Goal: Communication & Community: Answer question/provide support

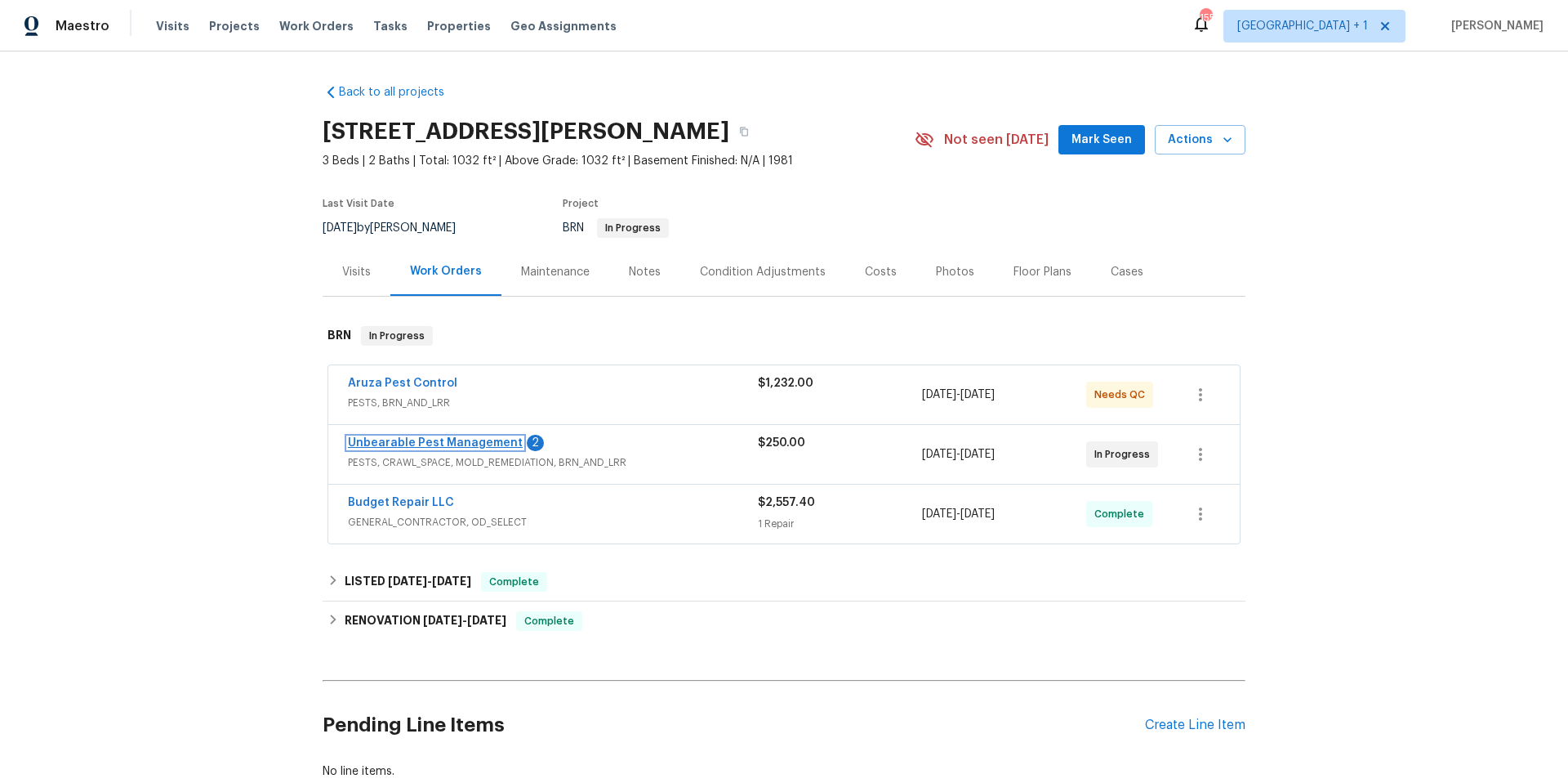
click at [421, 438] on link "Unbearable Pest Management" at bounding box center [435, 443] width 175 height 12
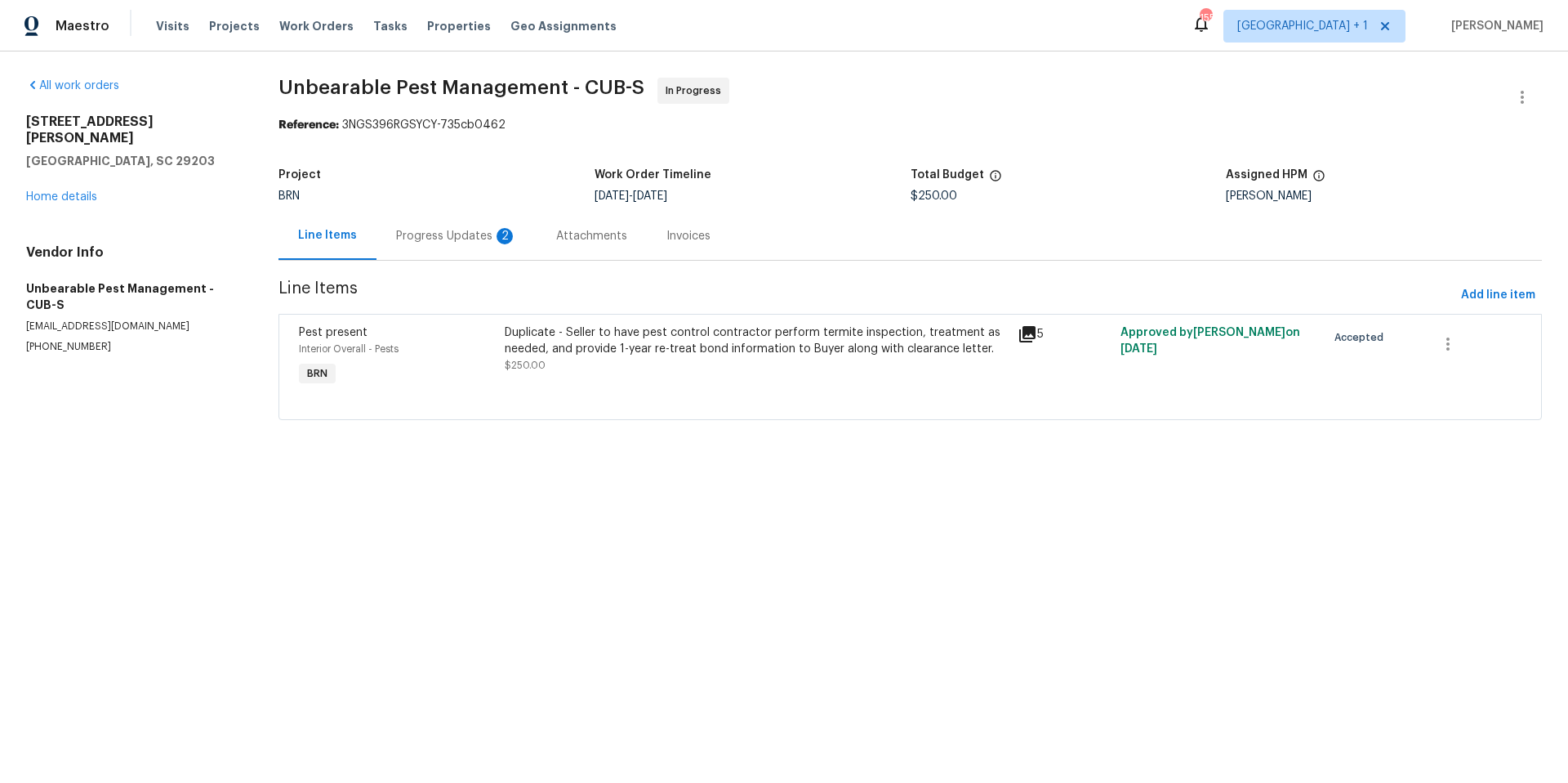
click at [461, 248] on div "Progress Updates 2" at bounding box center [457, 235] width 160 height 48
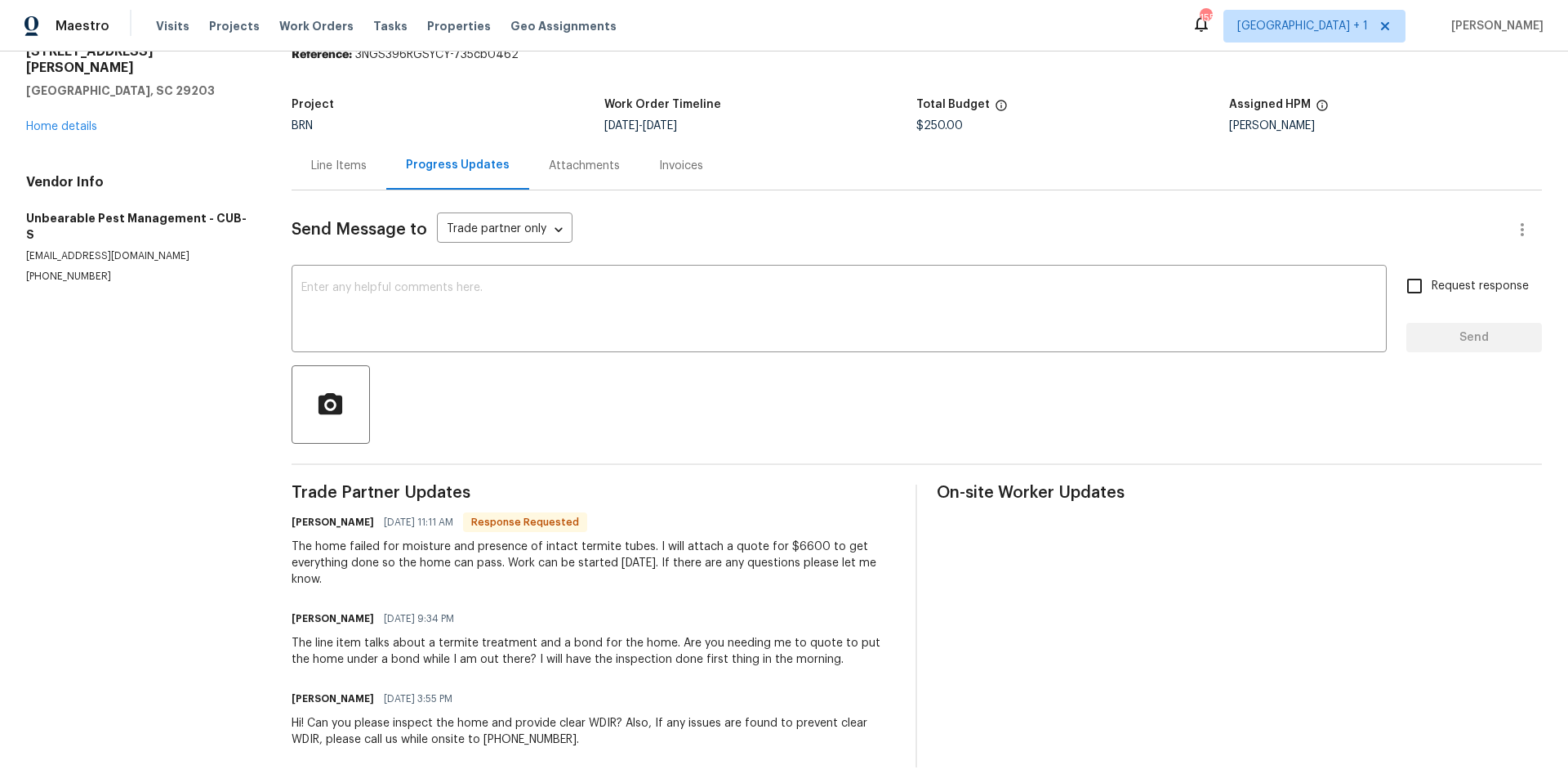
scroll to position [94, 0]
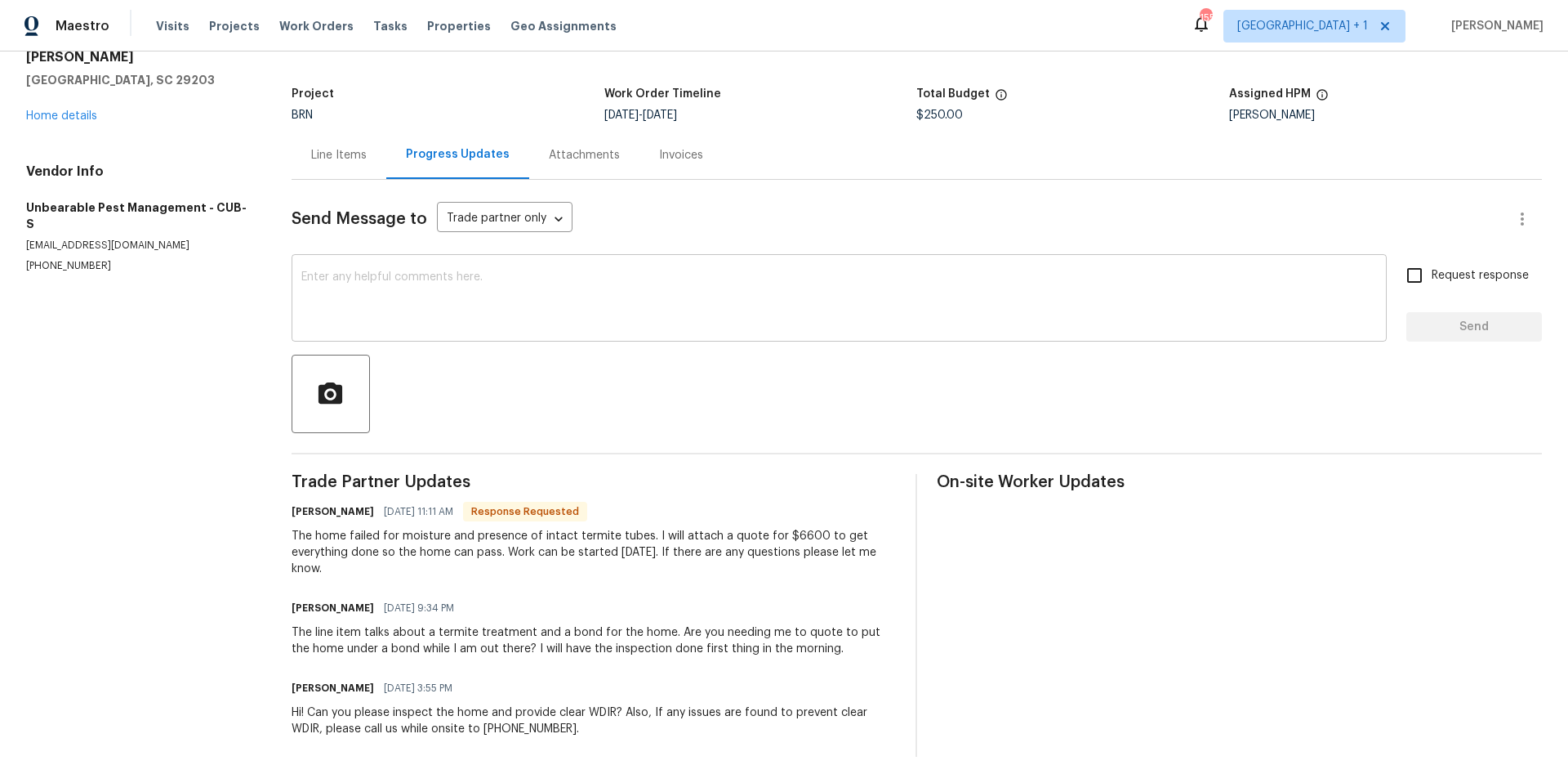
click at [499, 276] on textarea at bounding box center [839, 299] width 1076 height 57
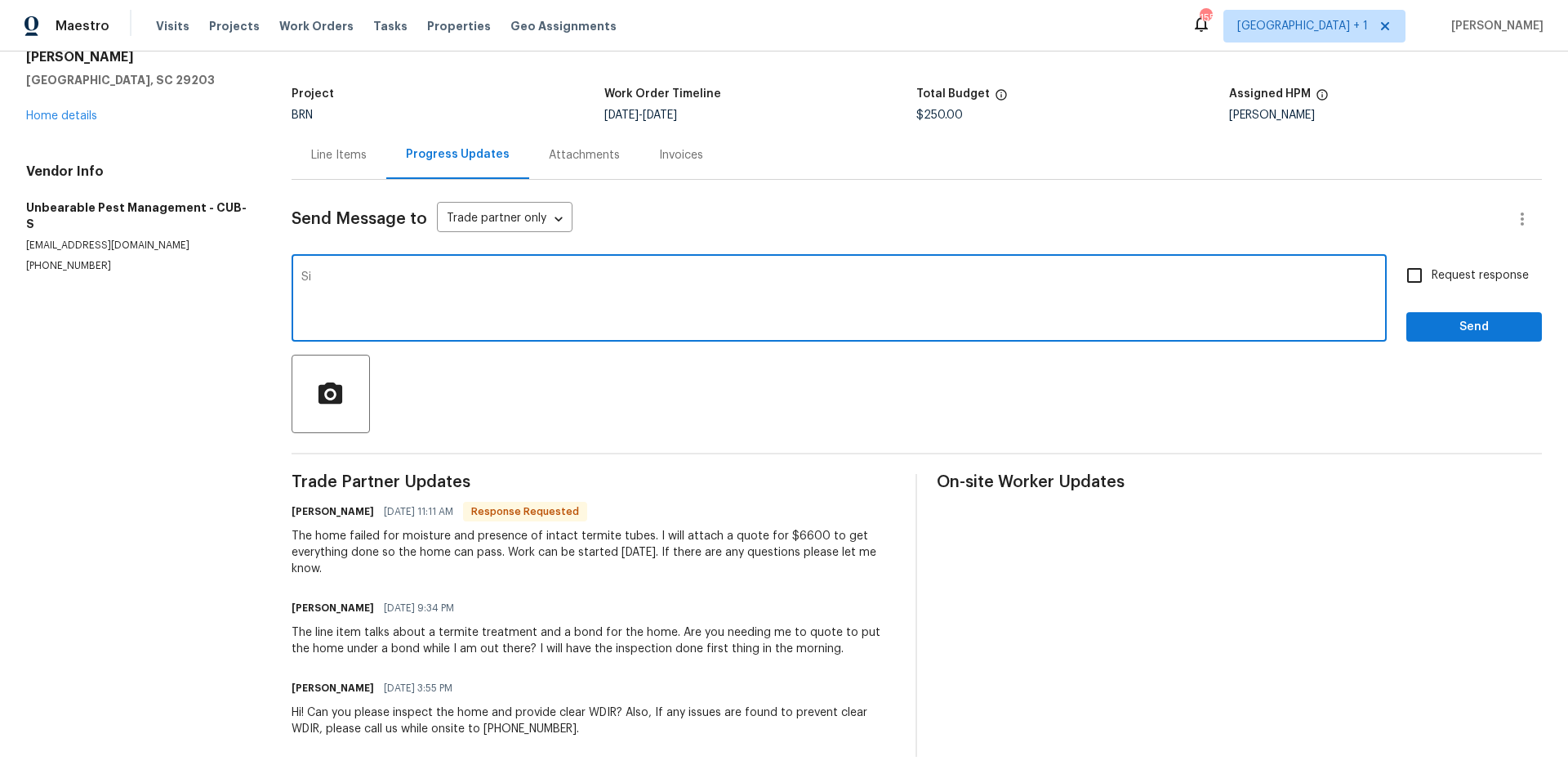
type textarea "S"
type textarea "Hi - since we just paid another contractor for termite treatment, are you able …"
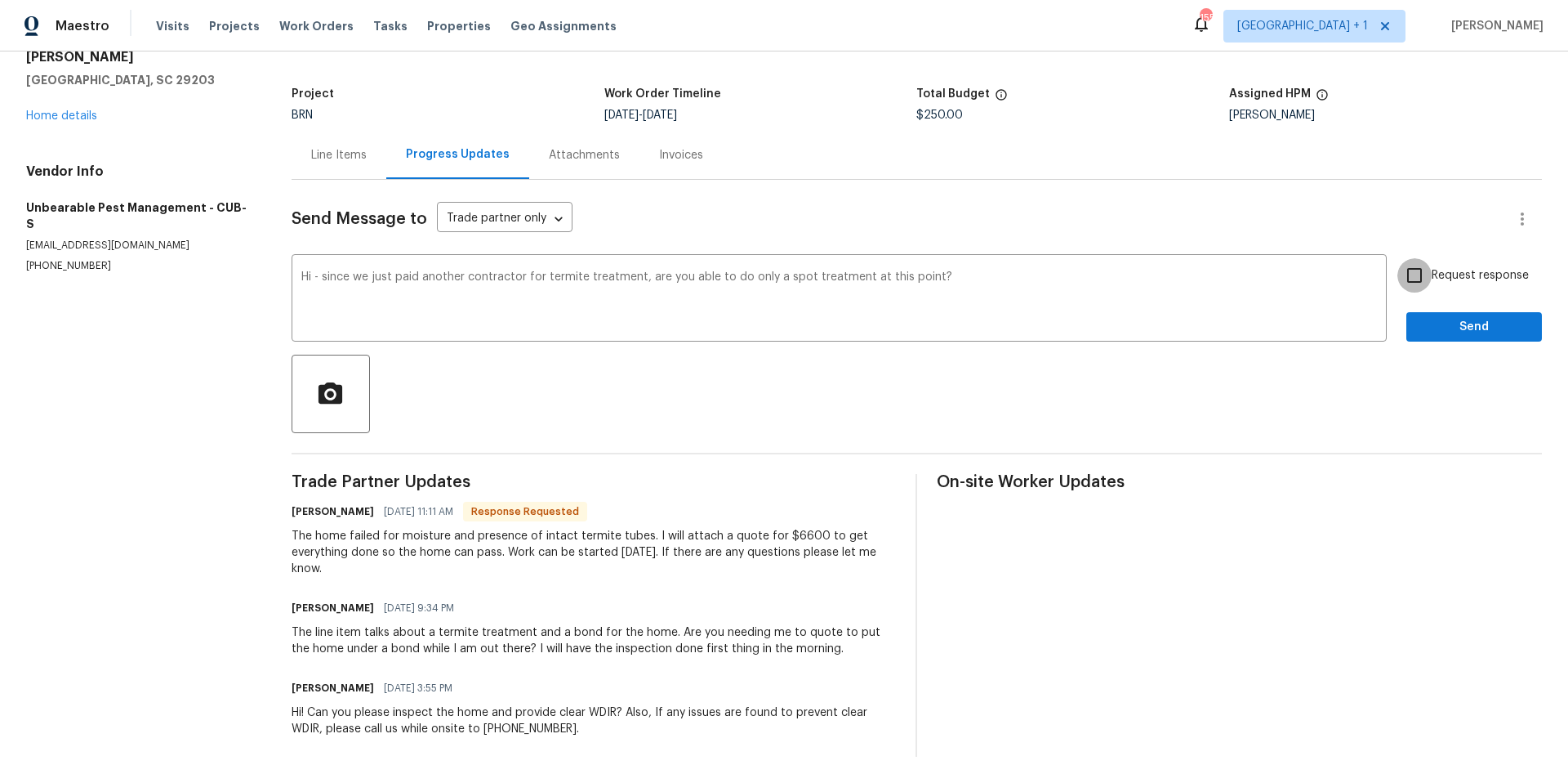
click at [1406, 265] on input "Request response" at bounding box center [1414, 275] width 34 height 34
checkbox input "true"
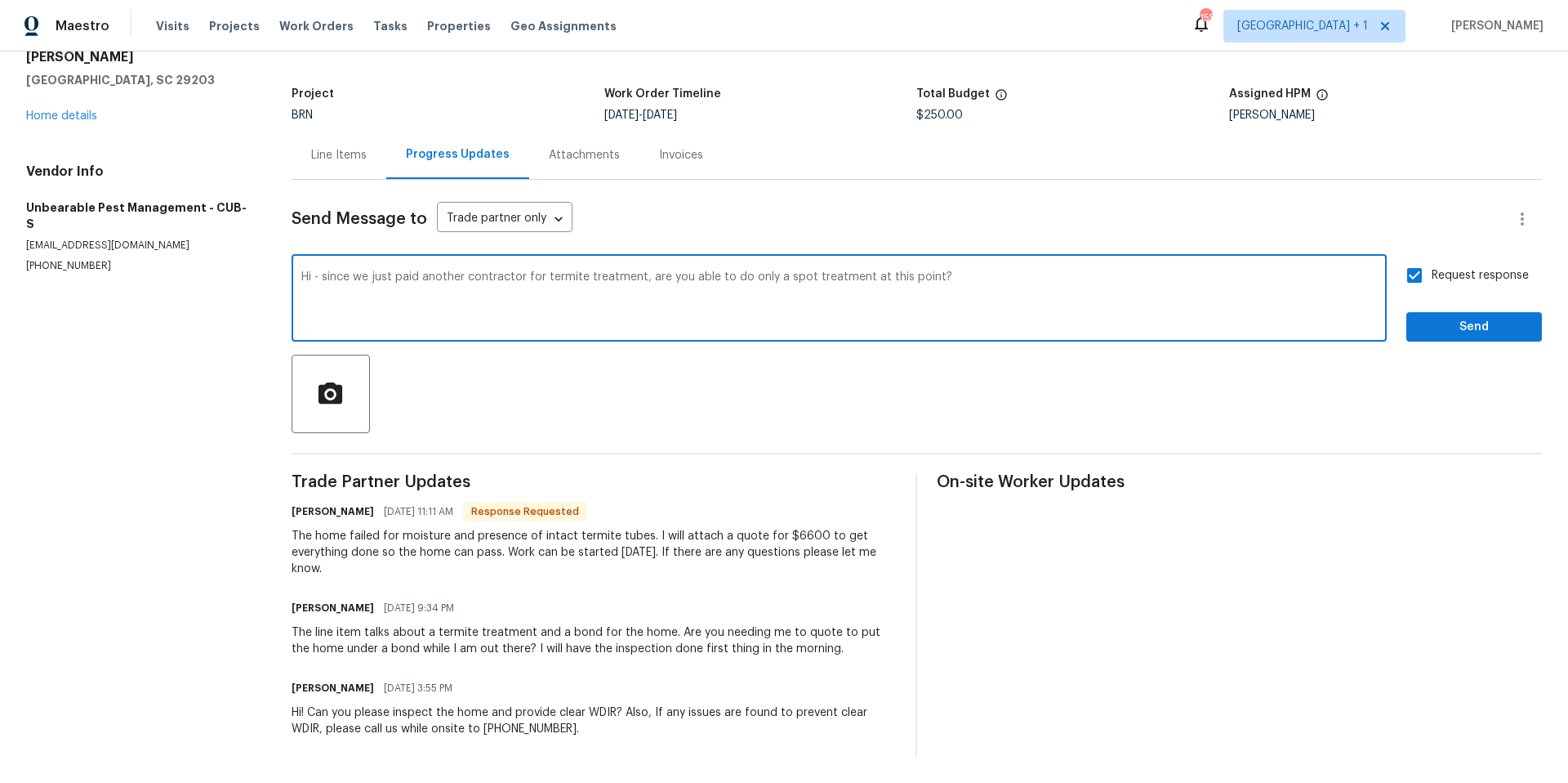
click at [976, 274] on textarea "Hi - since we just paid another contractor for termite treatment, are you able …" at bounding box center [839, 299] width 1076 height 57
type textarea "Hi - since we just paid another contractor for termite treatment, are you able …"
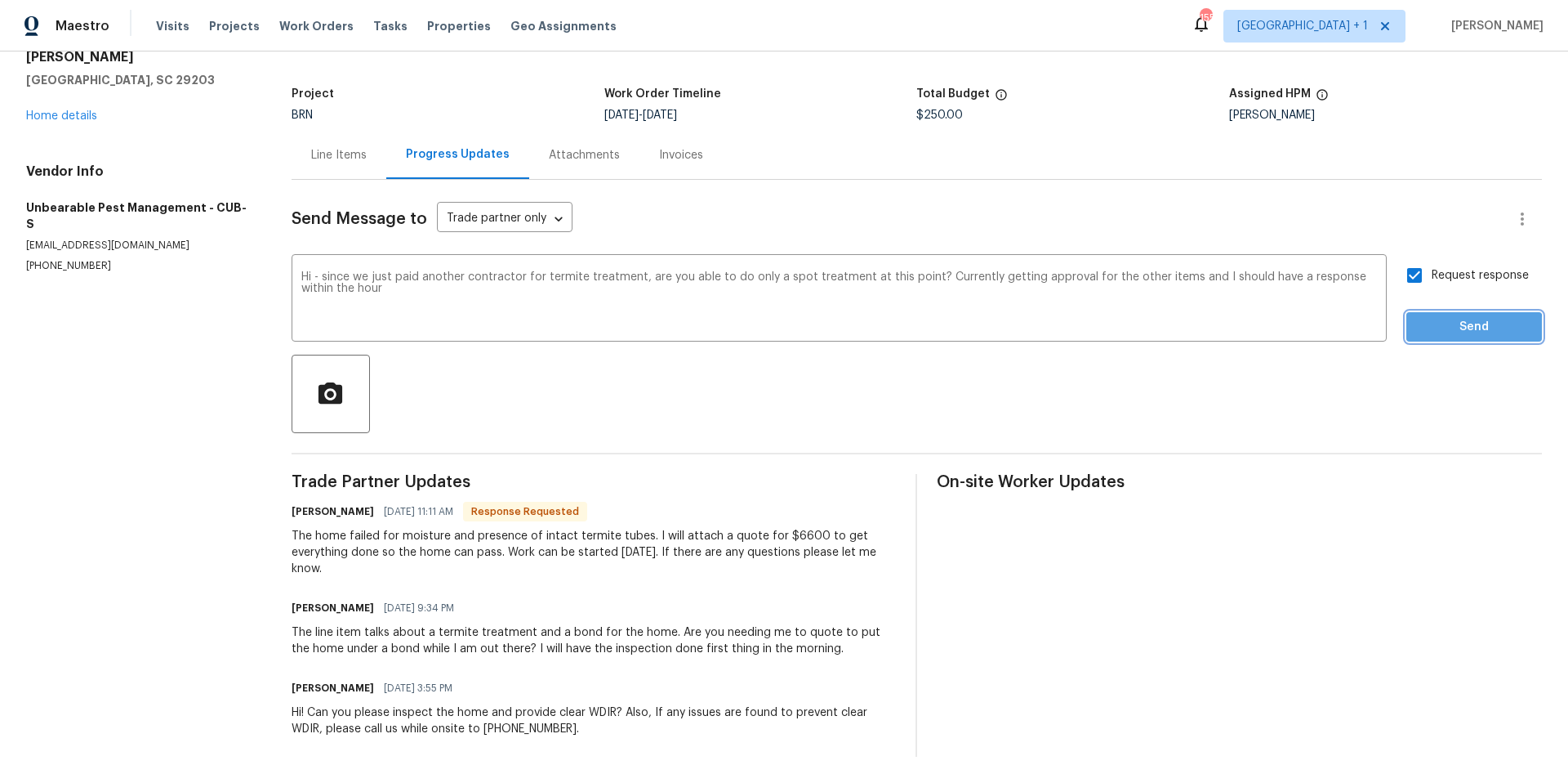
click at [1444, 317] on span "Send" at bounding box center [1474, 327] width 110 height 21
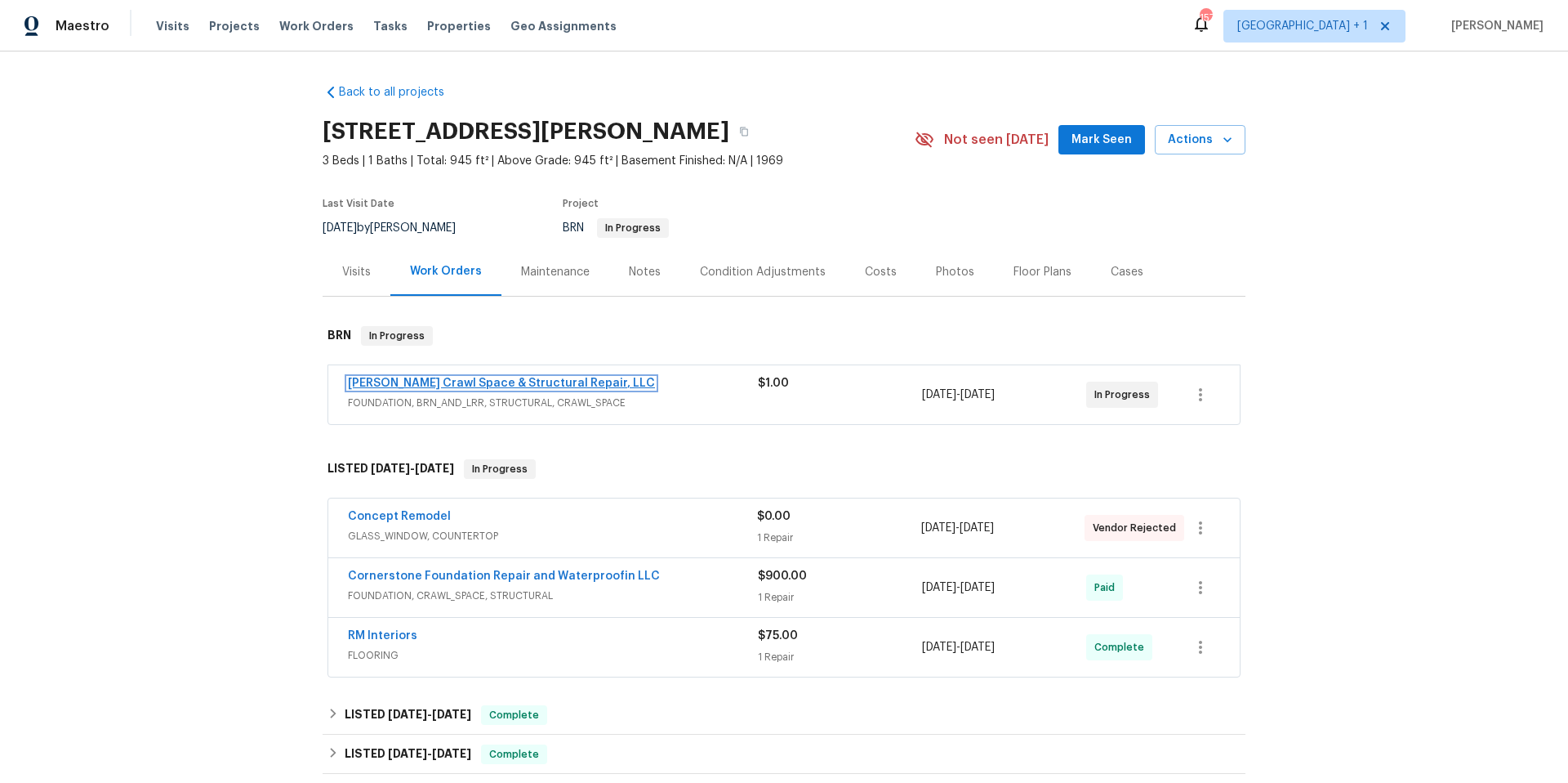
click at [550, 384] on link "[PERSON_NAME] Crawl Space & Structural Repair, LLC" at bounding box center [502, 384] width 307 height 12
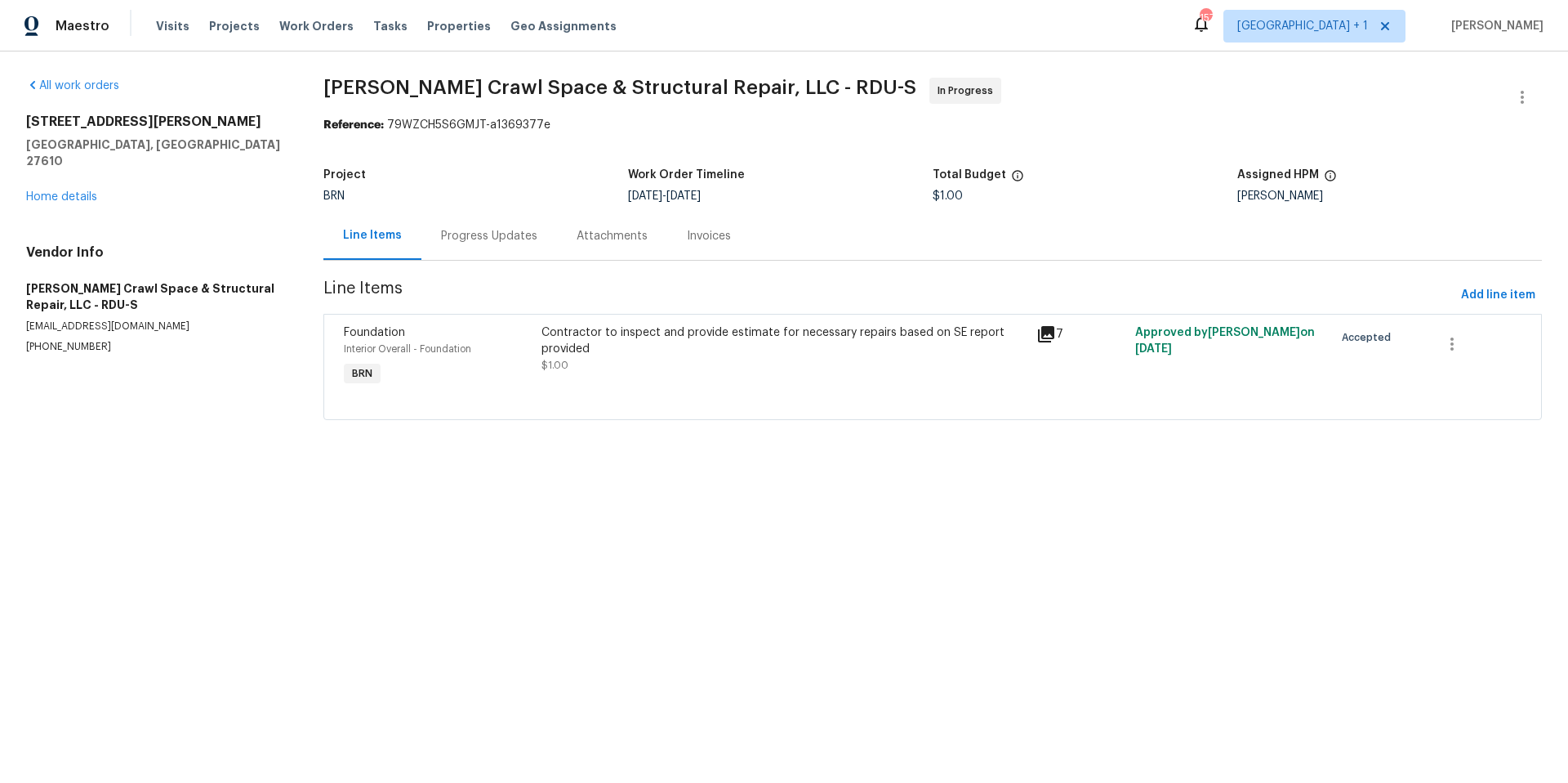
click at [481, 232] on div "Progress Updates" at bounding box center [489, 236] width 97 height 17
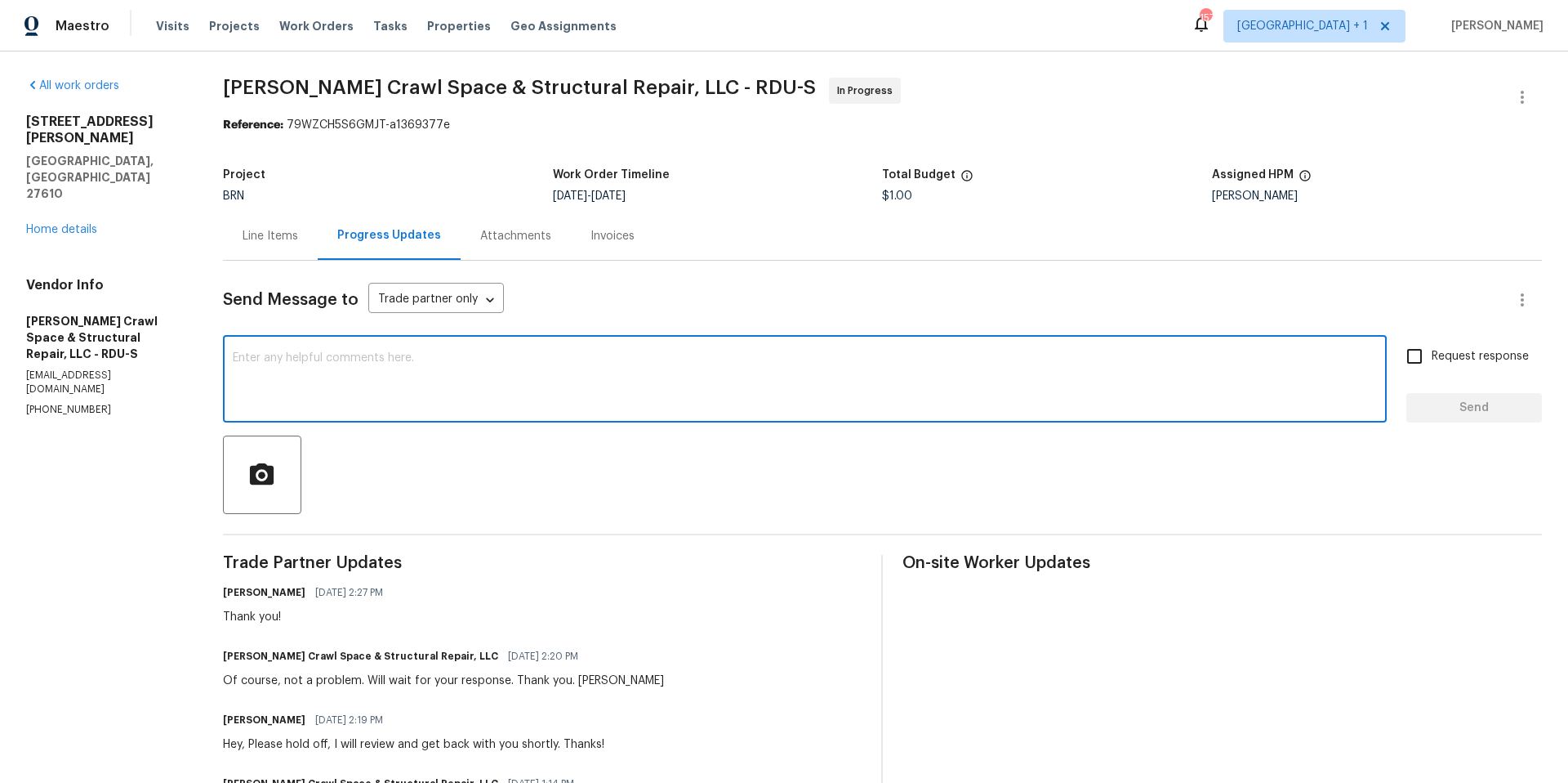
click at [411, 379] on textarea at bounding box center [805, 381] width 1144 height 57
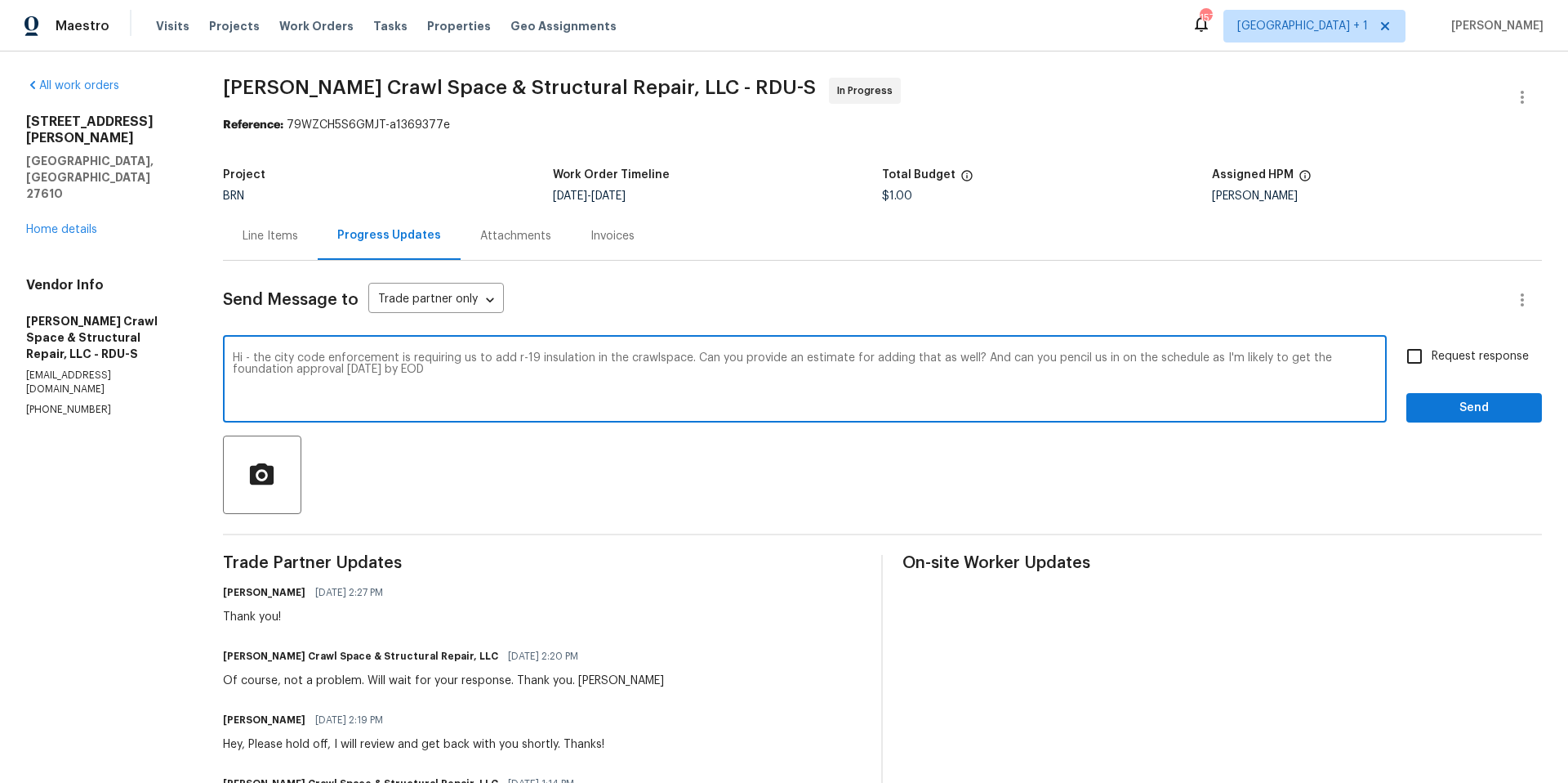
type textarea "Hi - the city code enforcement is requiring us to add r-19 insulation in the cr…"
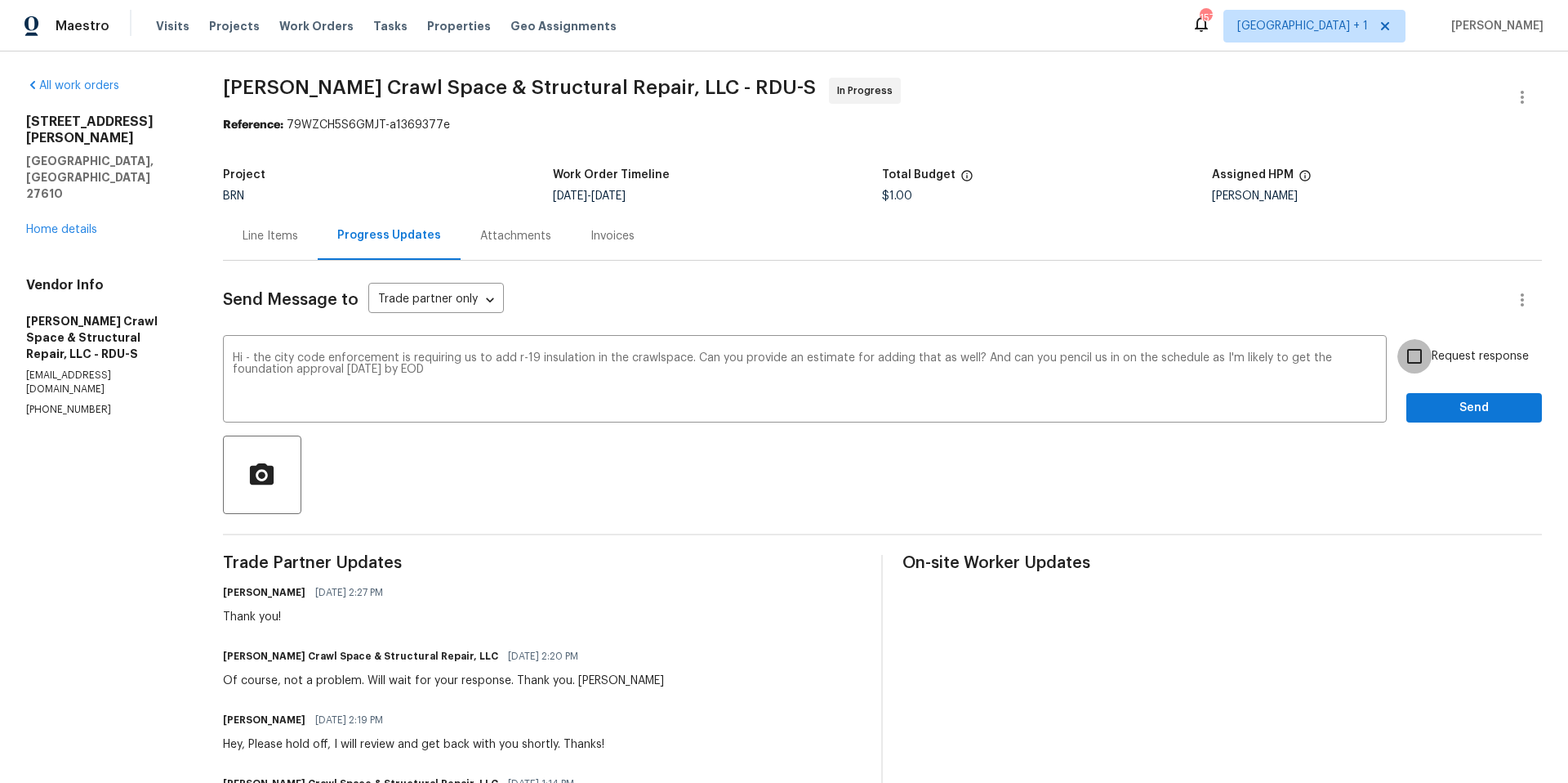
drag, startPoint x: 1406, startPoint y: 354, endPoint x: 1411, endPoint y: 364, distance: 11.2
click at [1406, 354] on input "Request response" at bounding box center [1414, 356] width 34 height 34
checkbox input "true"
click at [1438, 403] on span "Send" at bounding box center [1474, 408] width 110 height 21
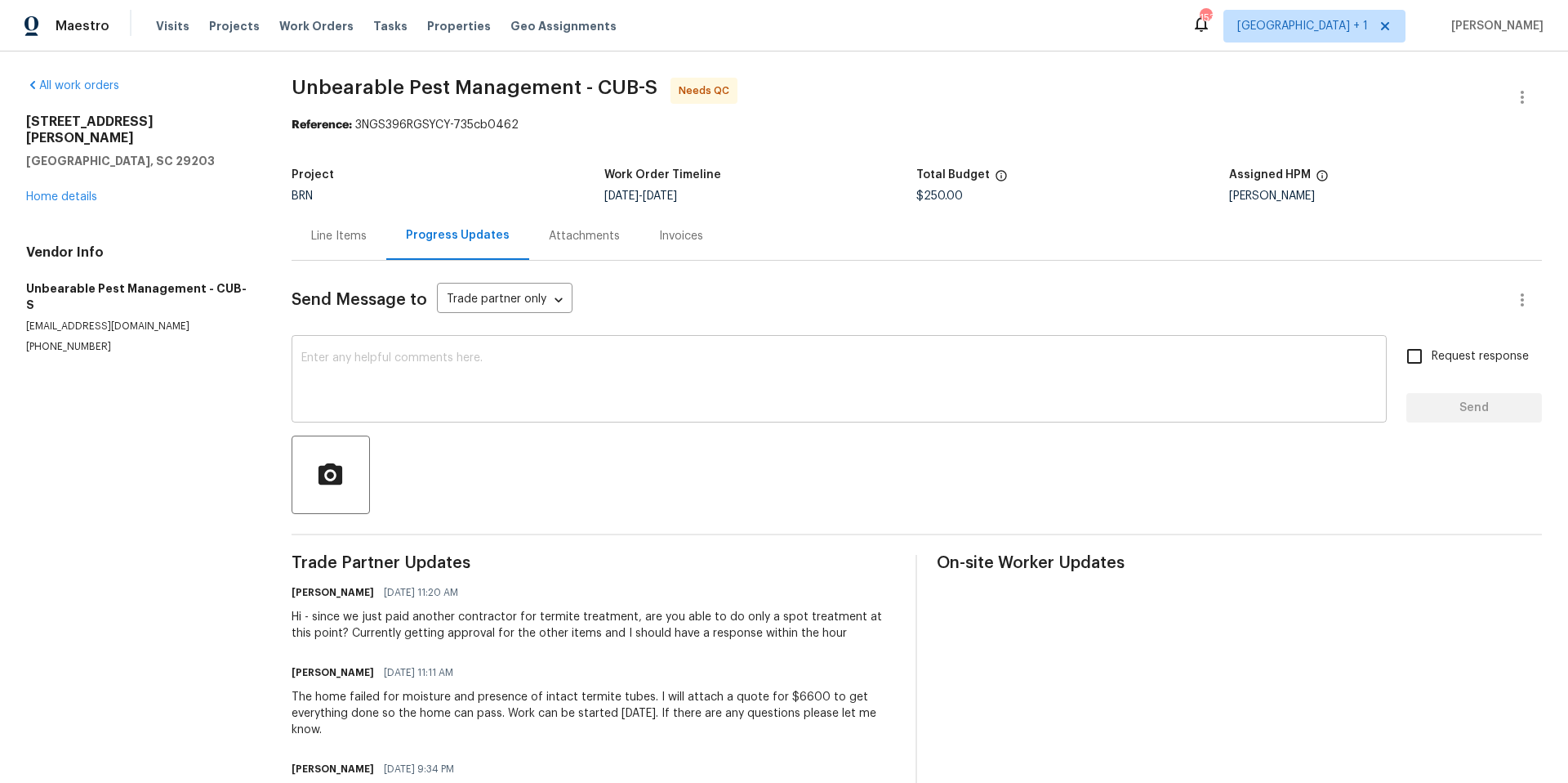
click at [566, 410] on div "x ​" at bounding box center [839, 381] width 1096 height 83
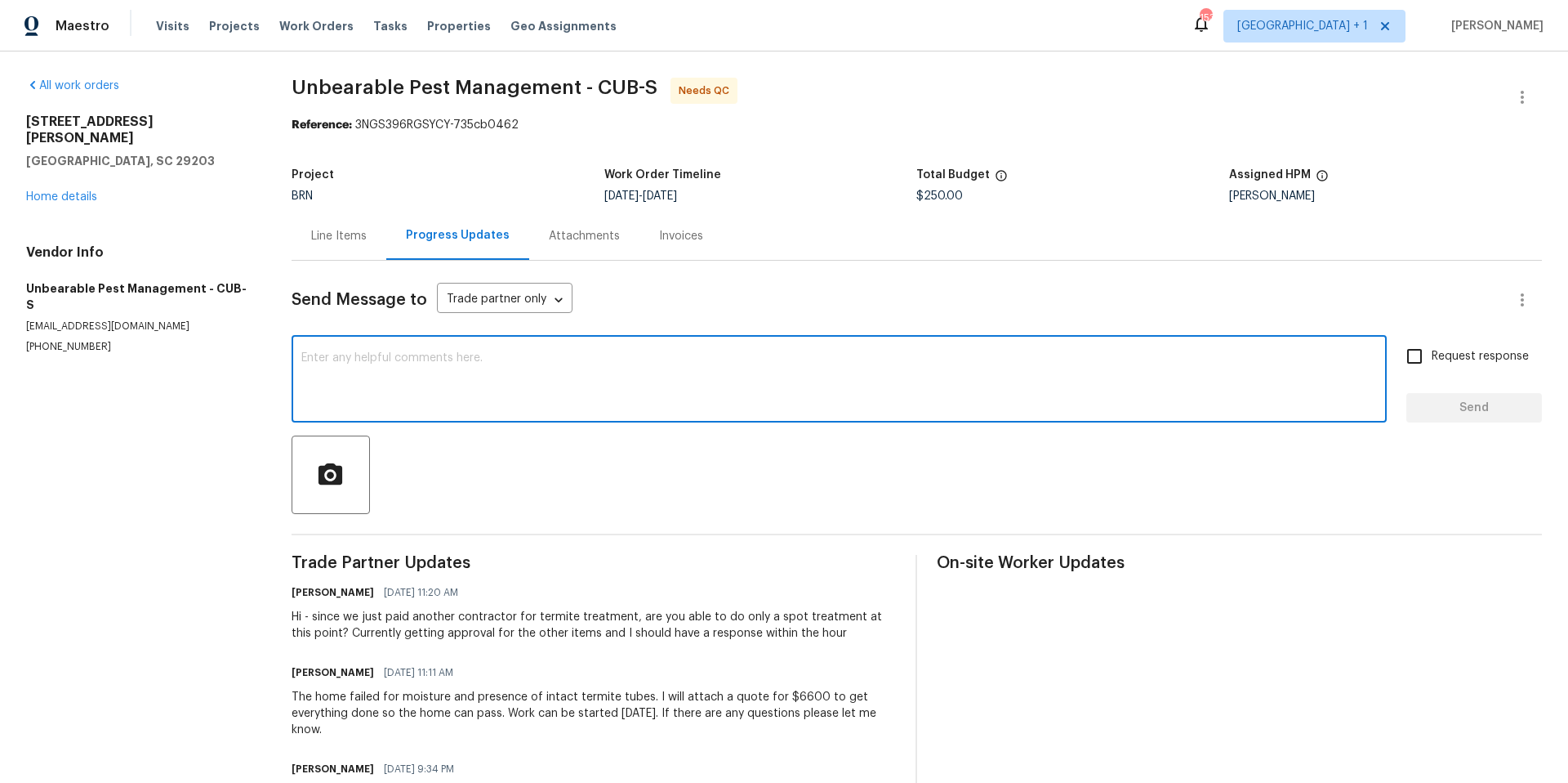
click at [617, 370] on textarea at bounding box center [839, 381] width 1076 height 57
type textarea "And the amount is approved, but let us know if we can reduce to spot treat only…"
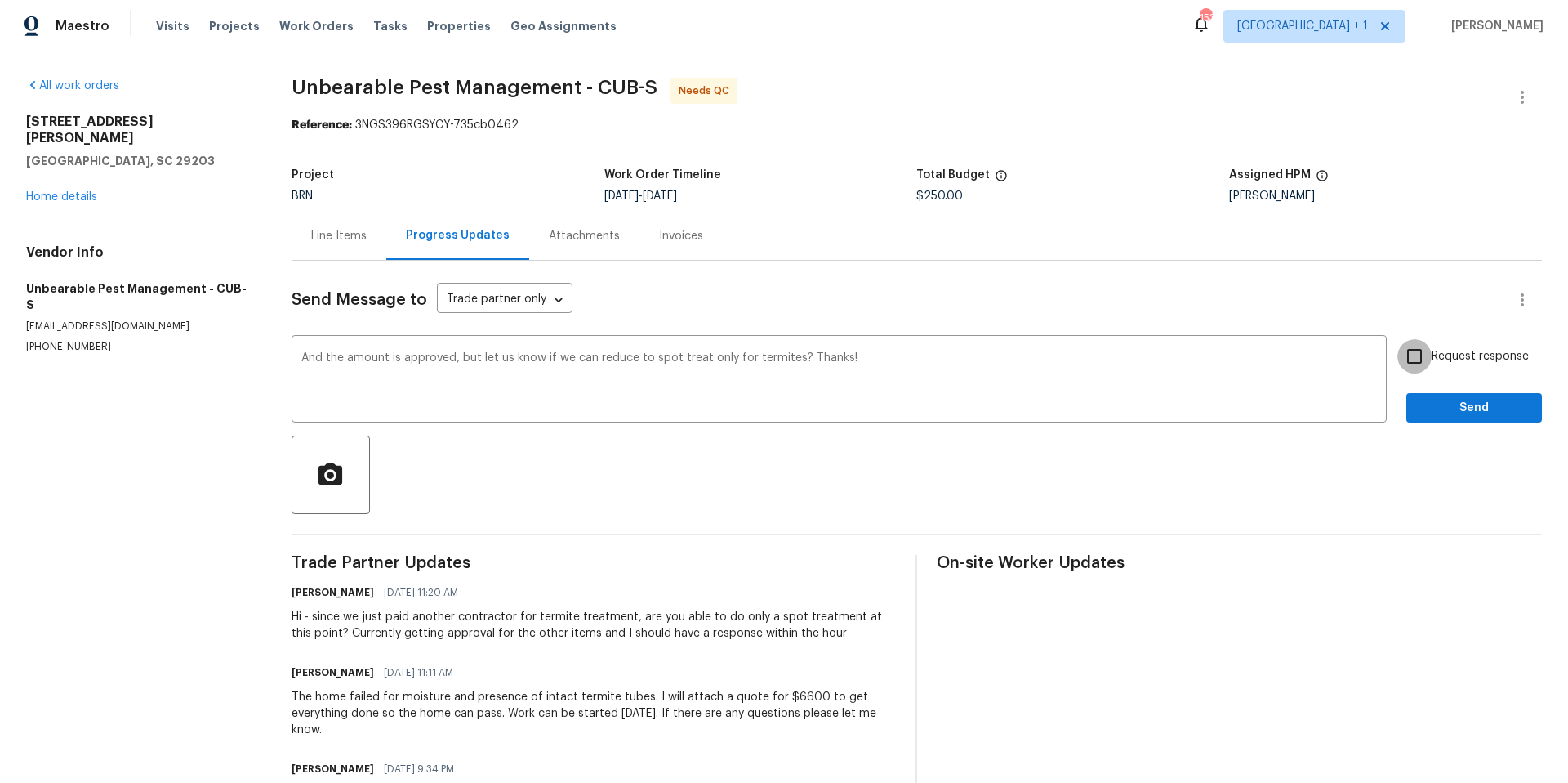
click at [1404, 358] on input "Request response" at bounding box center [1414, 356] width 34 height 34
checkbox input "true"
click at [1454, 410] on span "Send" at bounding box center [1474, 408] width 110 height 21
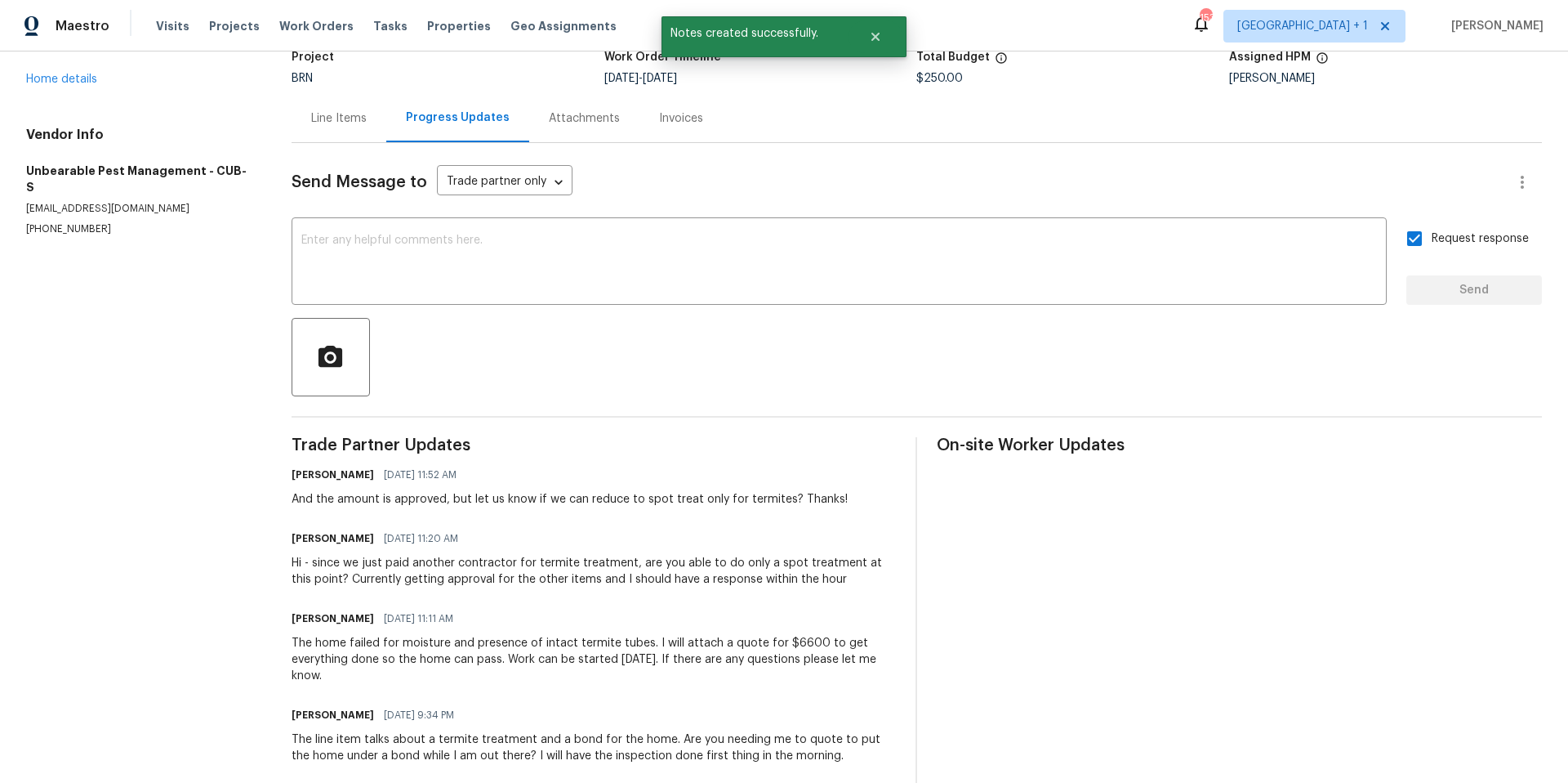
scroll to position [238, 0]
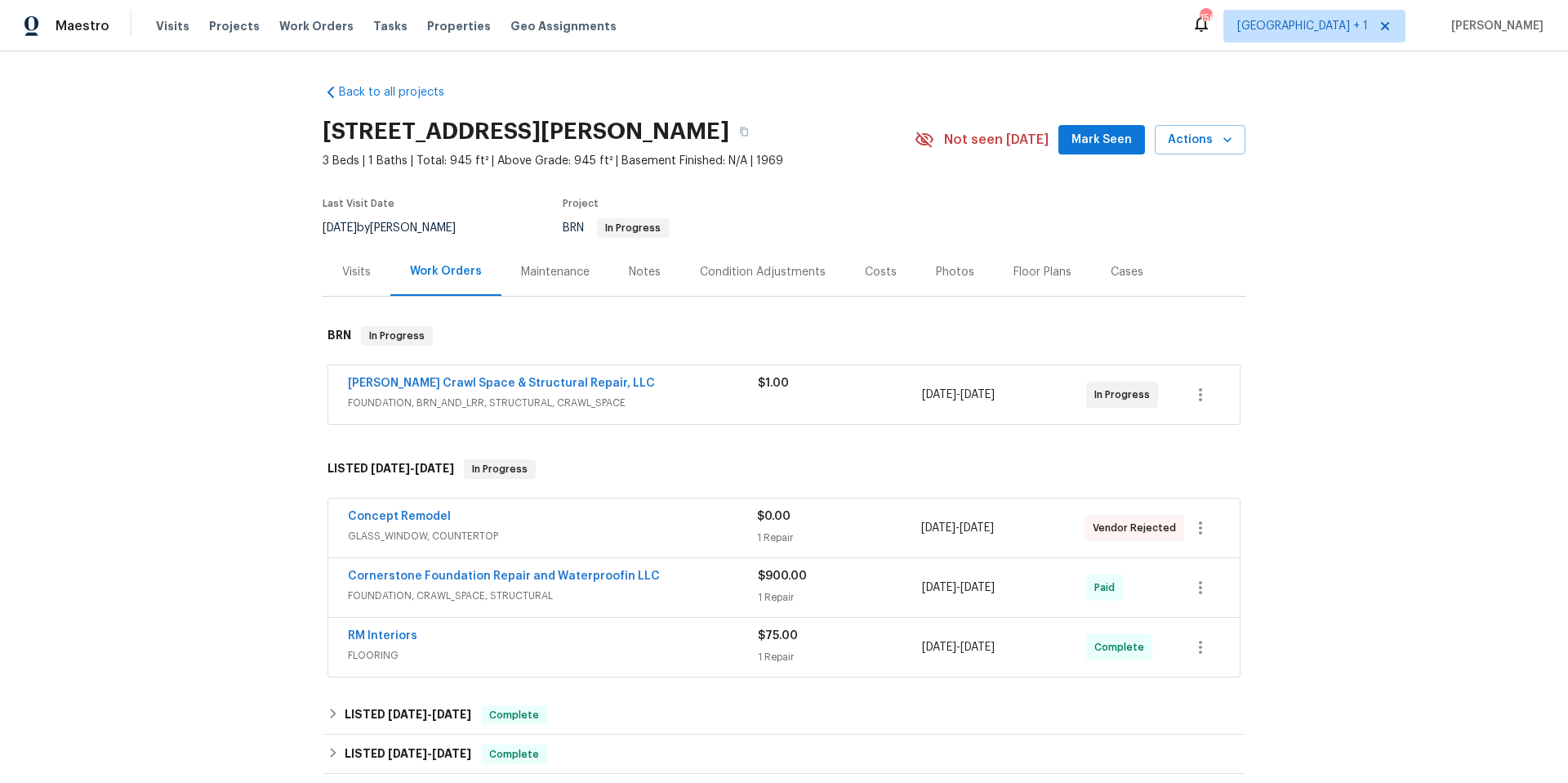
click at [671, 582] on div "Cornerstone Foundation Repair and Waterproofin LLC" at bounding box center [553, 577] width 410 height 20
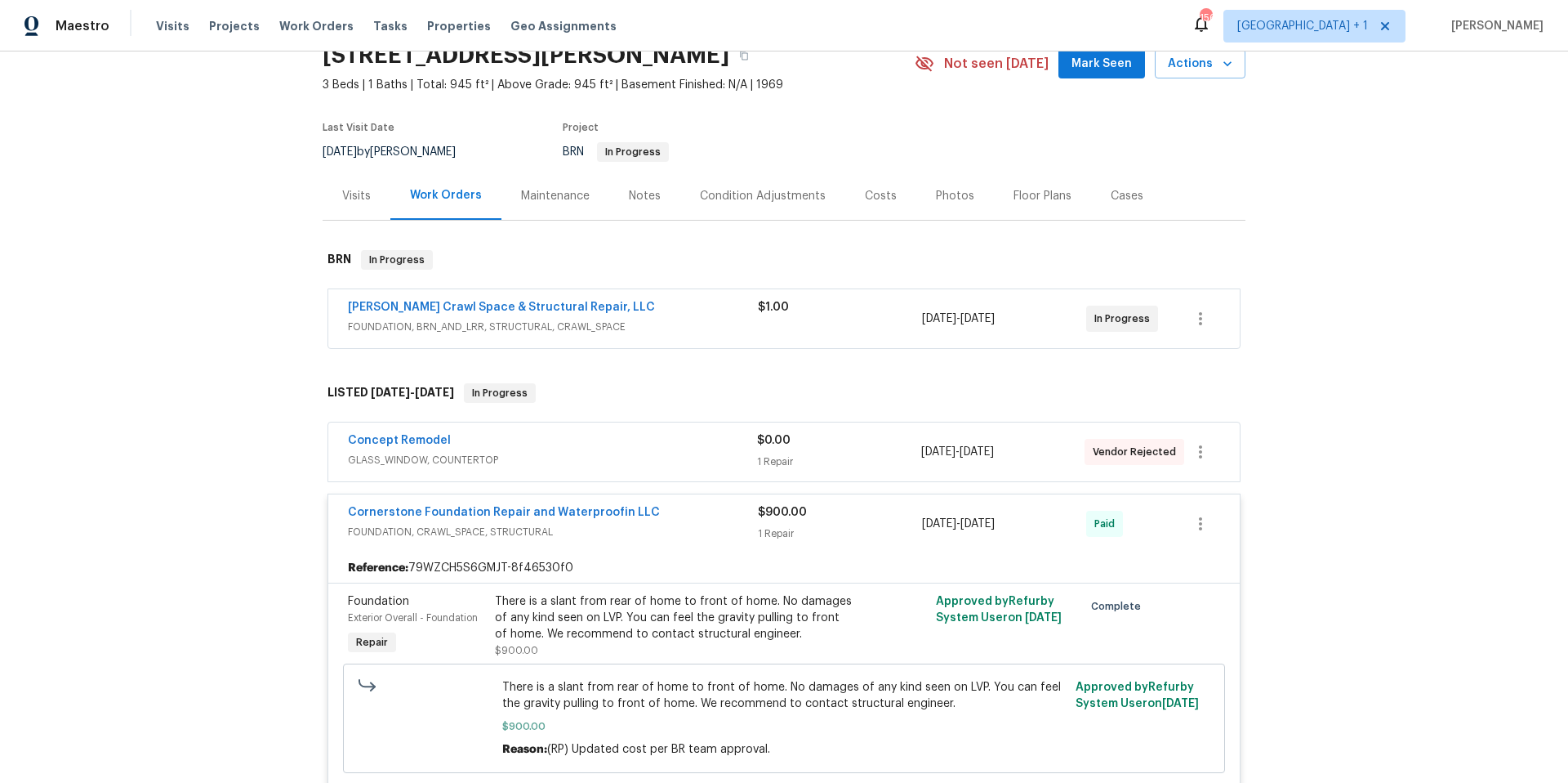
scroll to position [156, 0]
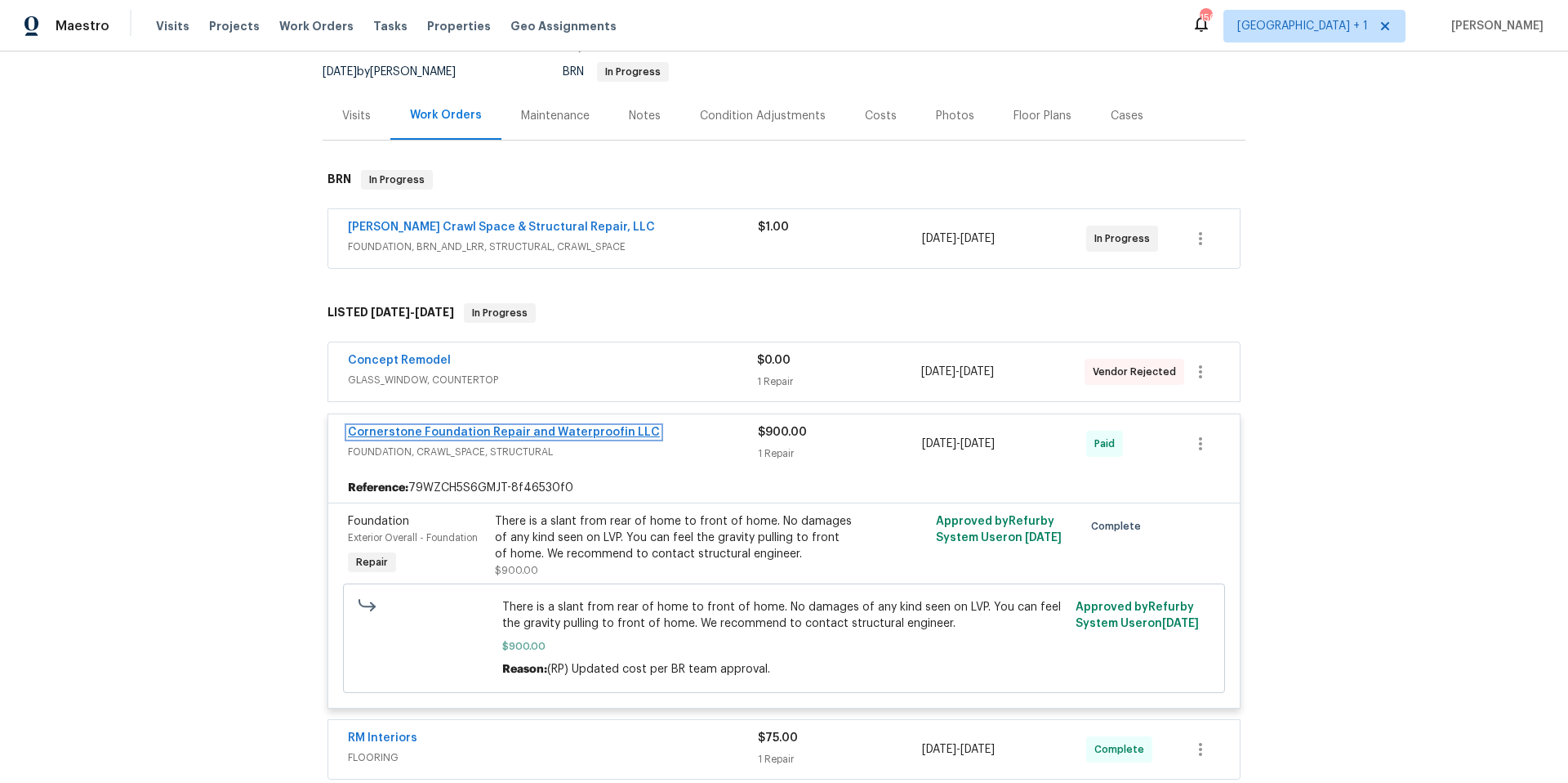
click at [524, 434] on link "Cornerstone Foundation Repair and Waterproofin LLC" at bounding box center [504, 433] width 312 height 12
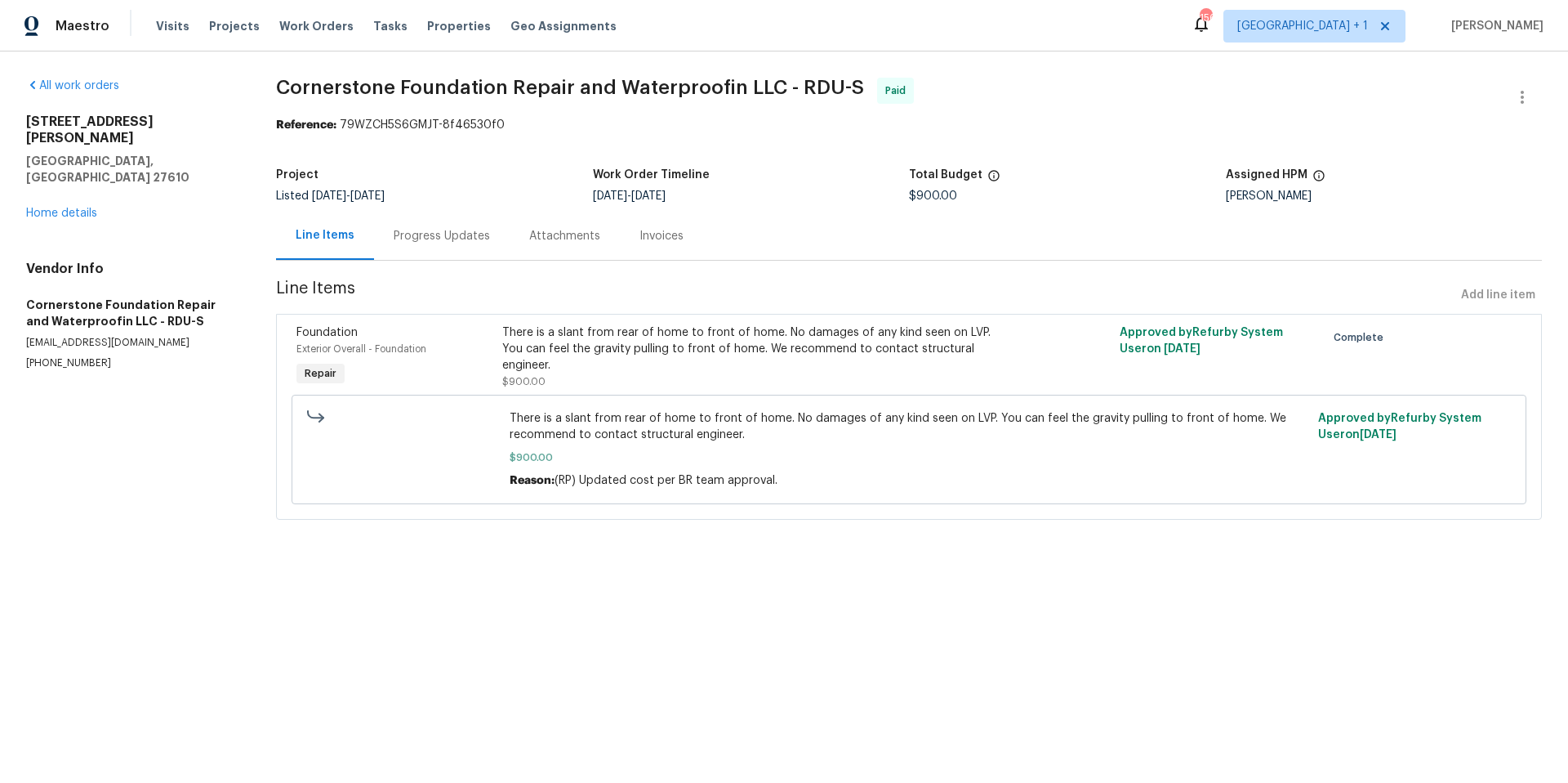
click at [467, 239] on div "Progress Updates" at bounding box center [441, 236] width 97 height 17
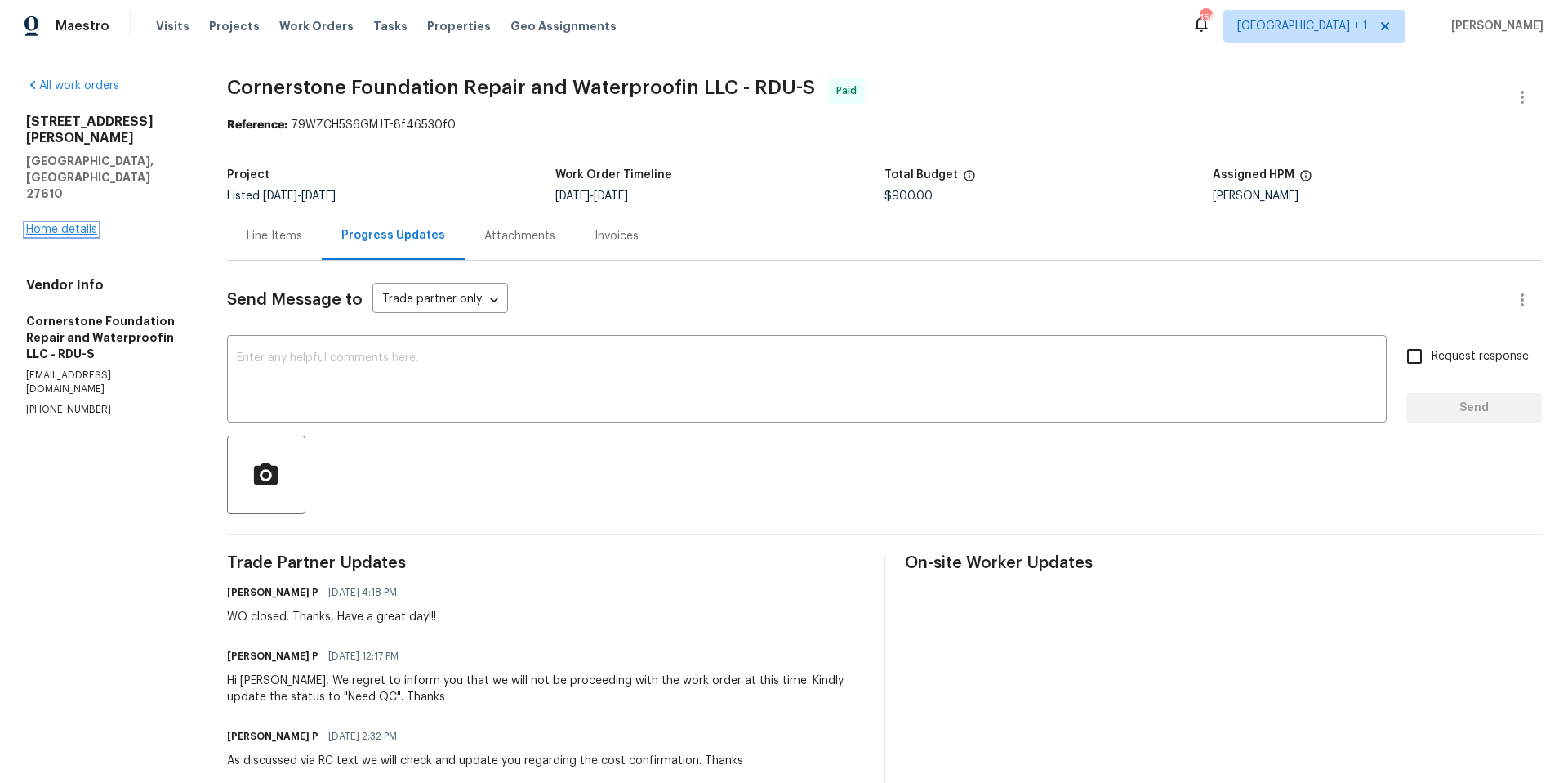
click at [84, 224] on link "Home details" at bounding box center [62, 230] width 71 height 12
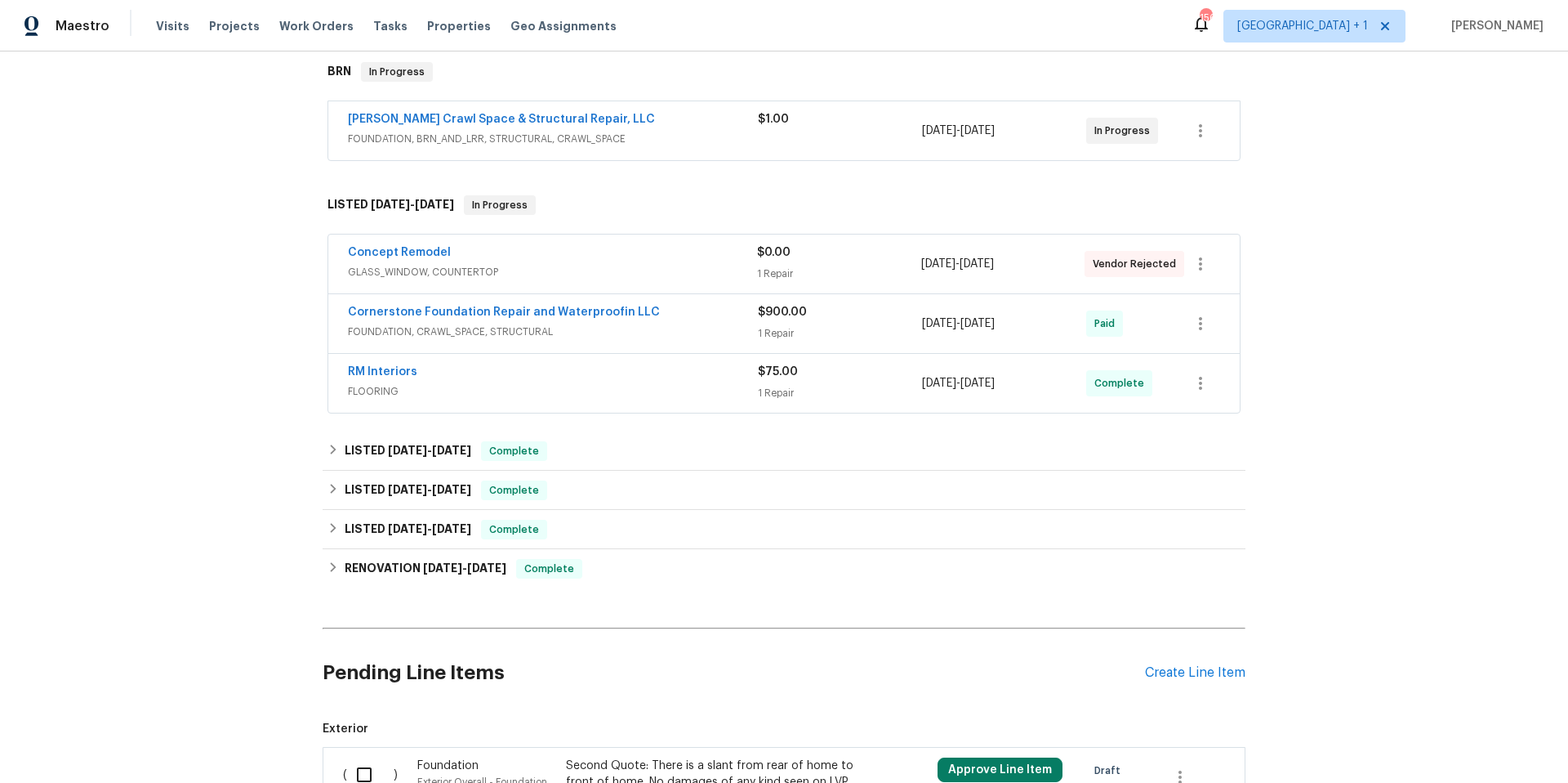
scroll to position [267, 0]
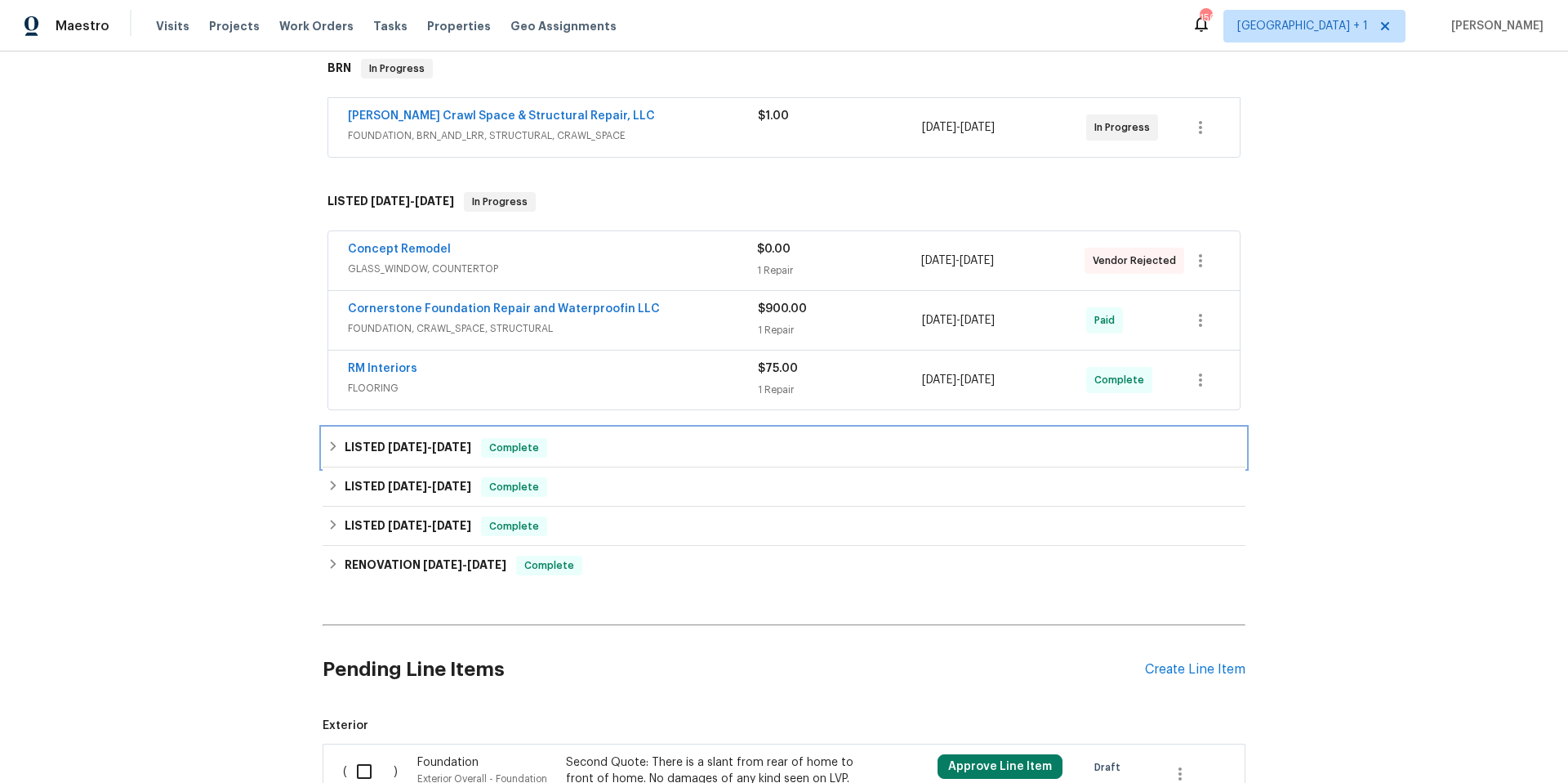
click at [588, 444] on div "LISTED 7/15/25 - 7/21/25 Complete" at bounding box center [784, 448] width 914 height 20
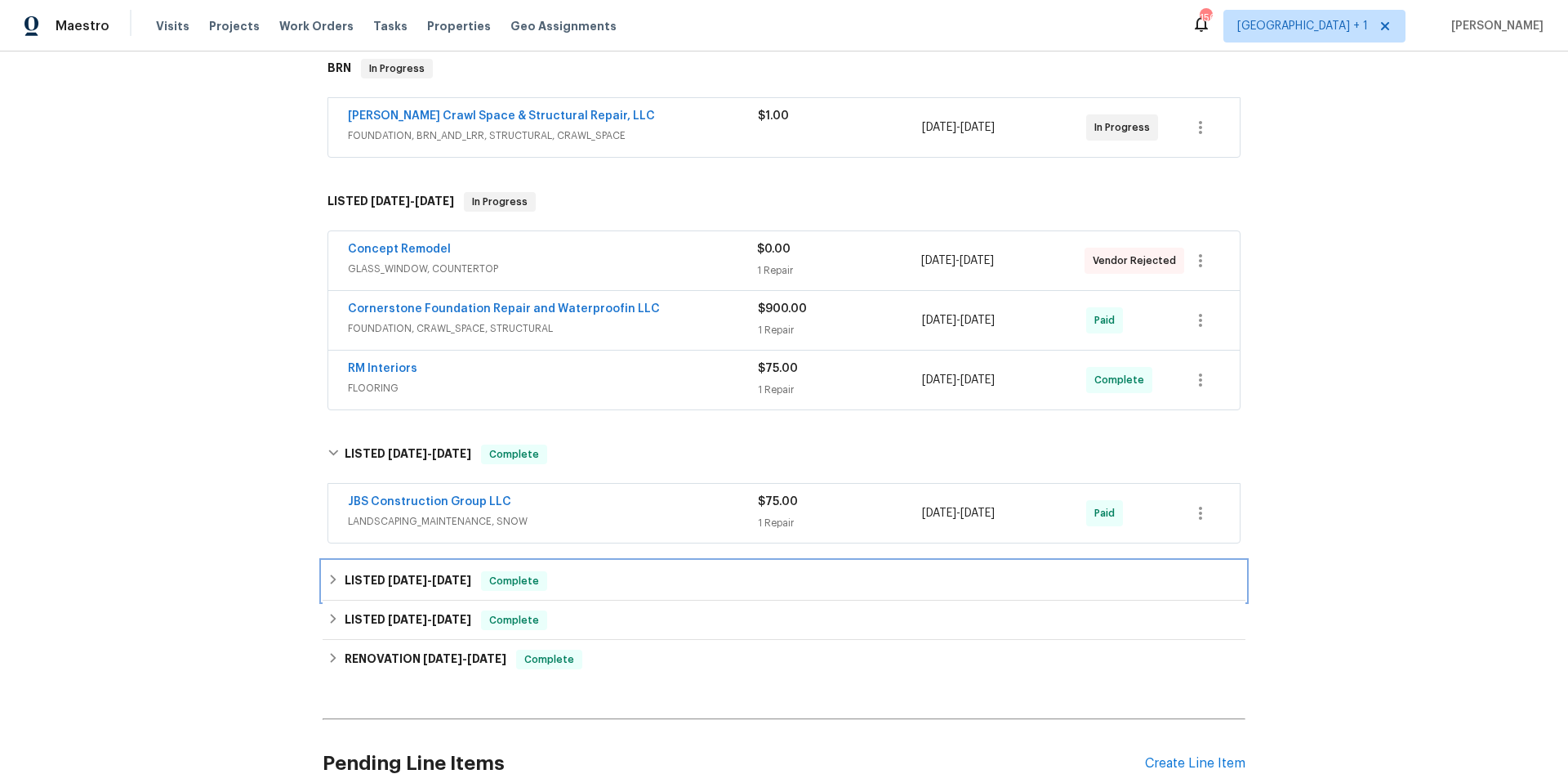
click at [621, 574] on div "LISTED 6/30/25 - 7/15/25 Complete" at bounding box center [784, 581] width 914 height 20
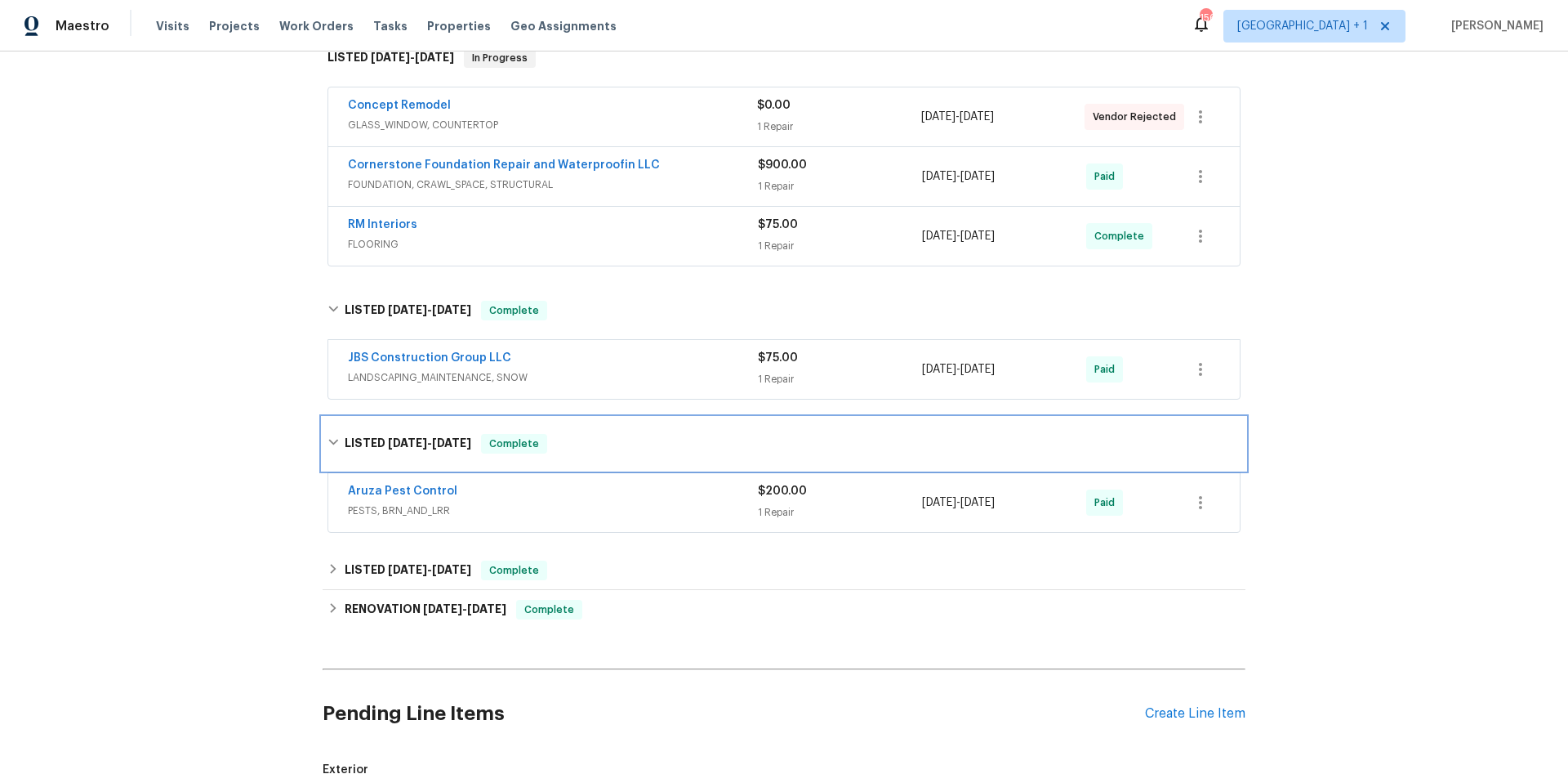
scroll to position [413, 0]
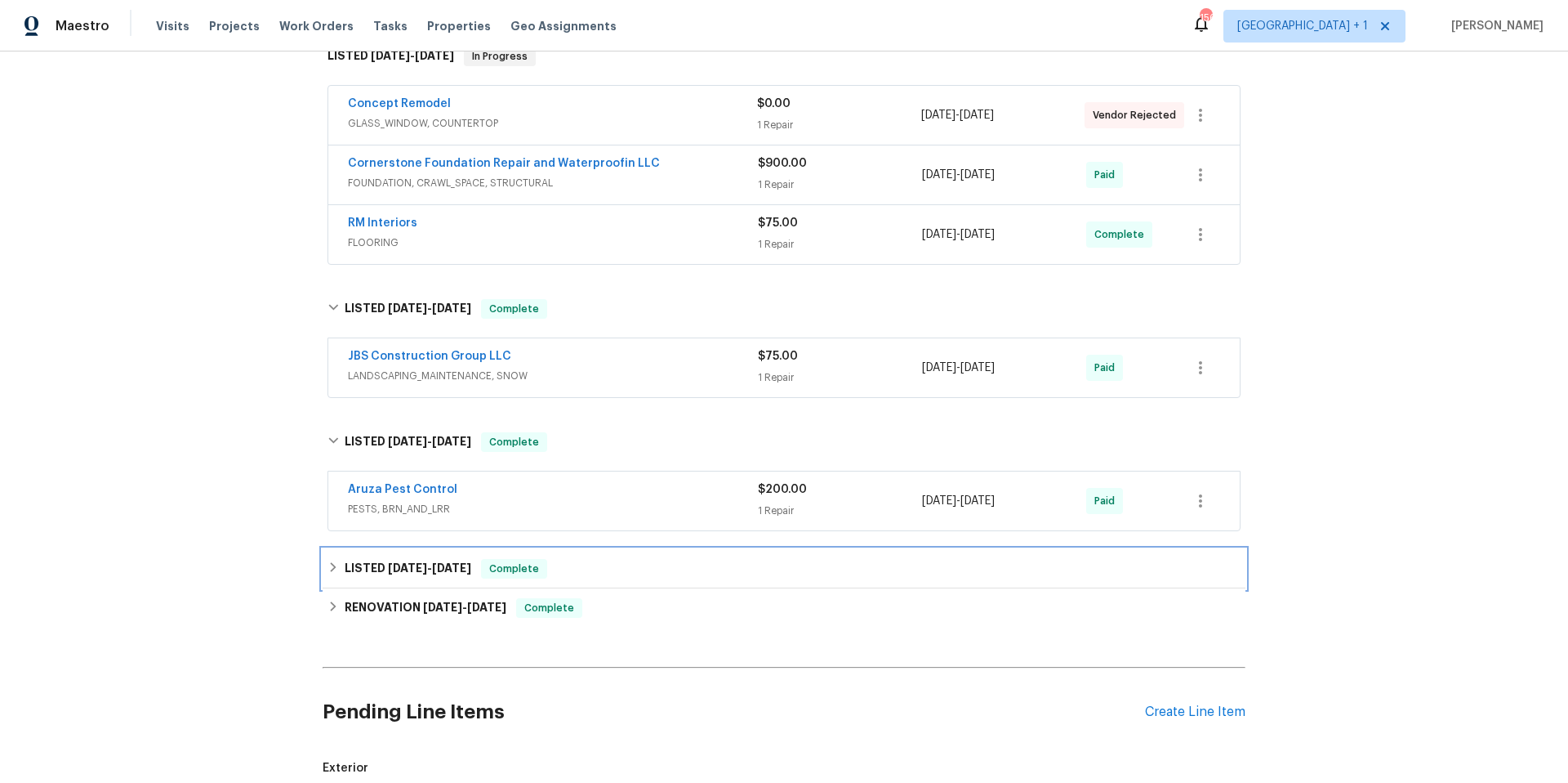
click at [619, 568] on div "LISTED 3/1/25 - 3/3/25 Complete" at bounding box center [784, 569] width 914 height 20
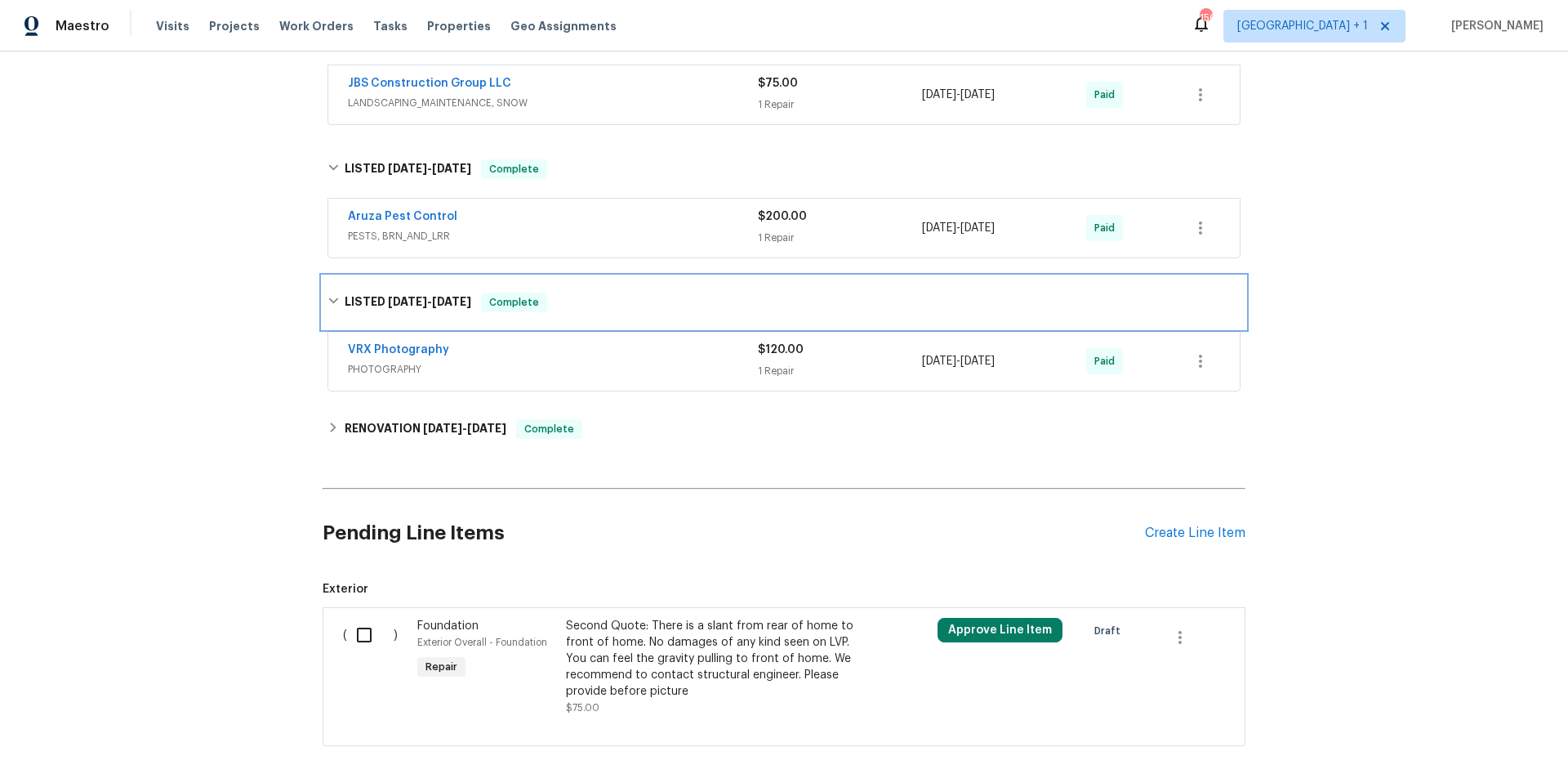
scroll to position [689, 0]
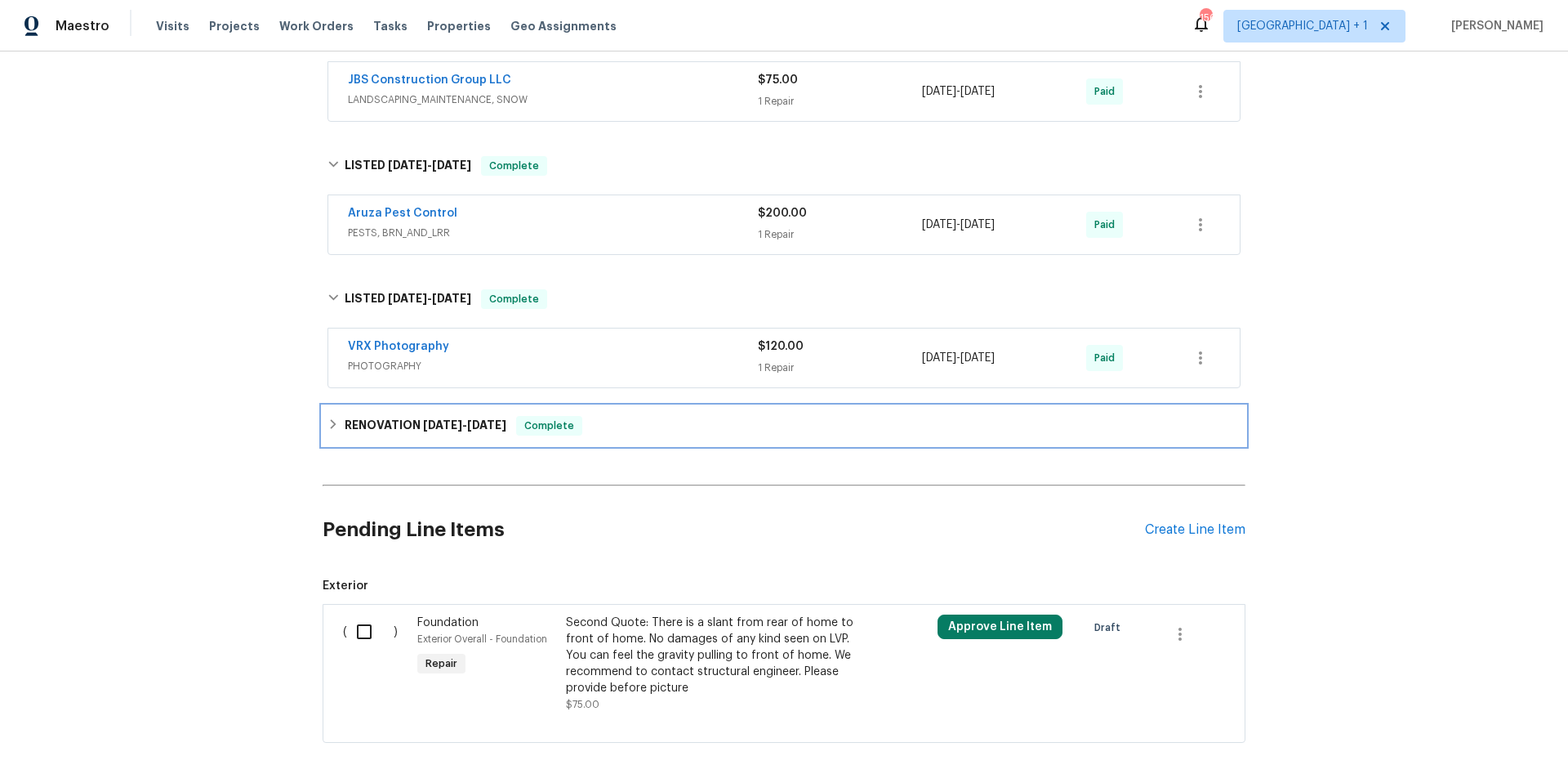
click at [664, 438] on div "RENOVATION 2/26/25 - 2/28/25 Complete" at bounding box center [784, 426] width 923 height 39
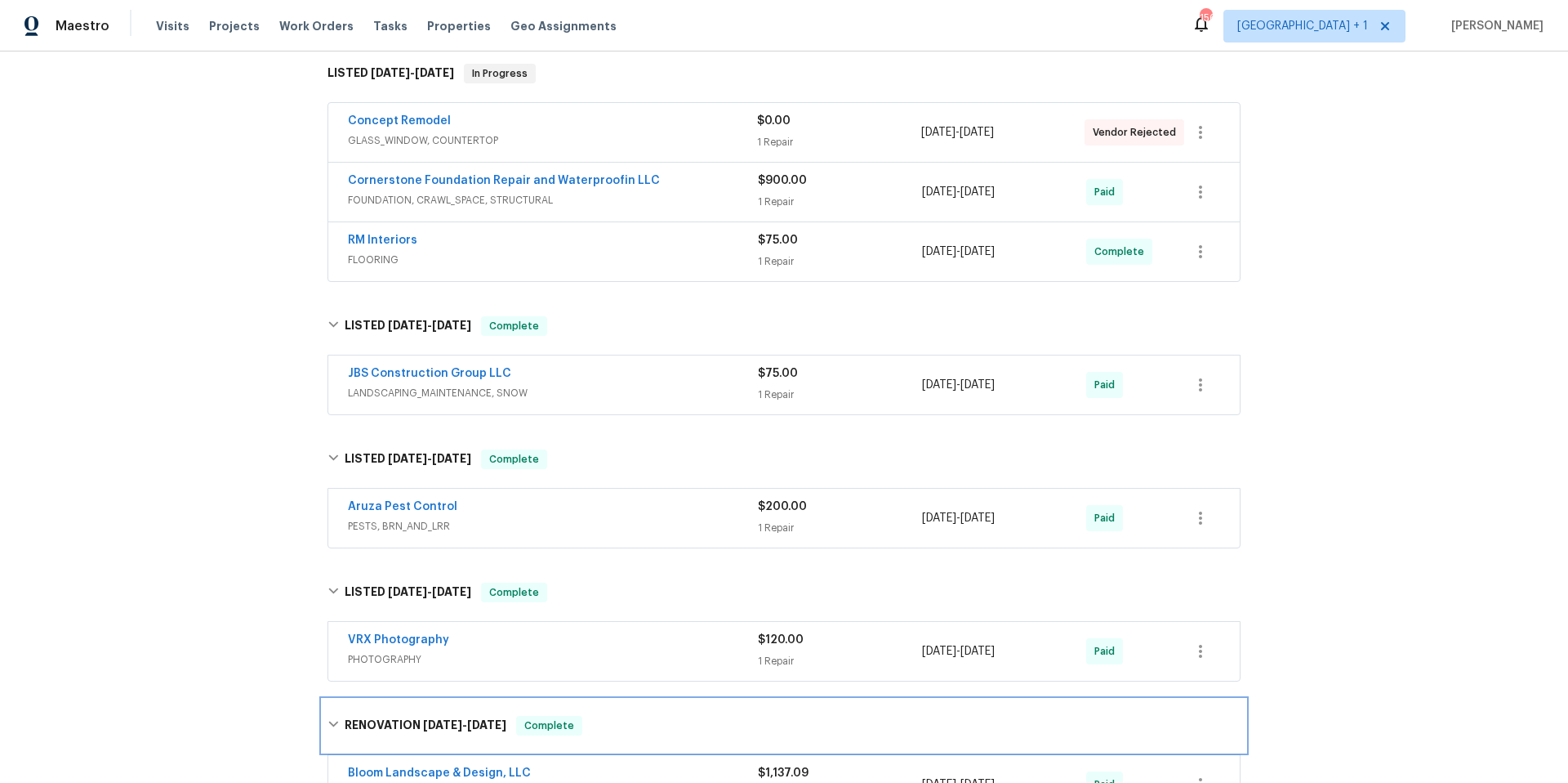
scroll to position [0, 0]
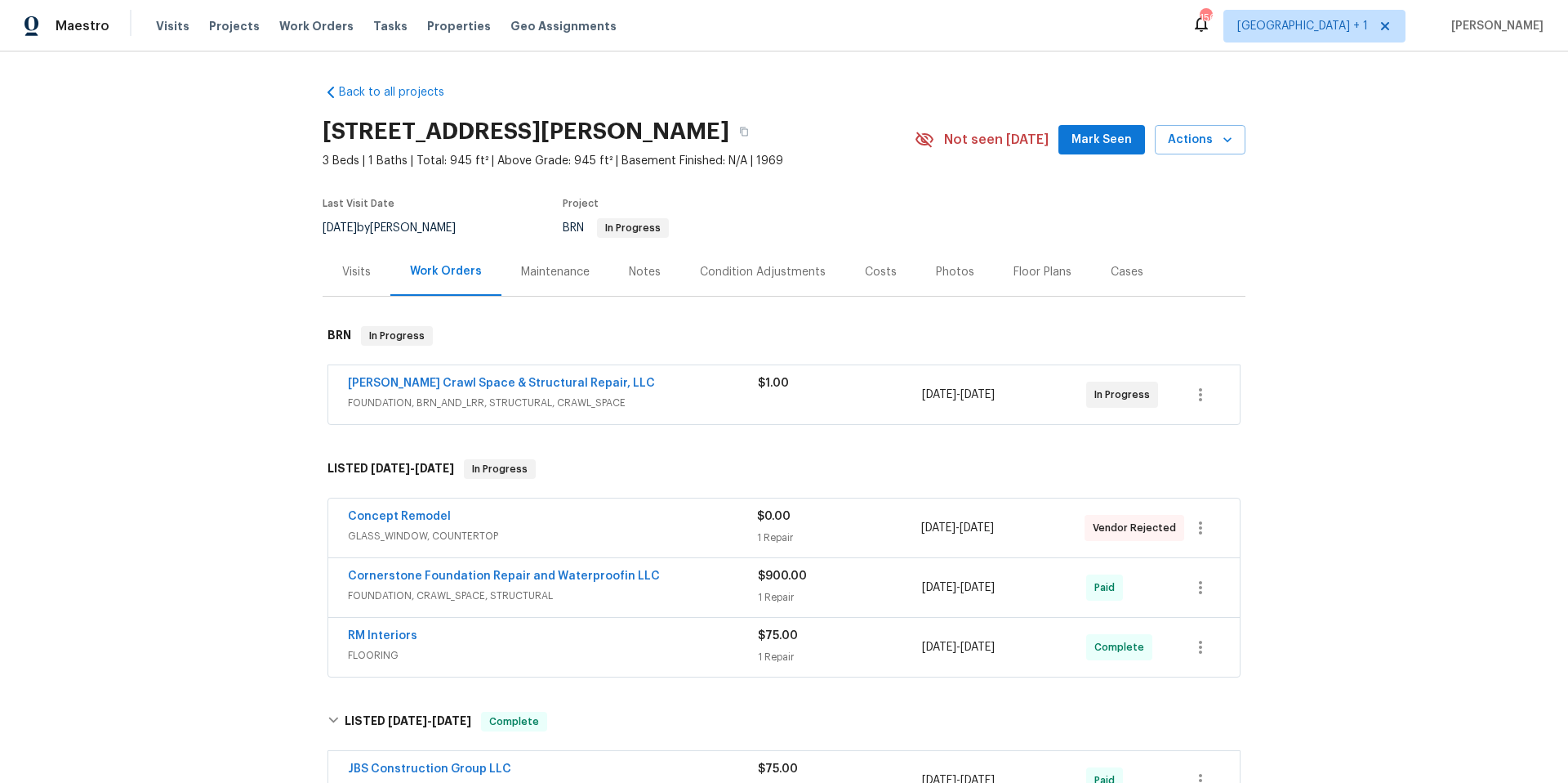
click at [940, 273] on div "Photos" at bounding box center [955, 272] width 38 height 17
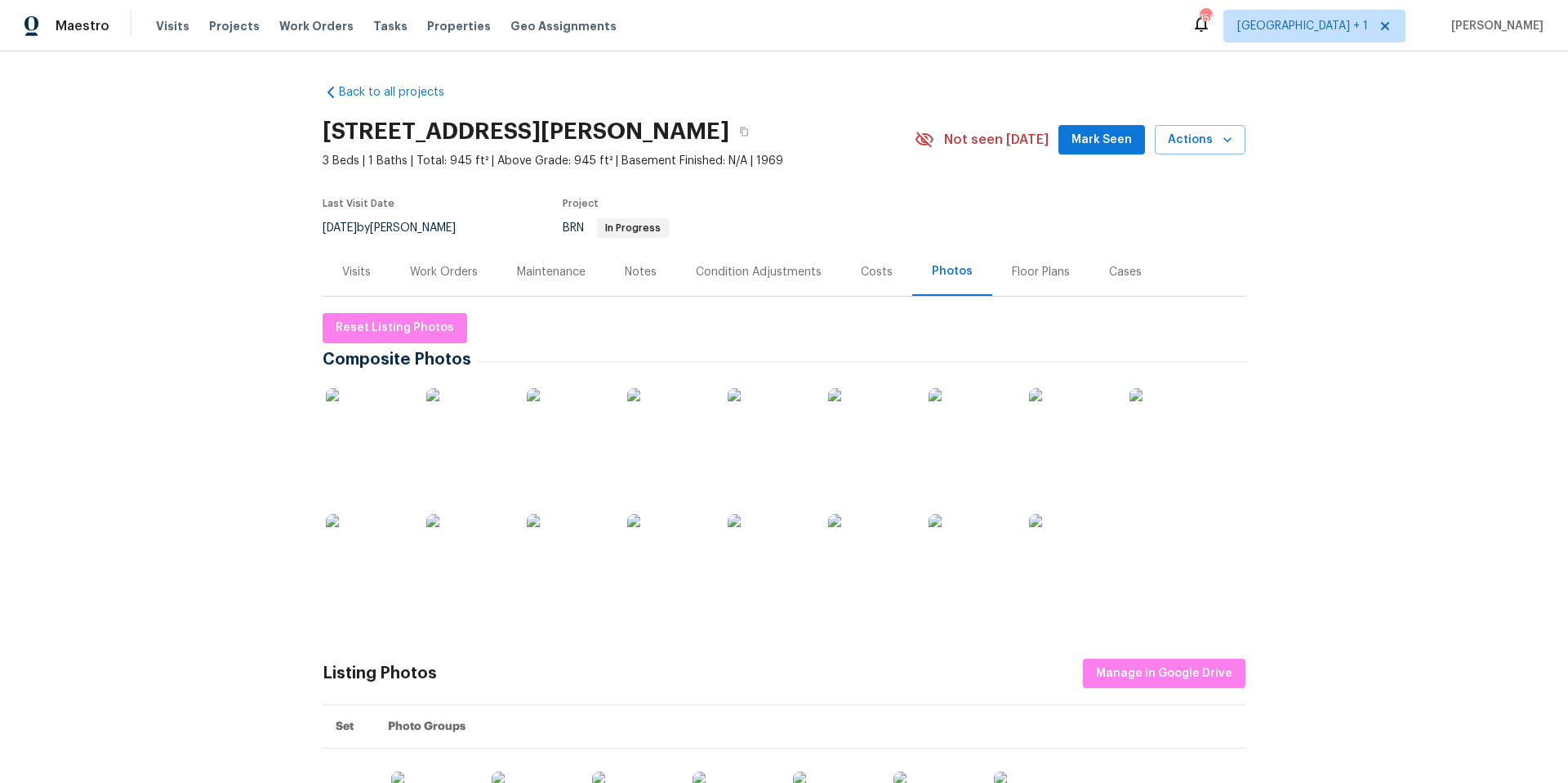
click at [365, 452] on img at bounding box center [367, 430] width 82 height 82
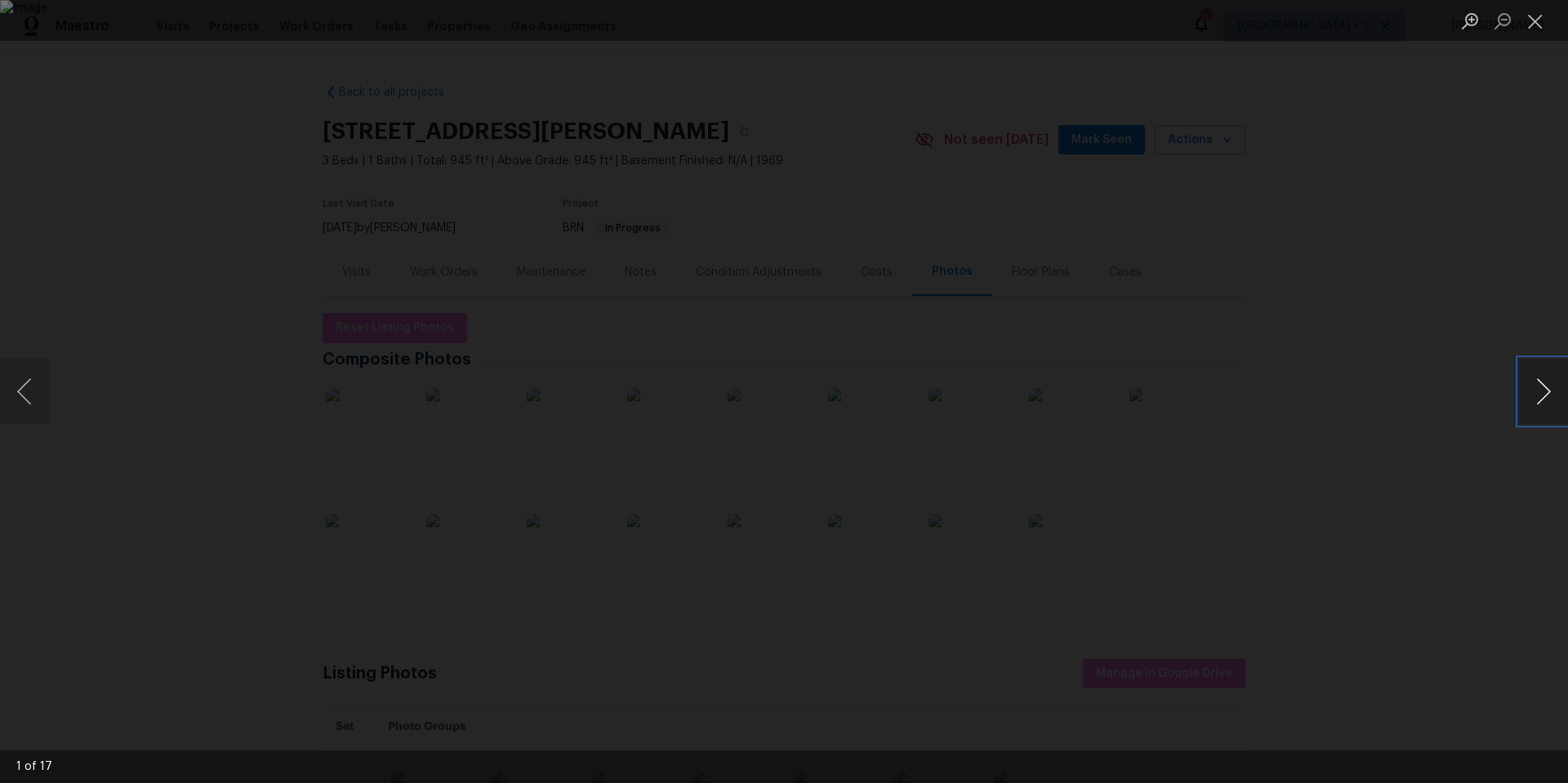
click at [1532, 401] on button "Next image" at bounding box center [1544, 392] width 49 height 66
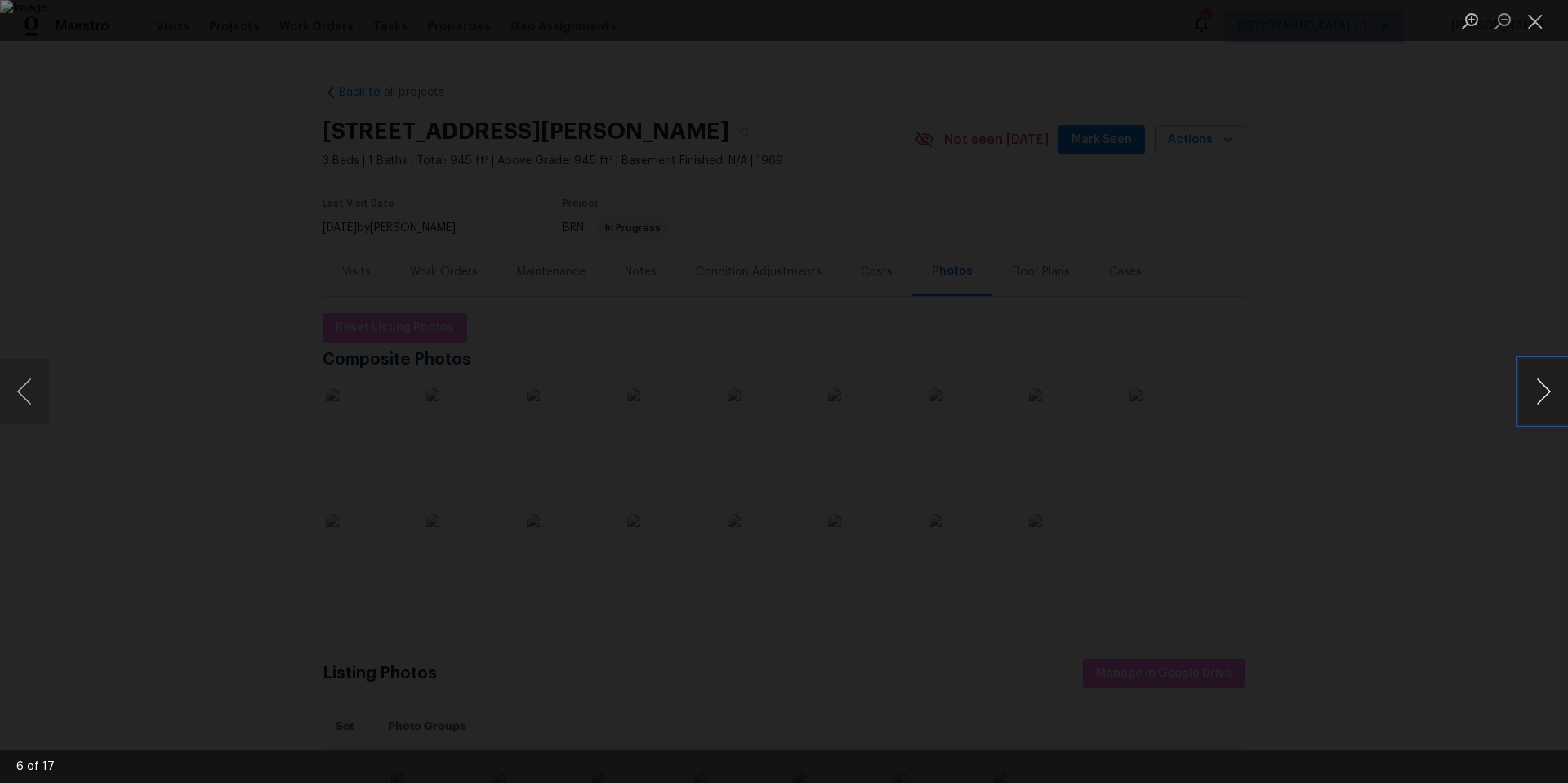
click at [1532, 401] on button "Next image" at bounding box center [1544, 392] width 49 height 66
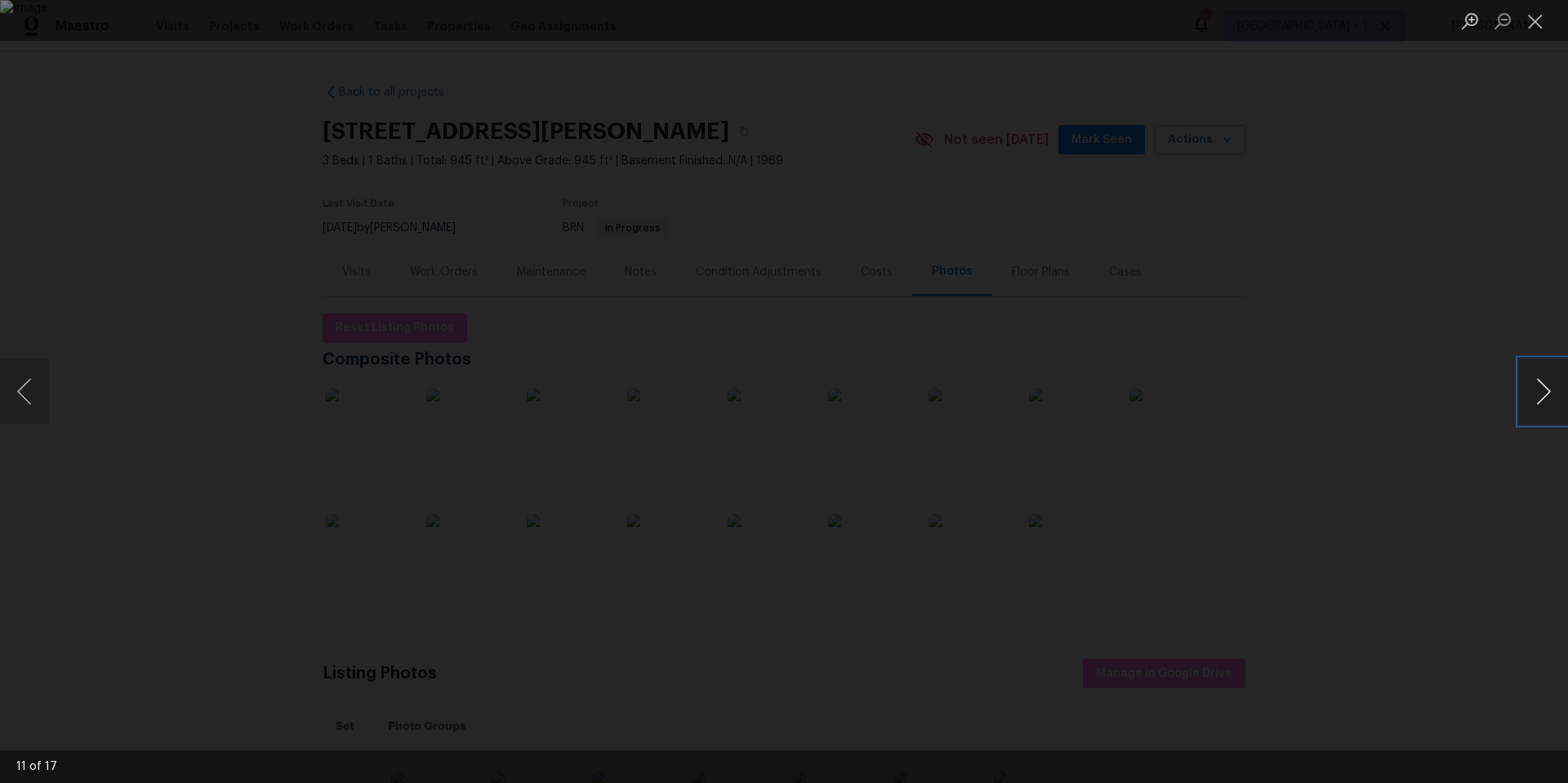
click at [1532, 401] on button "Next image" at bounding box center [1544, 392] width 49 height 66
click at [1544, 400] on button "Next image" at bounding box center [1544, 392] width 49 height 66
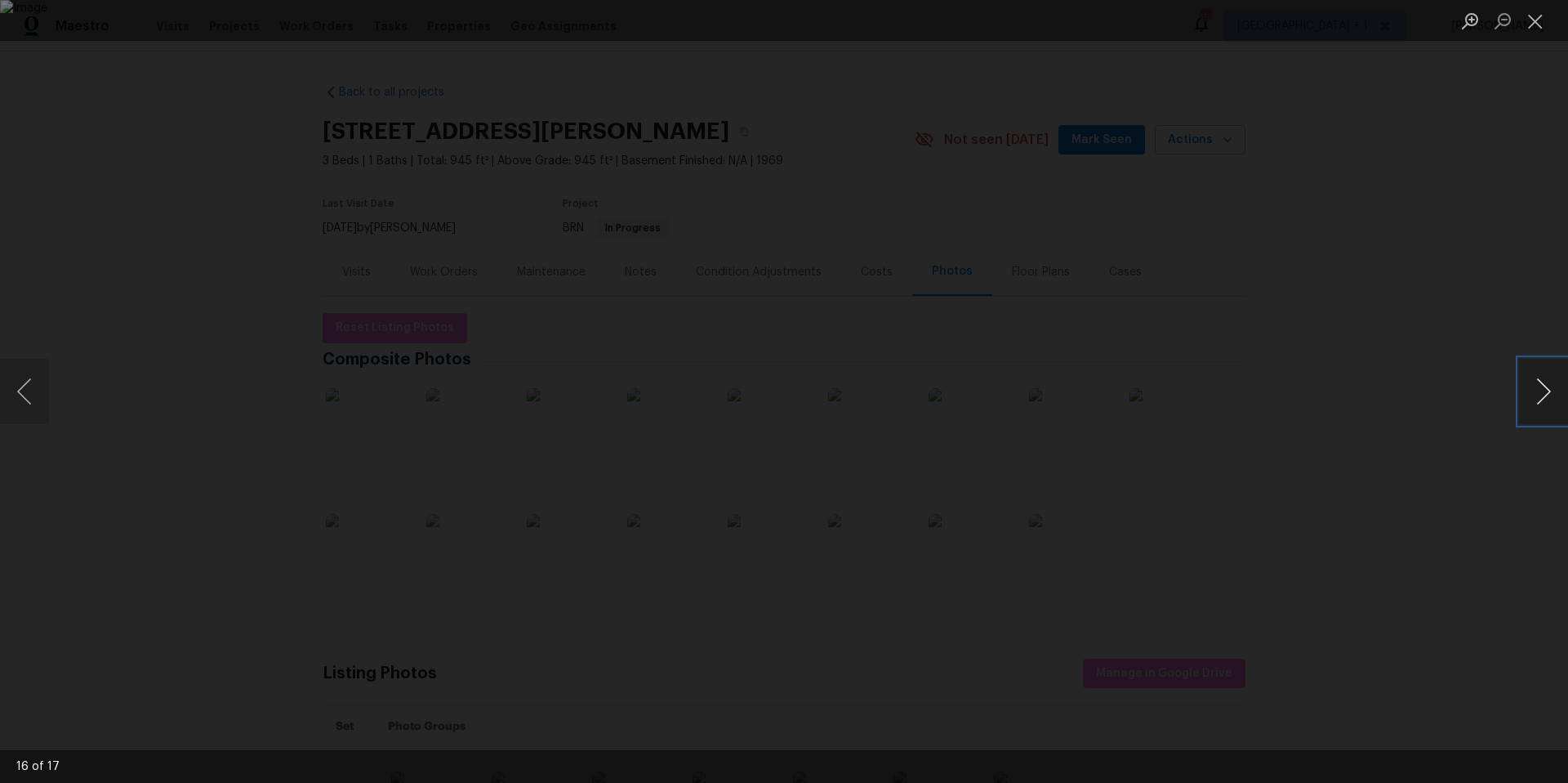
click at [1544, 400] on button "Next image" at bounding box center [1544, 392] width 49 height 66
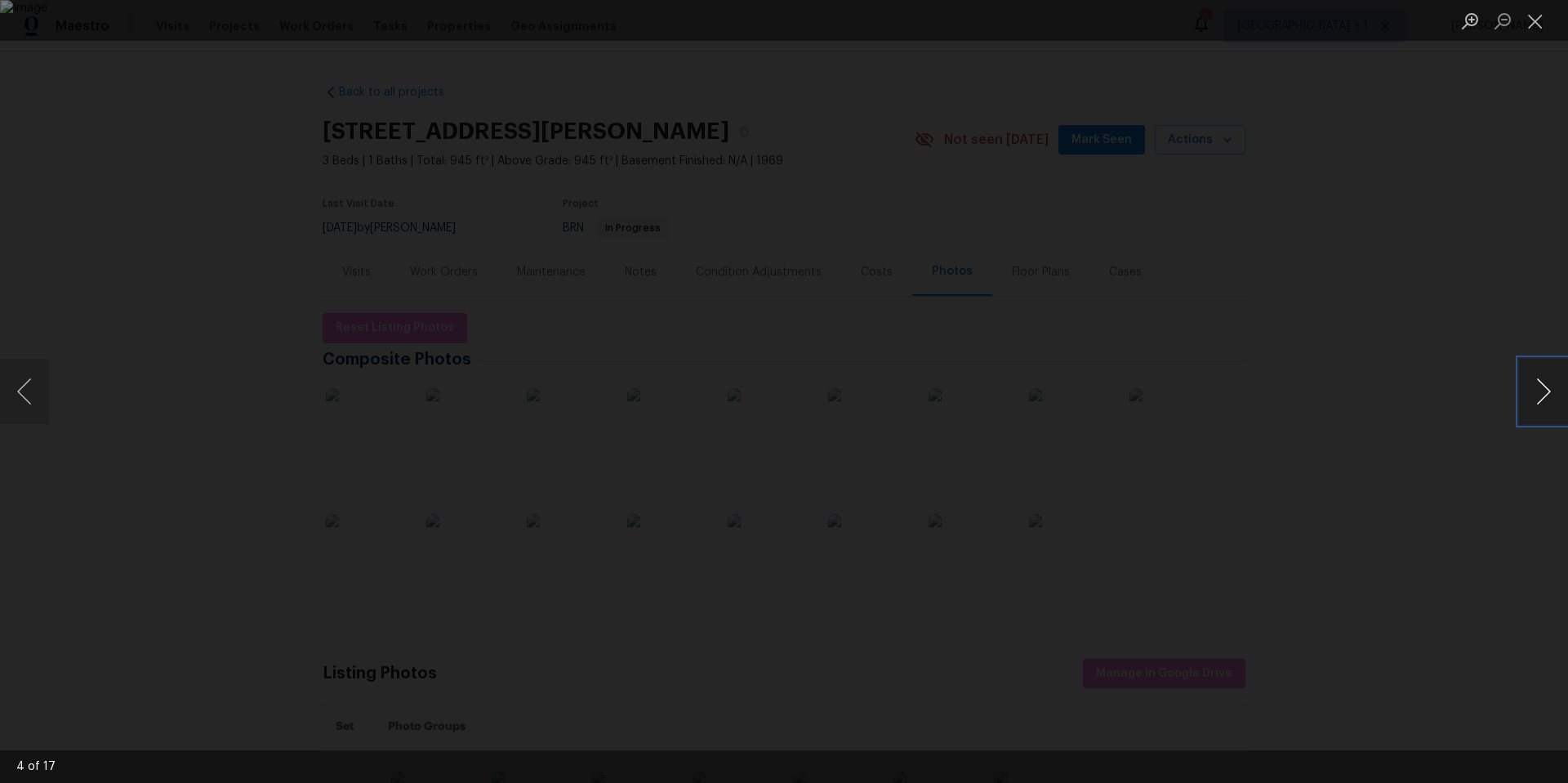
click at [1544, 400] on button "Next image" at bounding box center [1544, 392] width 49 height 66
click at [1537, 18] on button "Close lightbox" at bounding box center [1535, 21] width 32 height 28
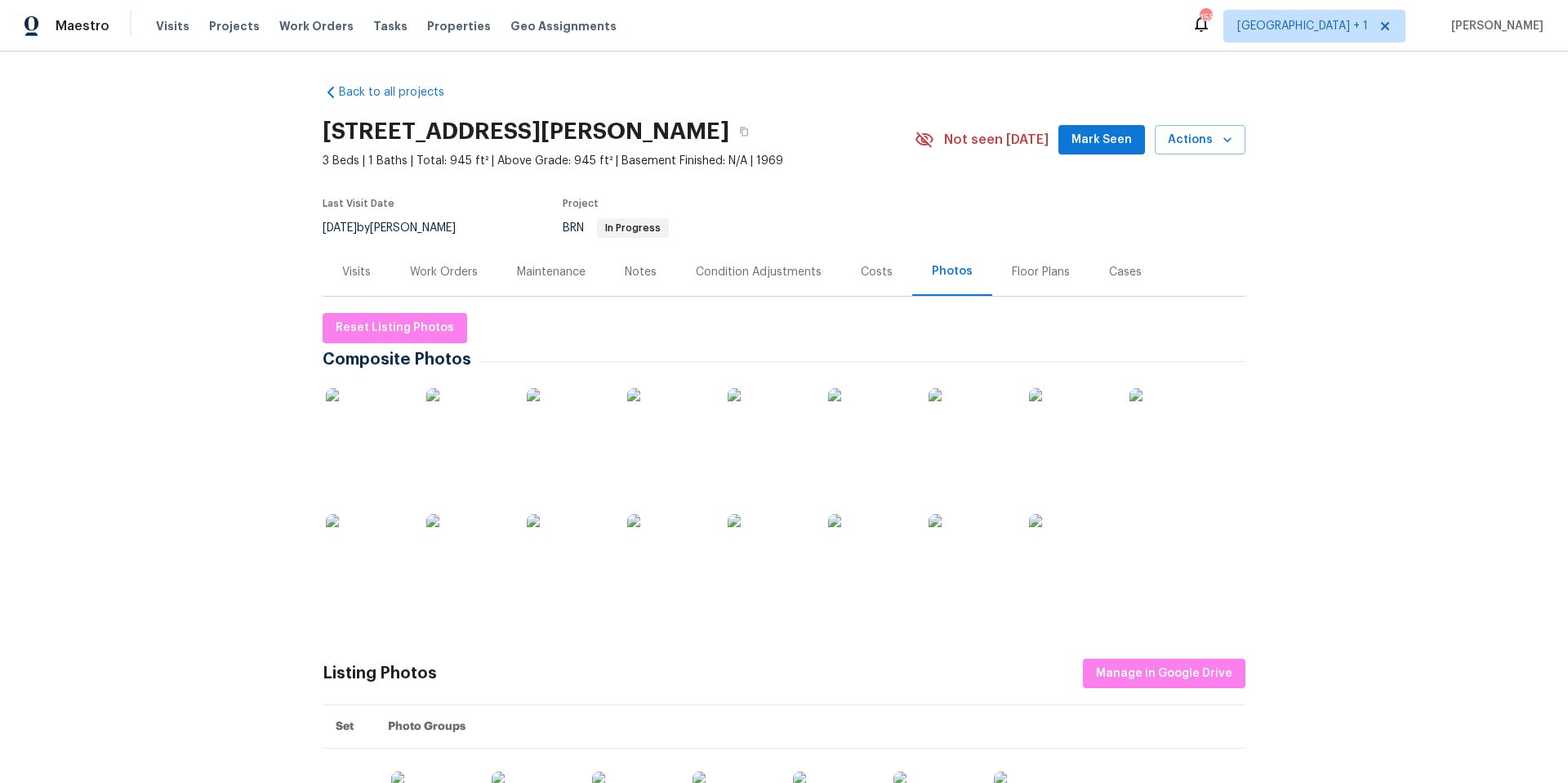
click at [454, 272] on div "Work Orders" at bounding box center [443, 272] width 67 height 17
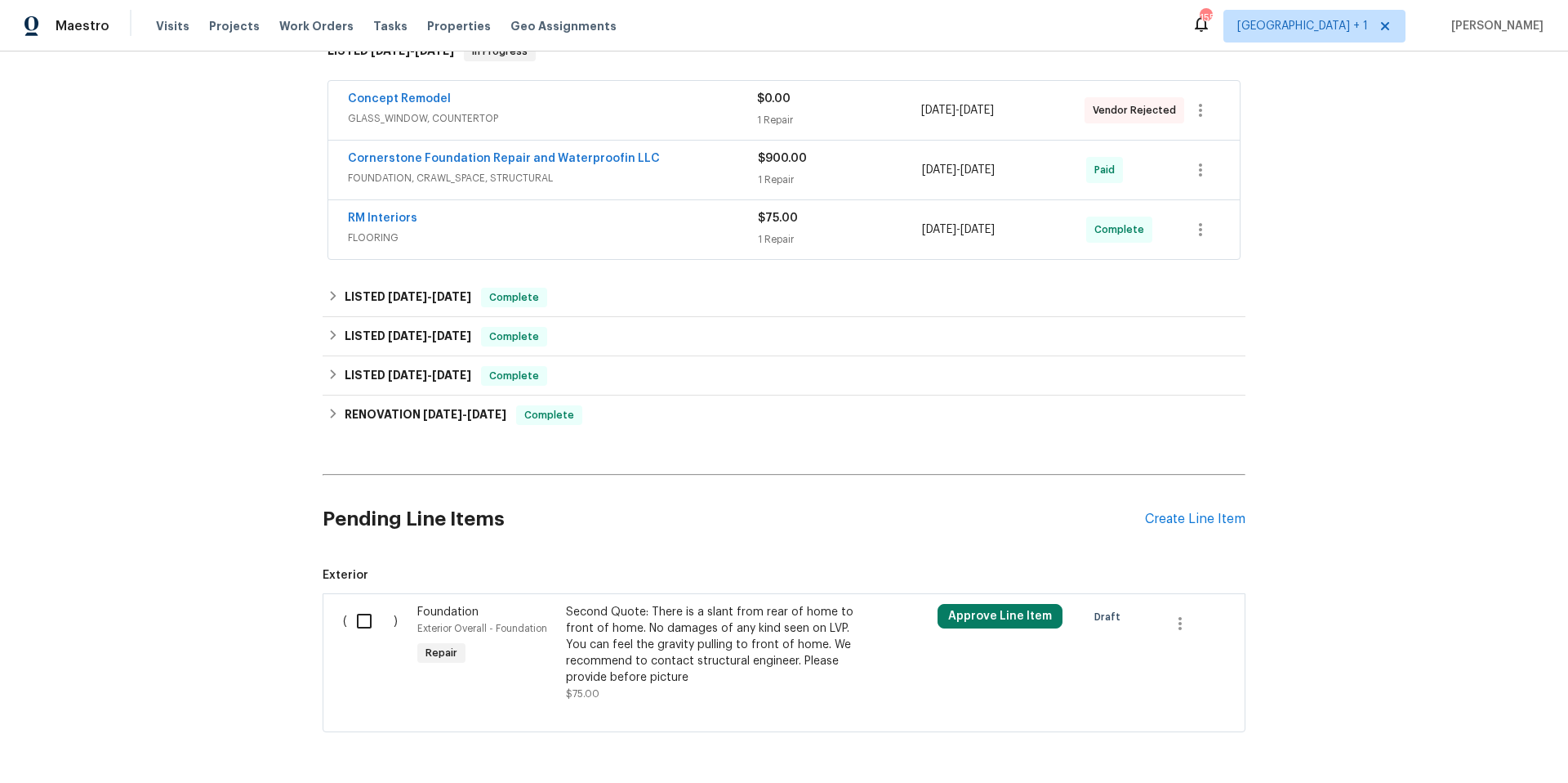
scroll to position [463, 0]
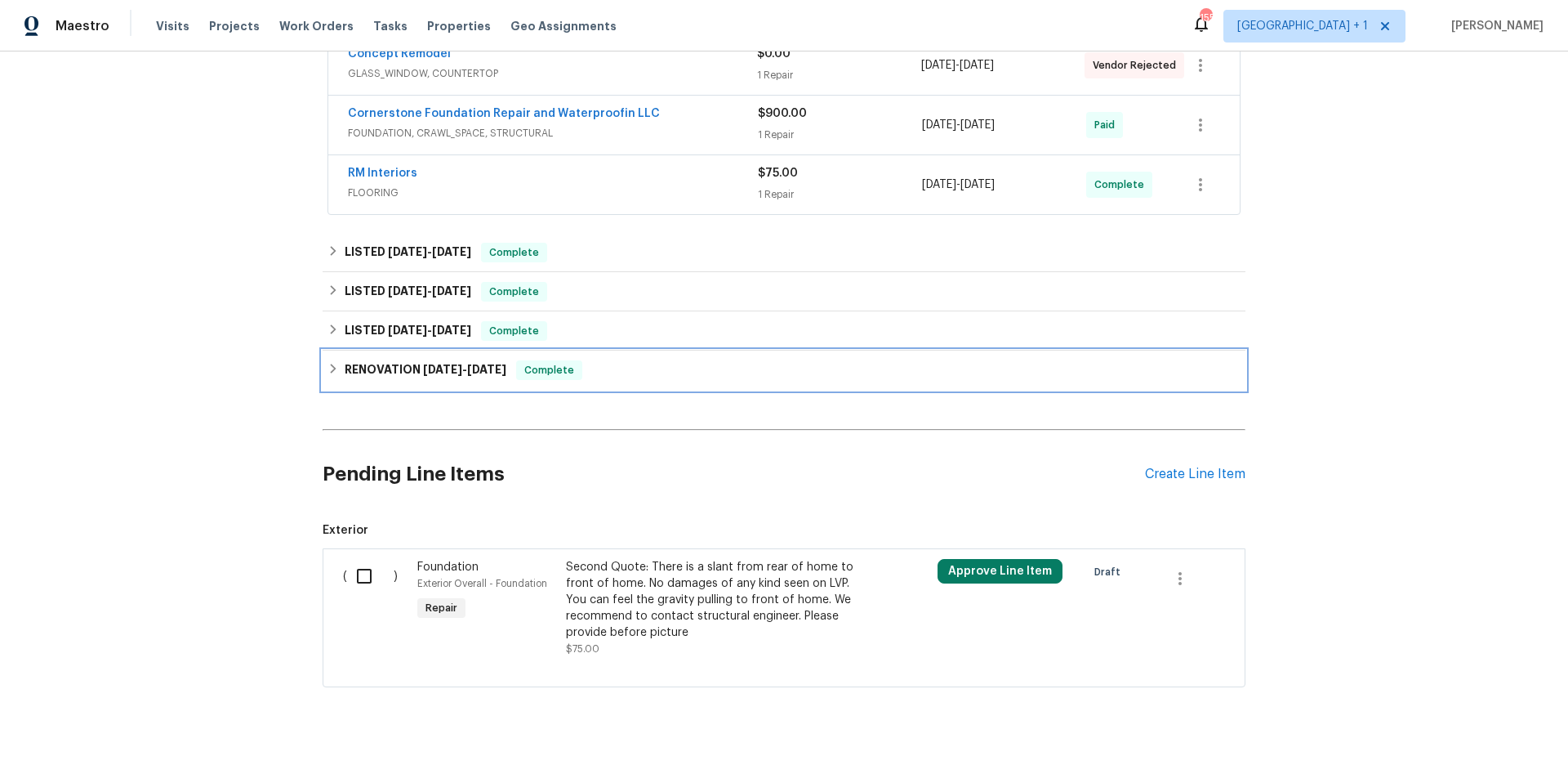
click at [592, 375] on div "RENOVATION 2/26/25 - 2/28/25 Complete" at bounding box center [784, 370] width 914 height 20
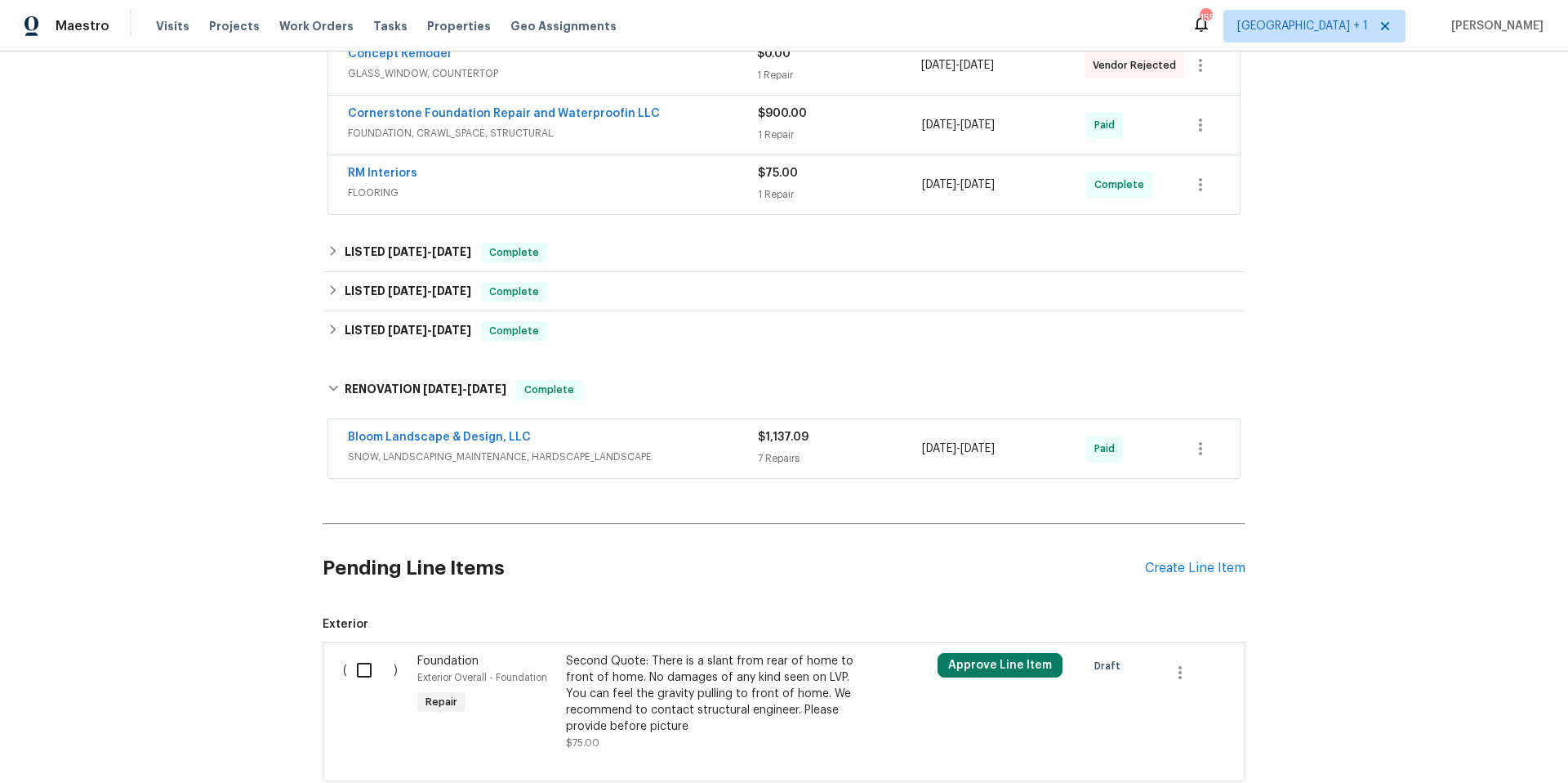
click at [684, 438] on div "Bloom Landscape & Design, LLC" at bounding box center [553, 438] width 410 height 20
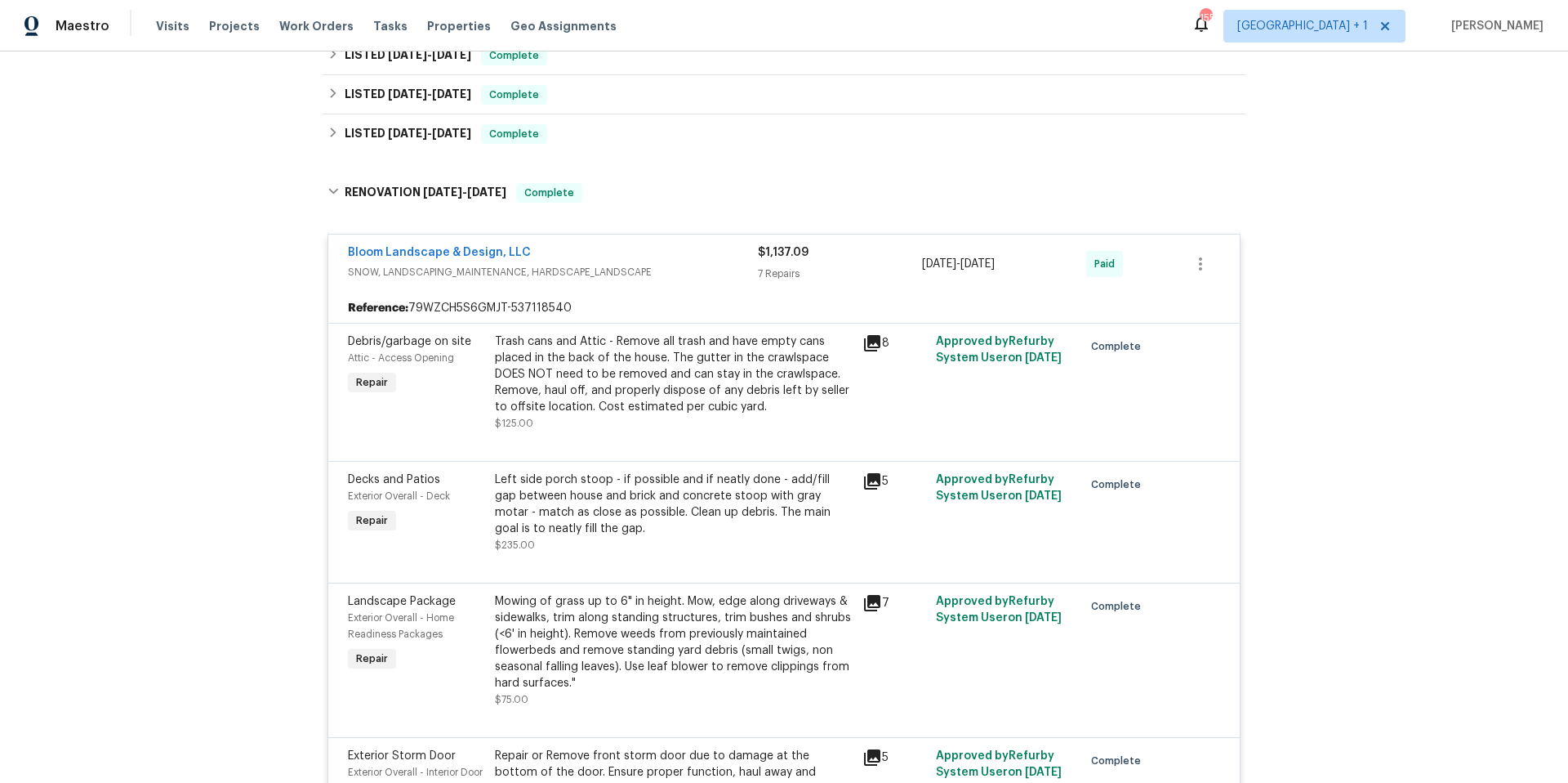
scroll to position [502, 0]
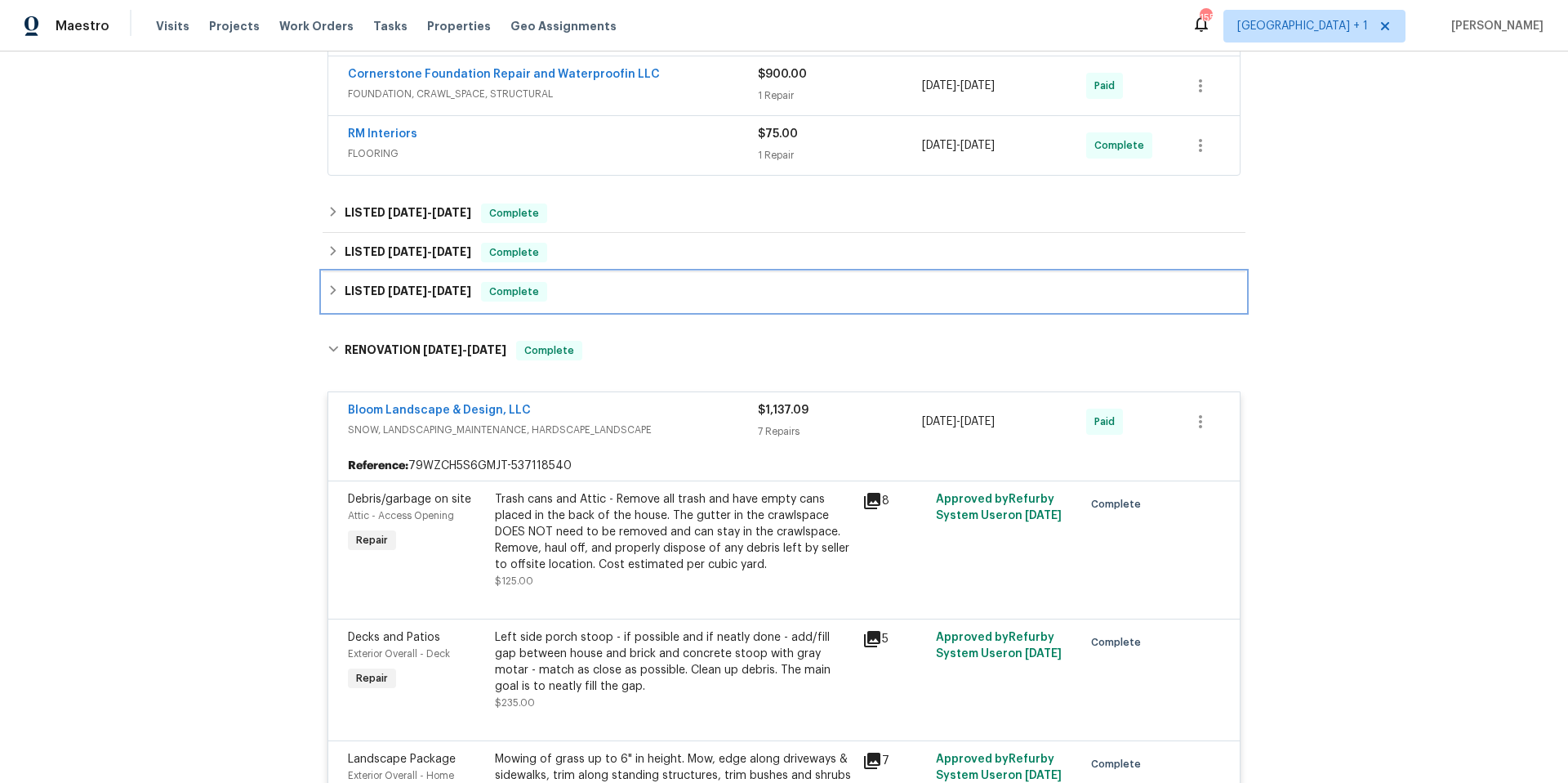
click at [600, 284] on div "LISTED 3/1/25 - 3/3/25 Complete" at bounding box center [784, 292] width 914 height 20
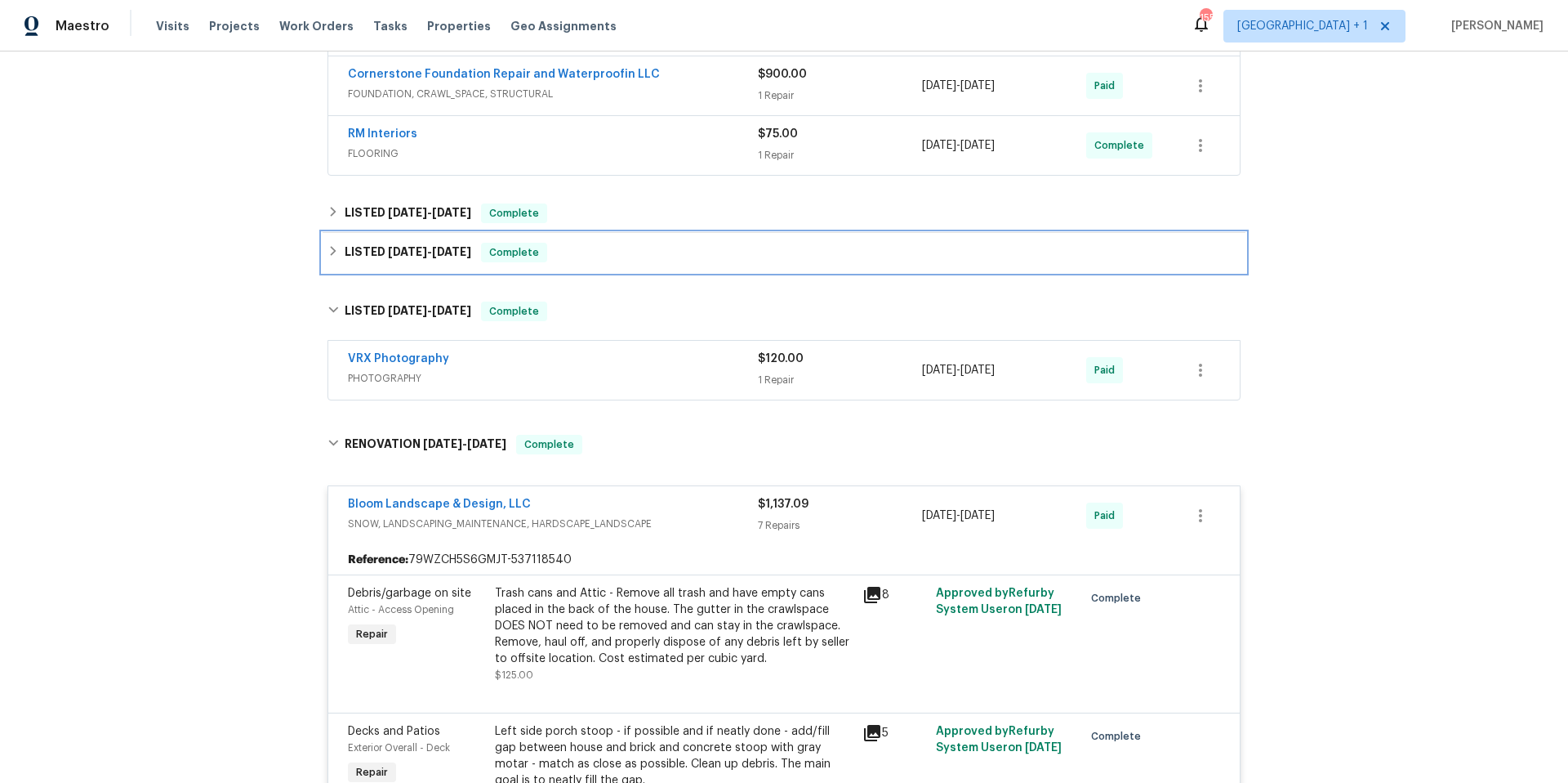
click at [615, 256] on div "LISTED 6/30/25 - 7/15/25 Complete" at bounding box center [784, 253] width 914 height 20
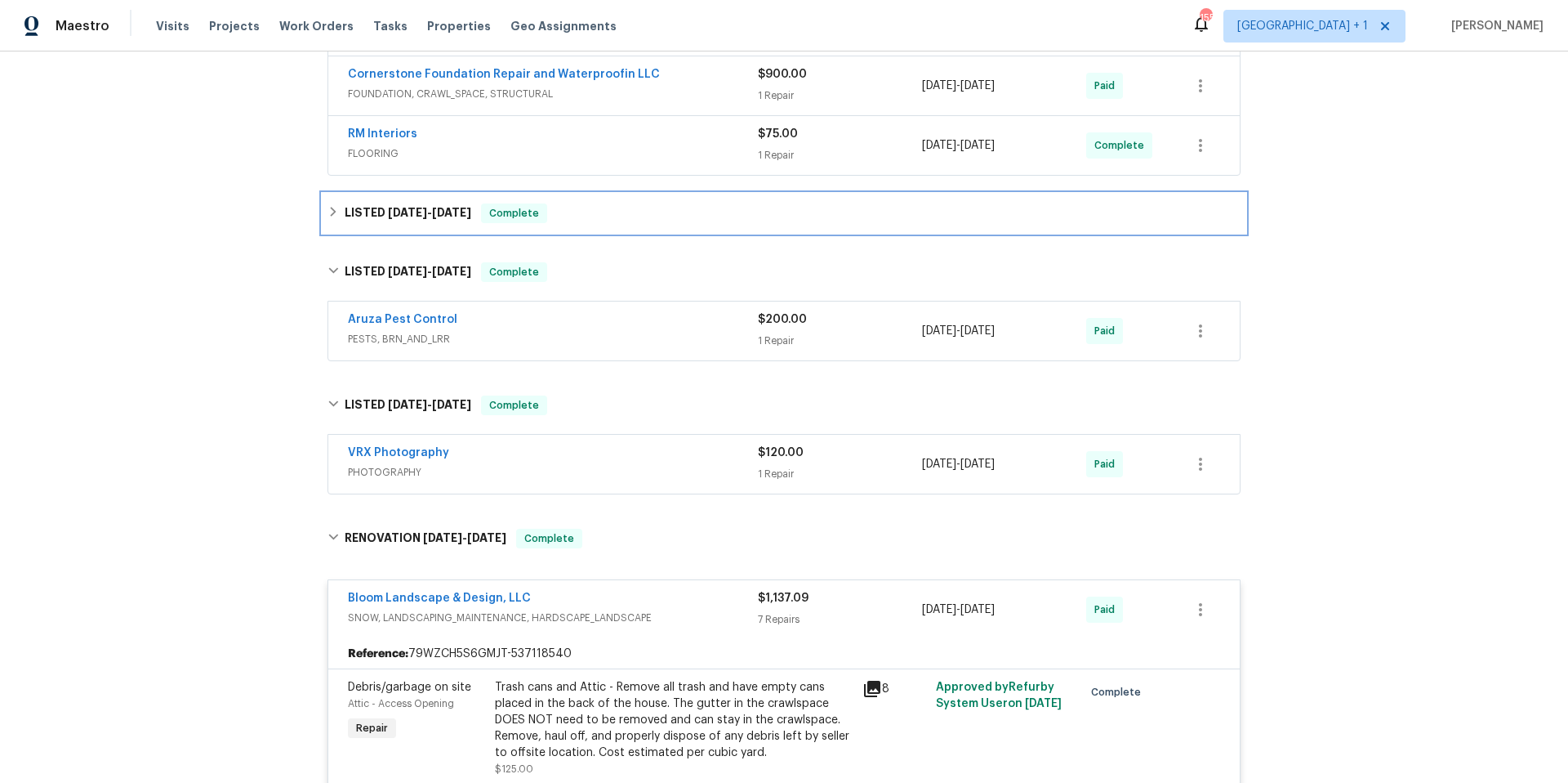
click at [642, 222] on div "LISTED 7/15/25 - 7/21/25 Complete" at bounding box center [784, 213] width 914 height 20
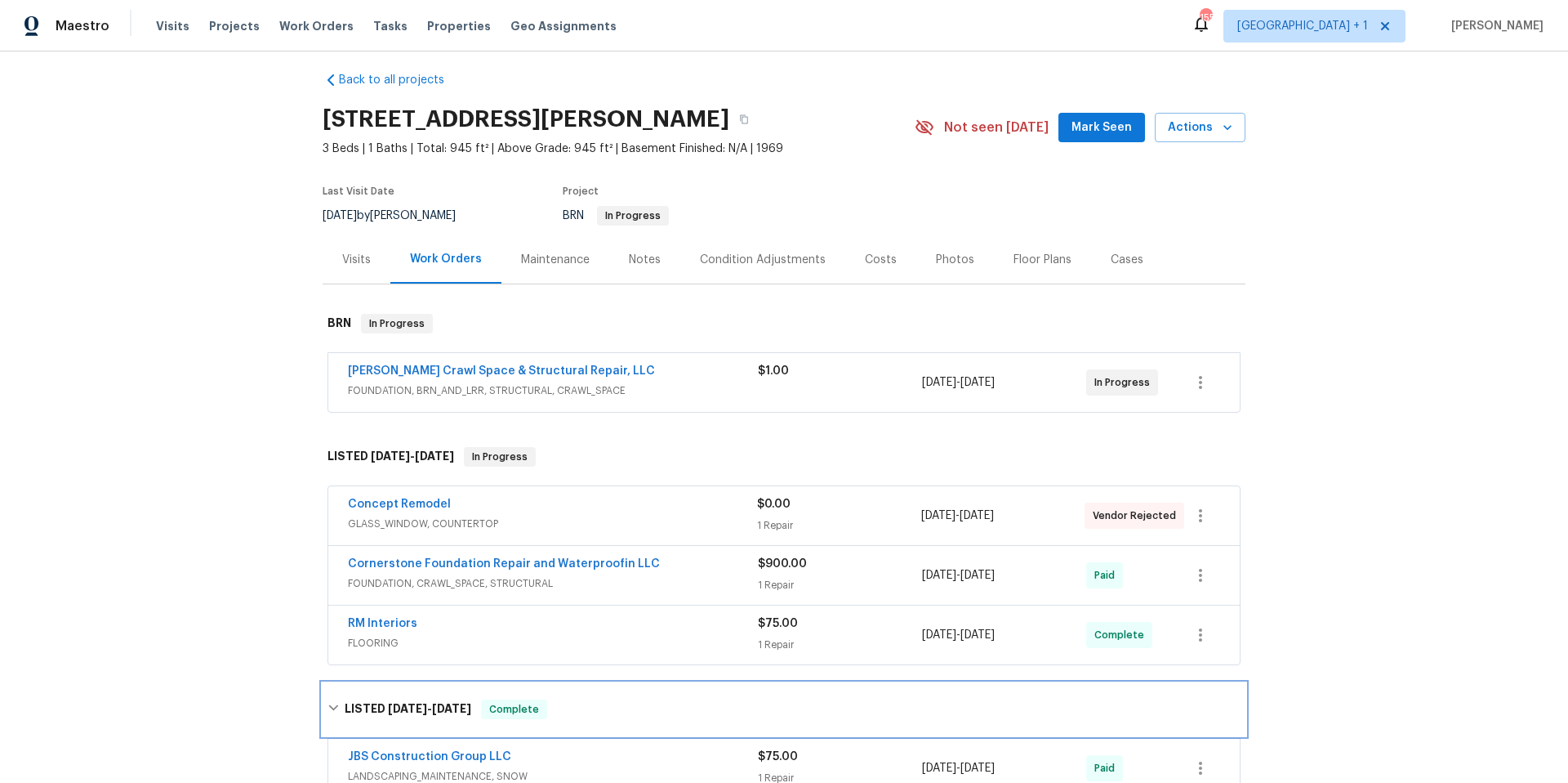
scroll to position [0, 0]
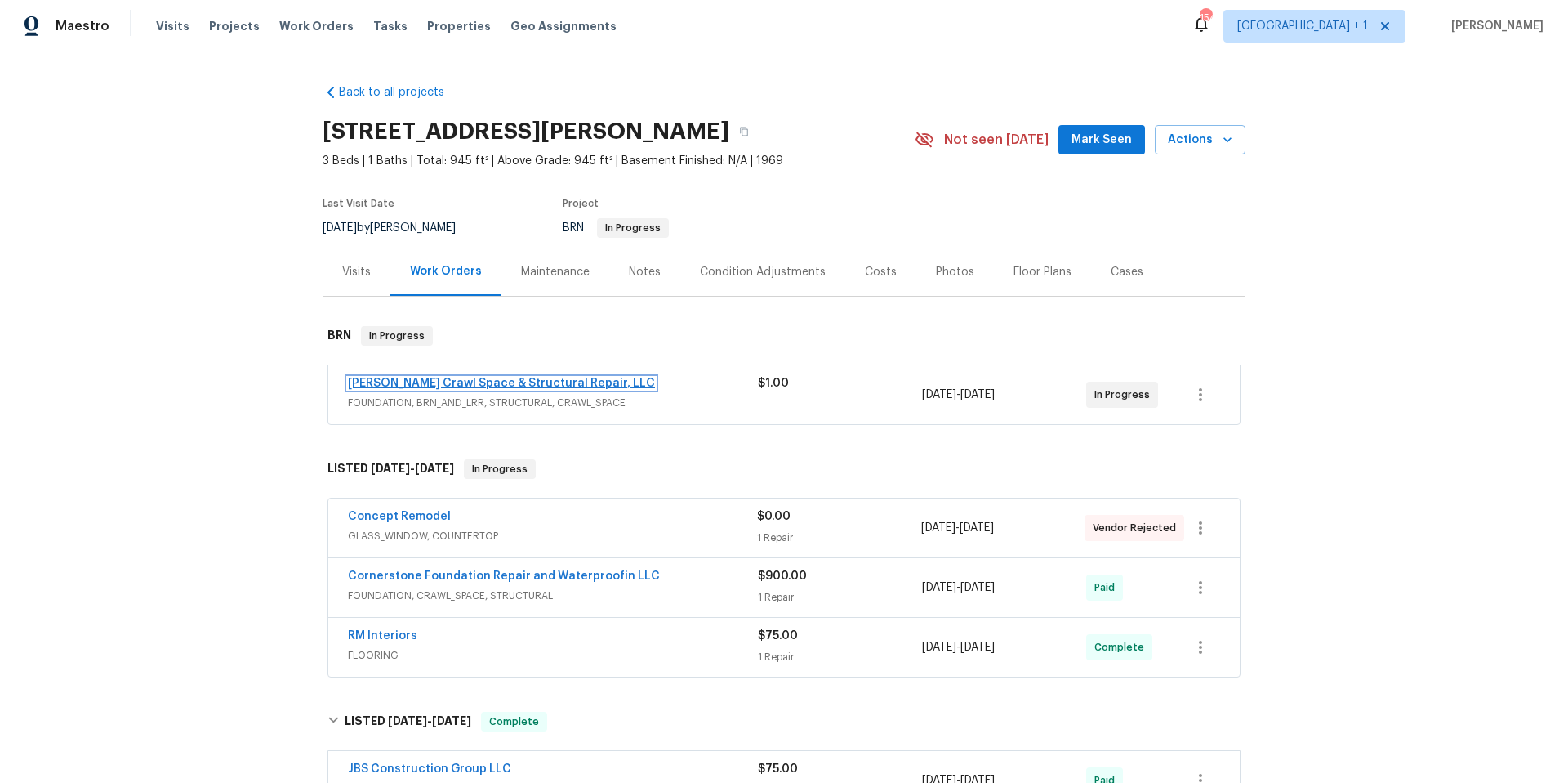
click at [464, 379] on link "Falcone Crawl Space & Structural Repair, LLC" at bounding box center [502, 384] width 307 height 12
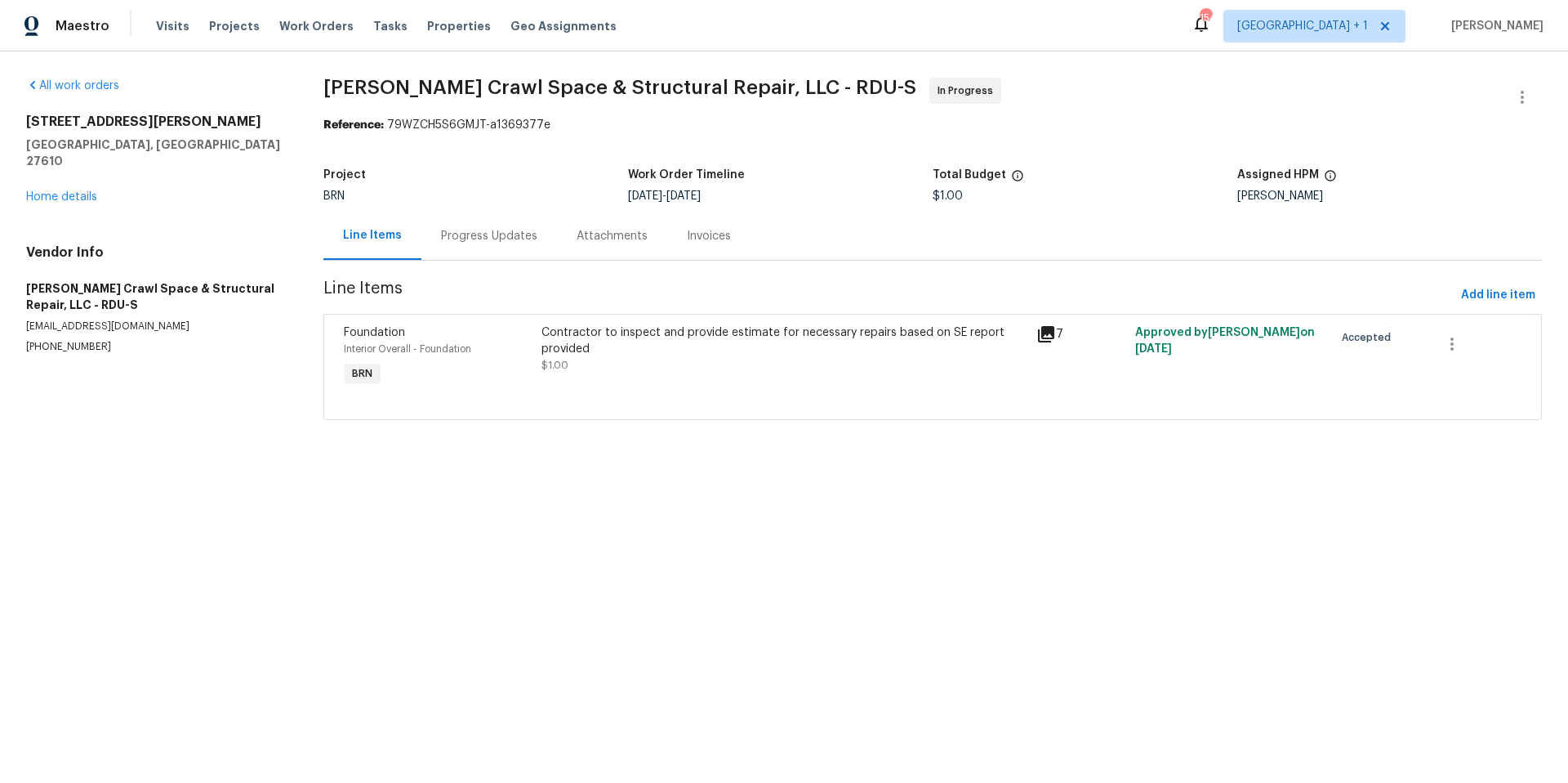
drag, startPoint x: 164, startPoint y: 91, endPoint x: 164, endPoint y: 69, distance: 22.0
click at [164, 95] on div "All work orders 2412 Little John Rd Raleigh, NC 27610 Home details Vendor Info …" at bounding box center [784, 258] width 1568 height 414
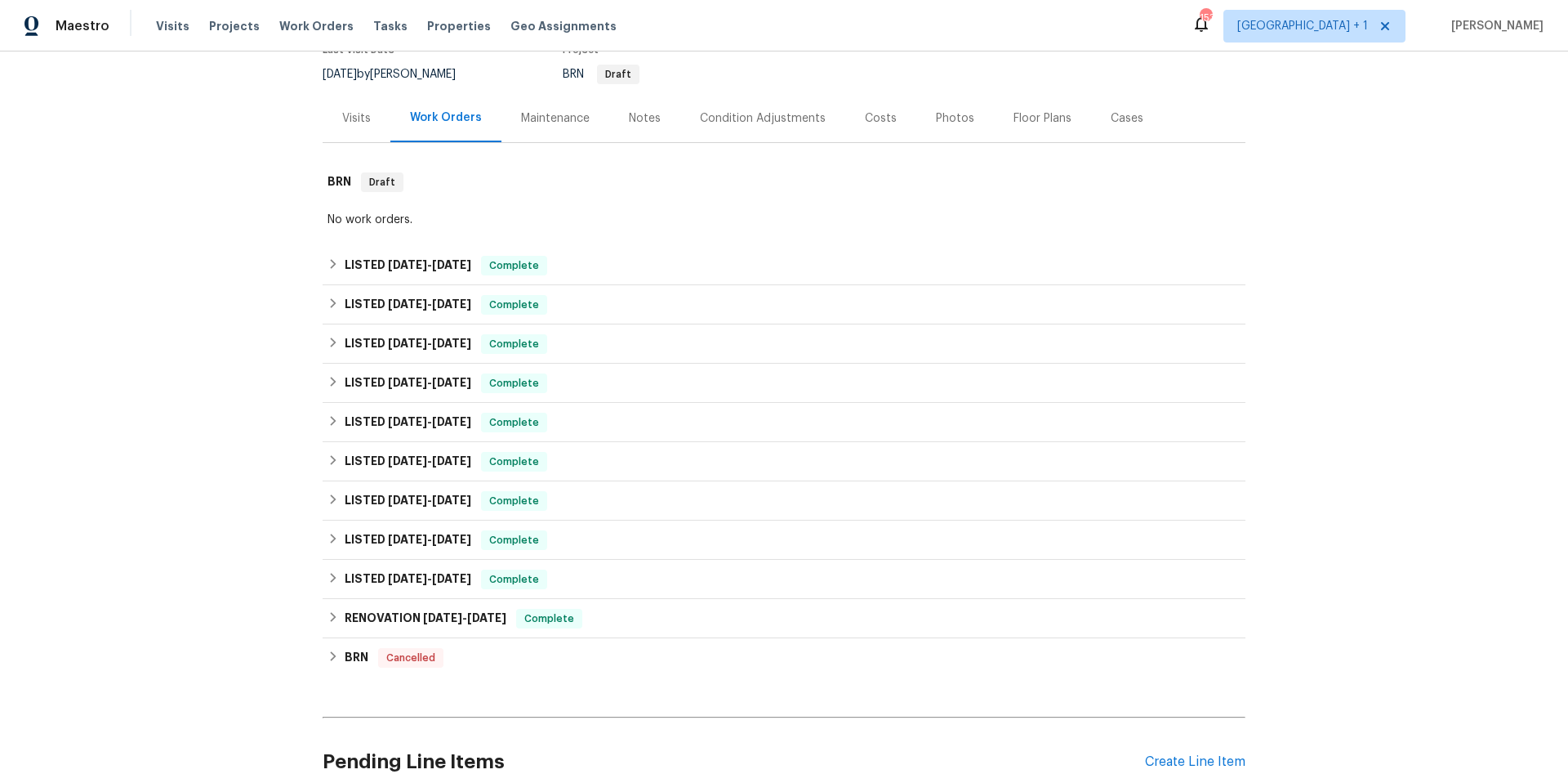
scroll to position [310, 0]
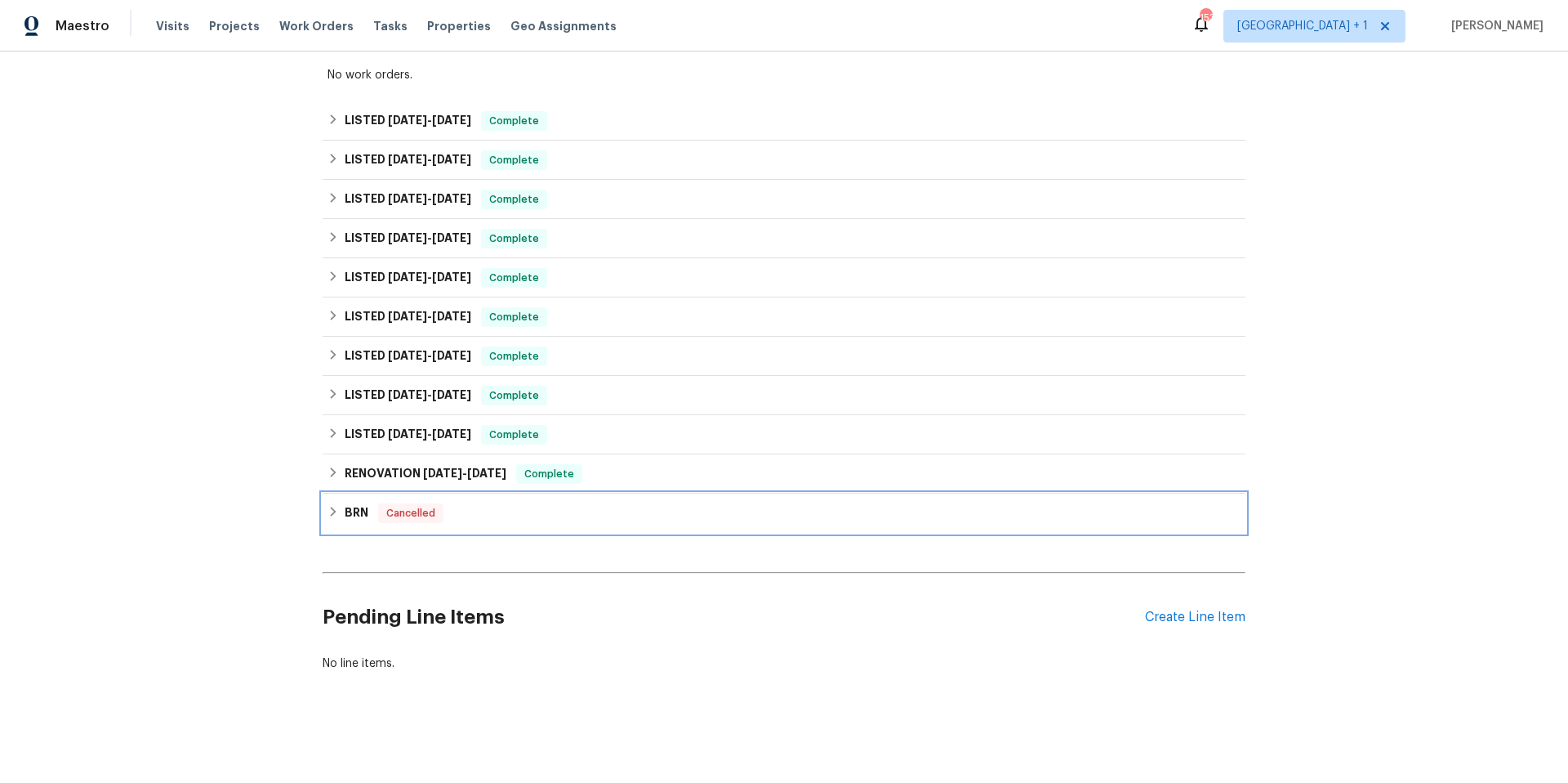
click at [626, 514] on div "BRN Cancelled" at bounding box center [784, 513] width 923 height 39
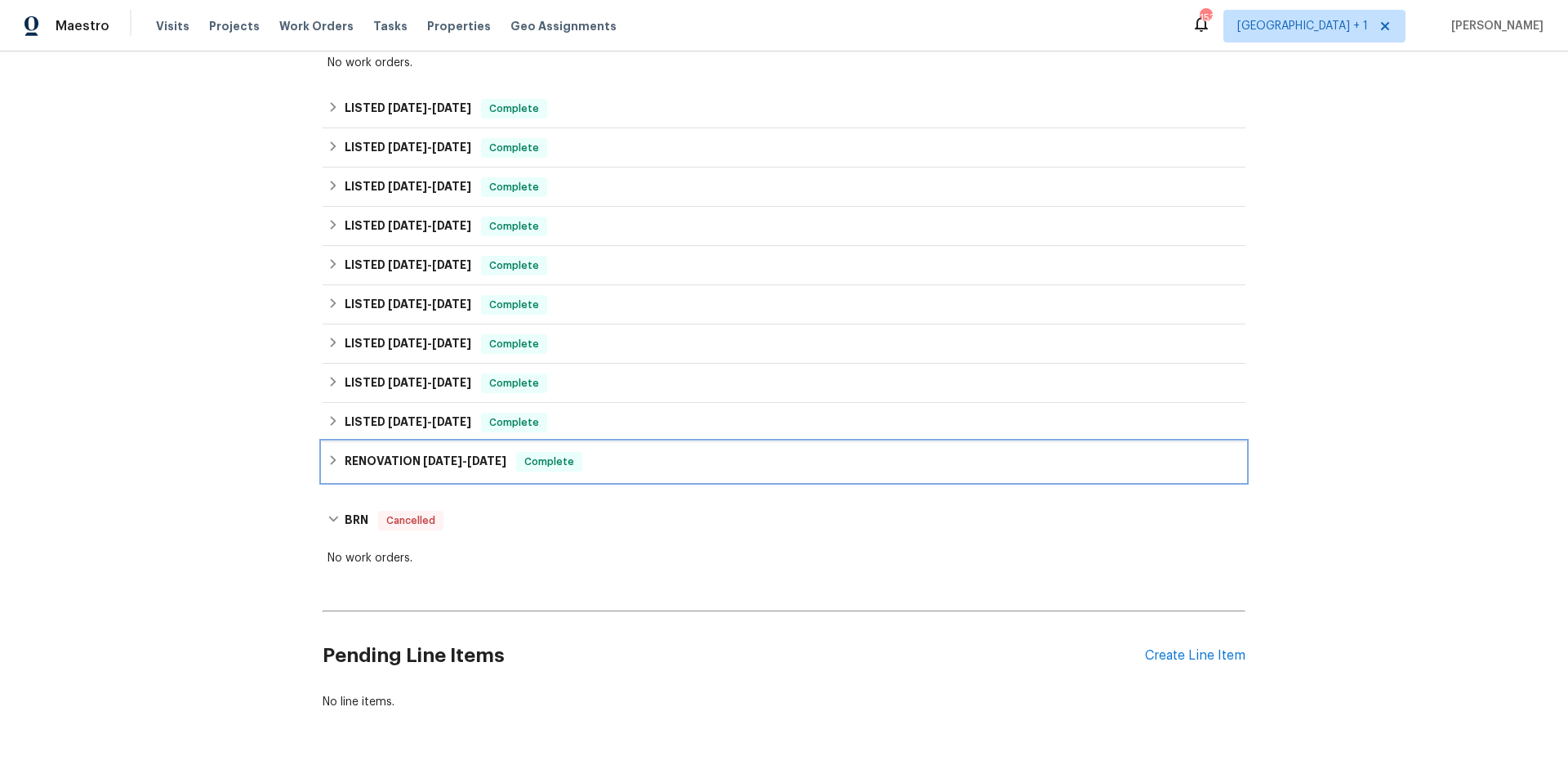
click at [652, 477] on div "RENOVATION 5/20/24 - 7/29/24 Complete" at bounding box center [784, 462] width 923 height 39
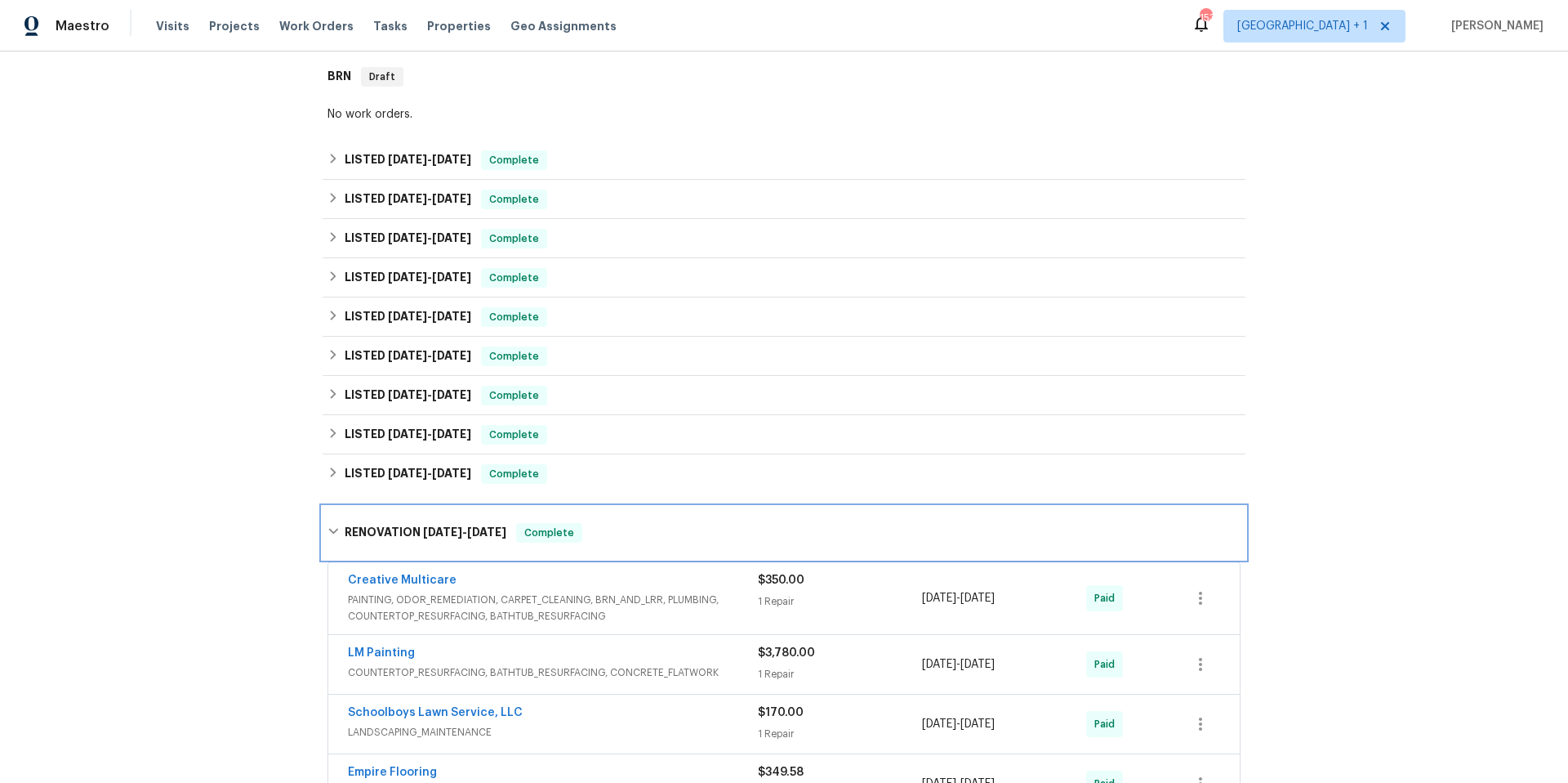
scroll to position [242, 0]
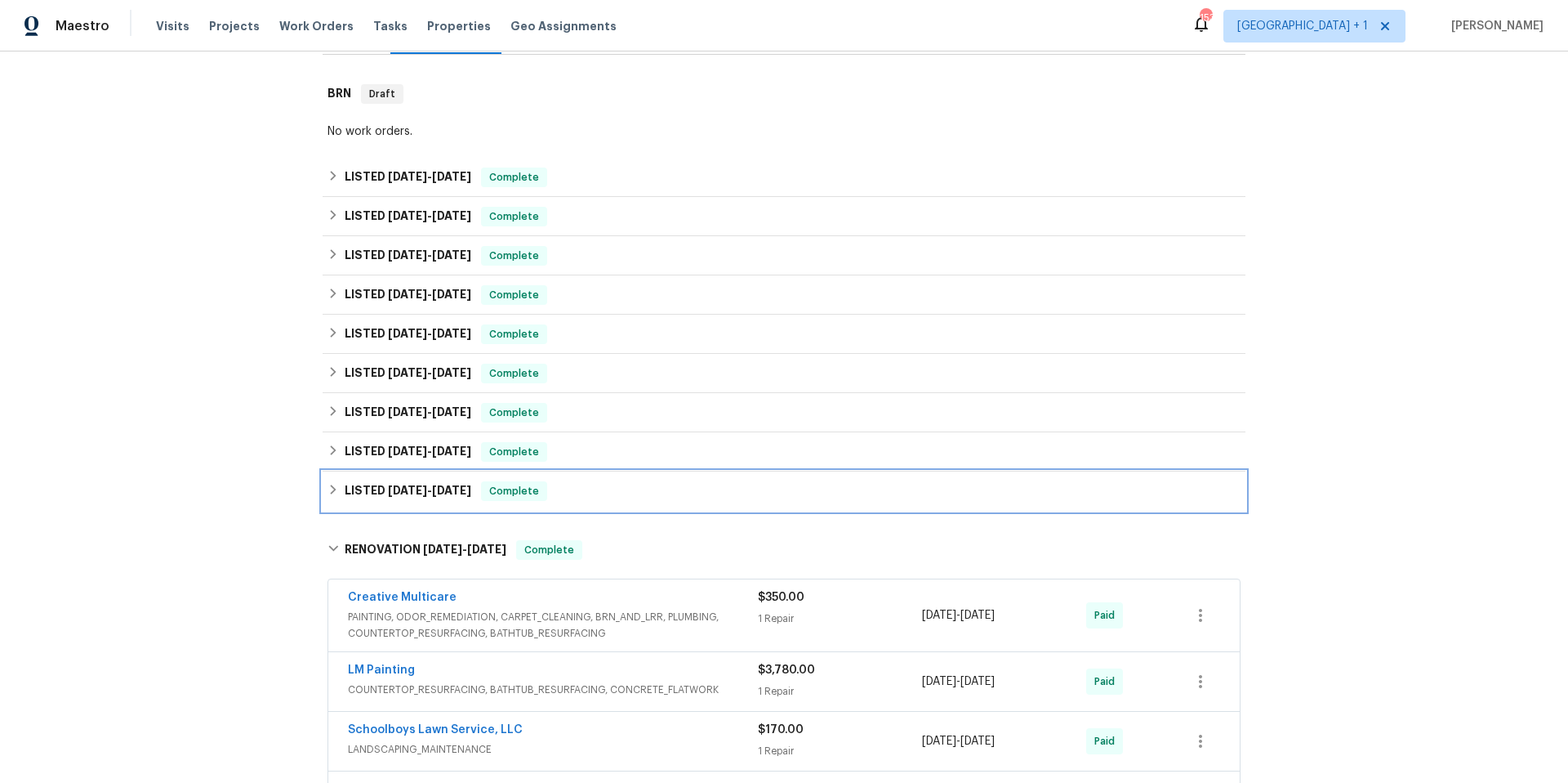
click at [626, 496] on div "LISTED 6/24/24 - 6/26/24 Complete" at bounding box center [784, 491] width 914 height 20
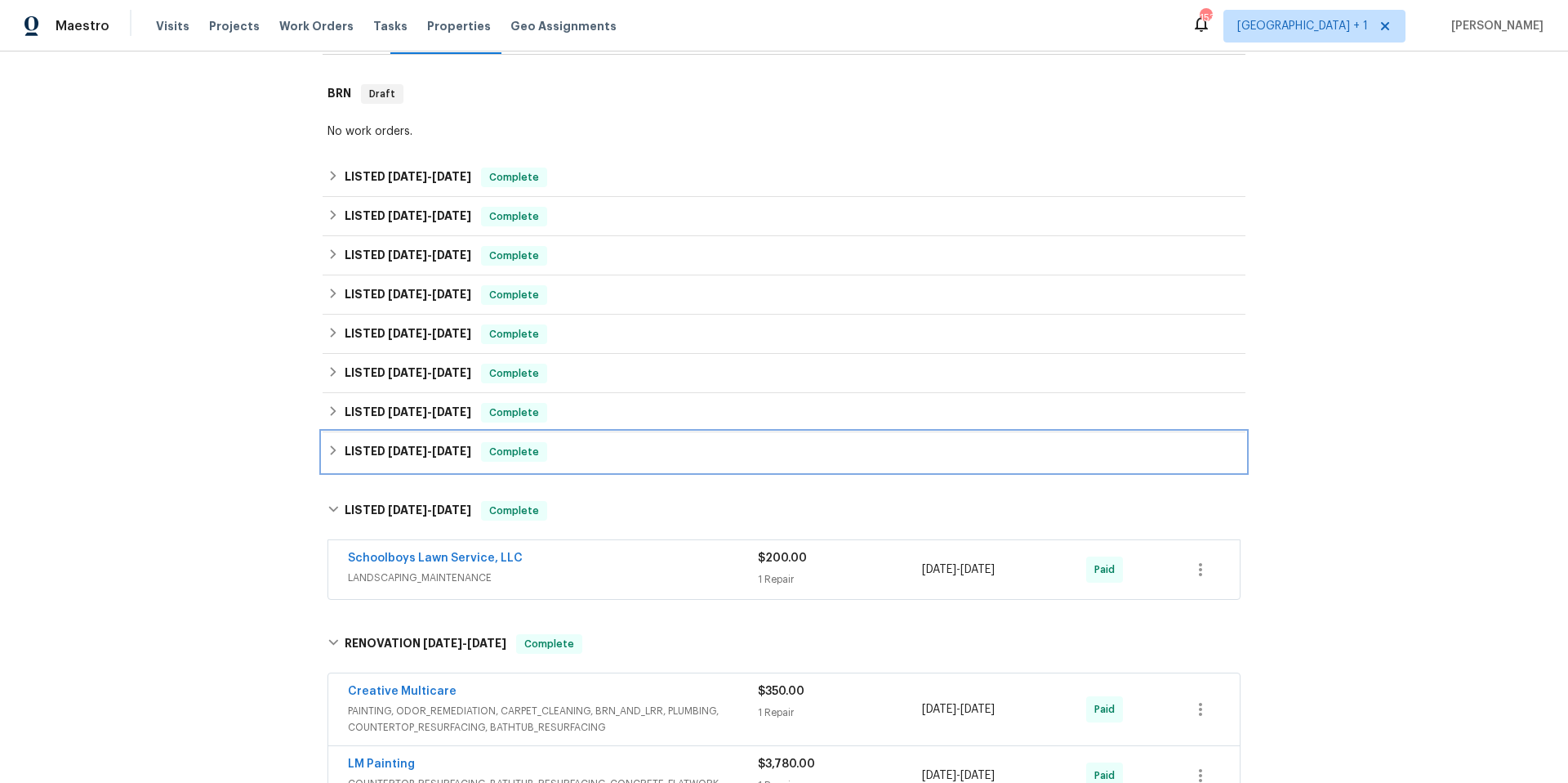
click at [636, 459] on div "LISTED 7/1/24 - 7/3/24 Complete" at bounding box center [784, 452] width 914 height 20
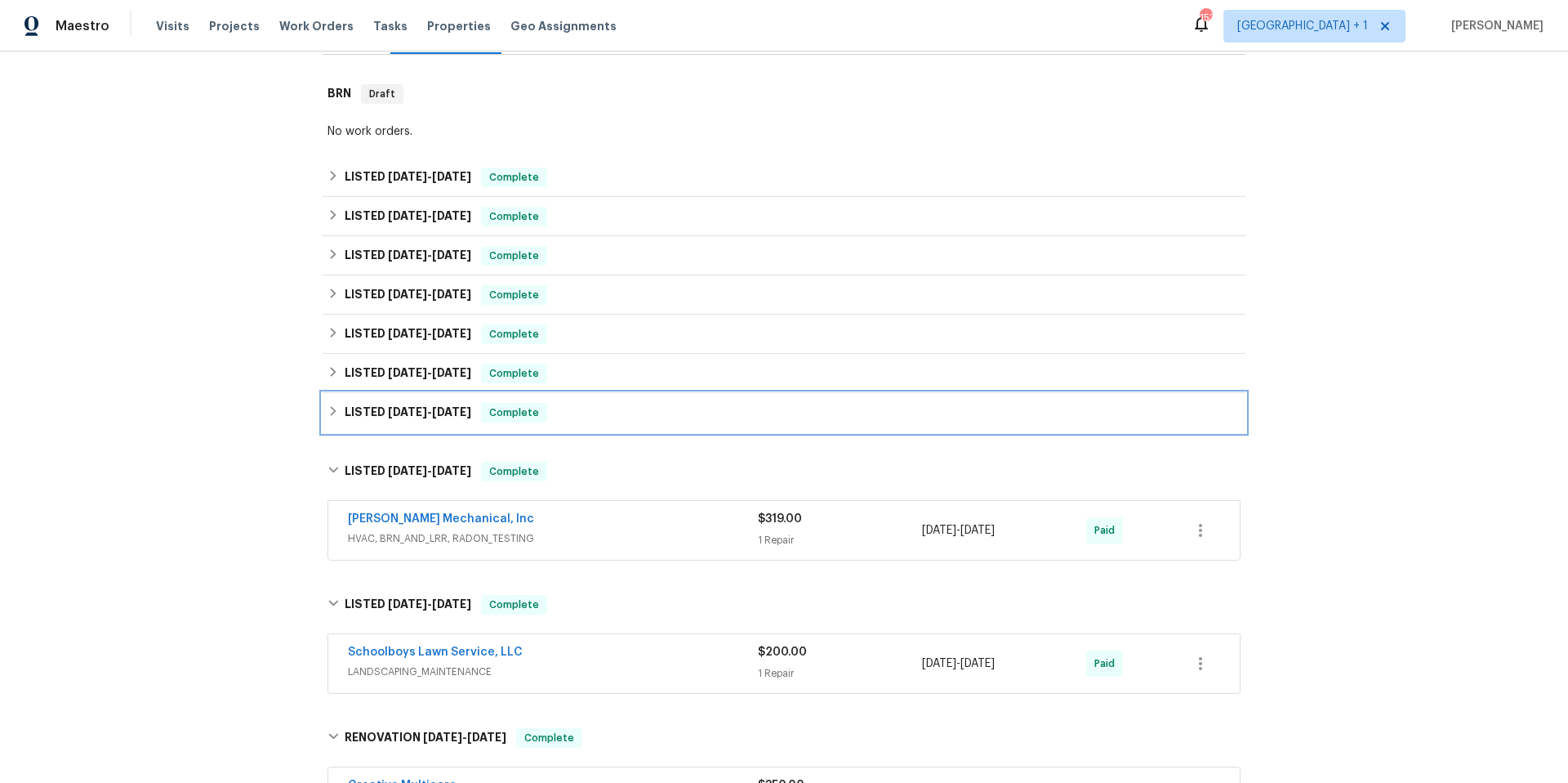
click at [647, 414] on div "LISTED 7/8/24 - 7/16/24 Complete" at bounding box center [784, 413] width 914 height 20
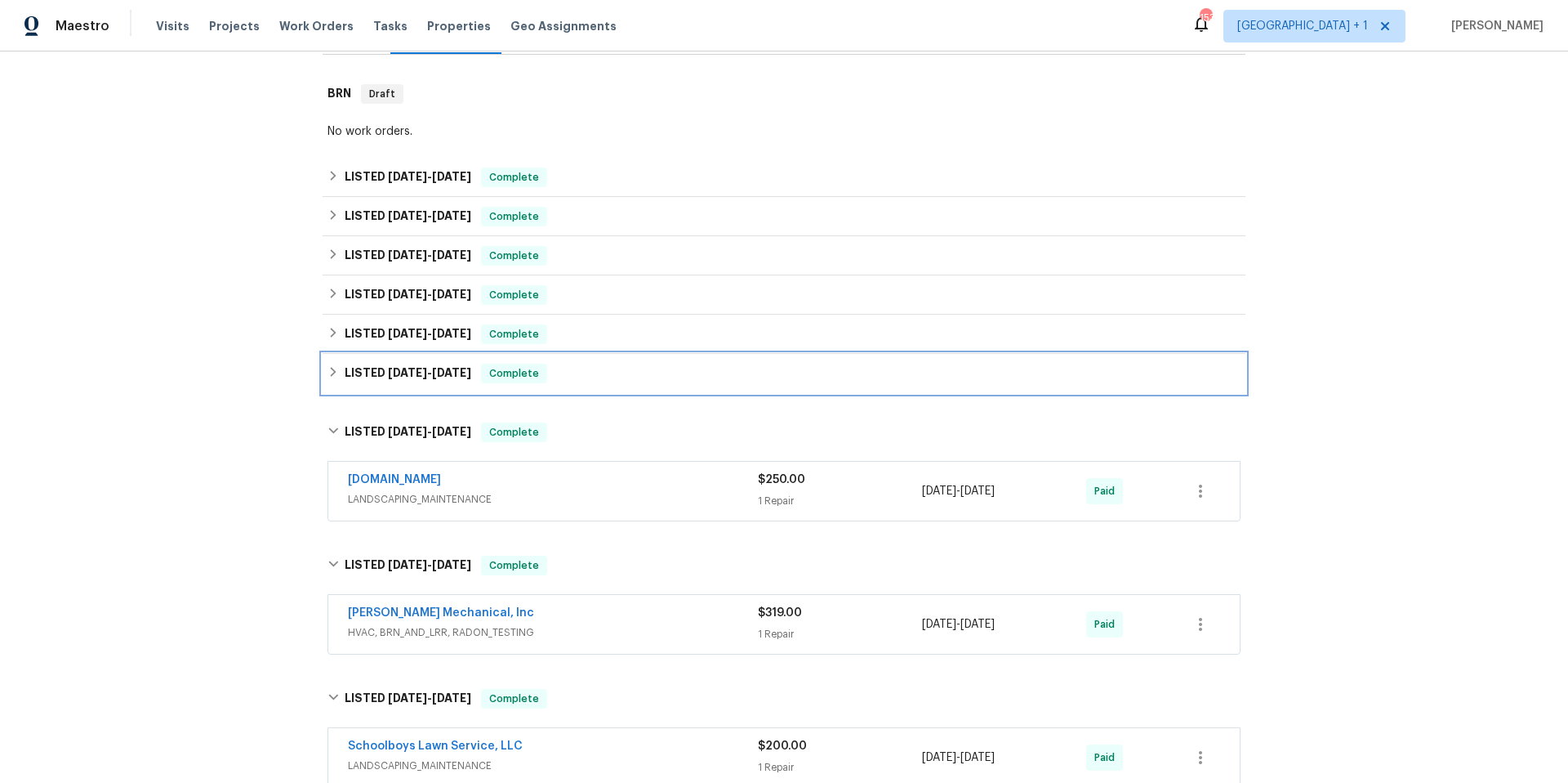
click at [656, 381] on div "LISTED 12/31/24 - 1/2/25 Complete" at bounding box center [784, 374] width 914 height 20
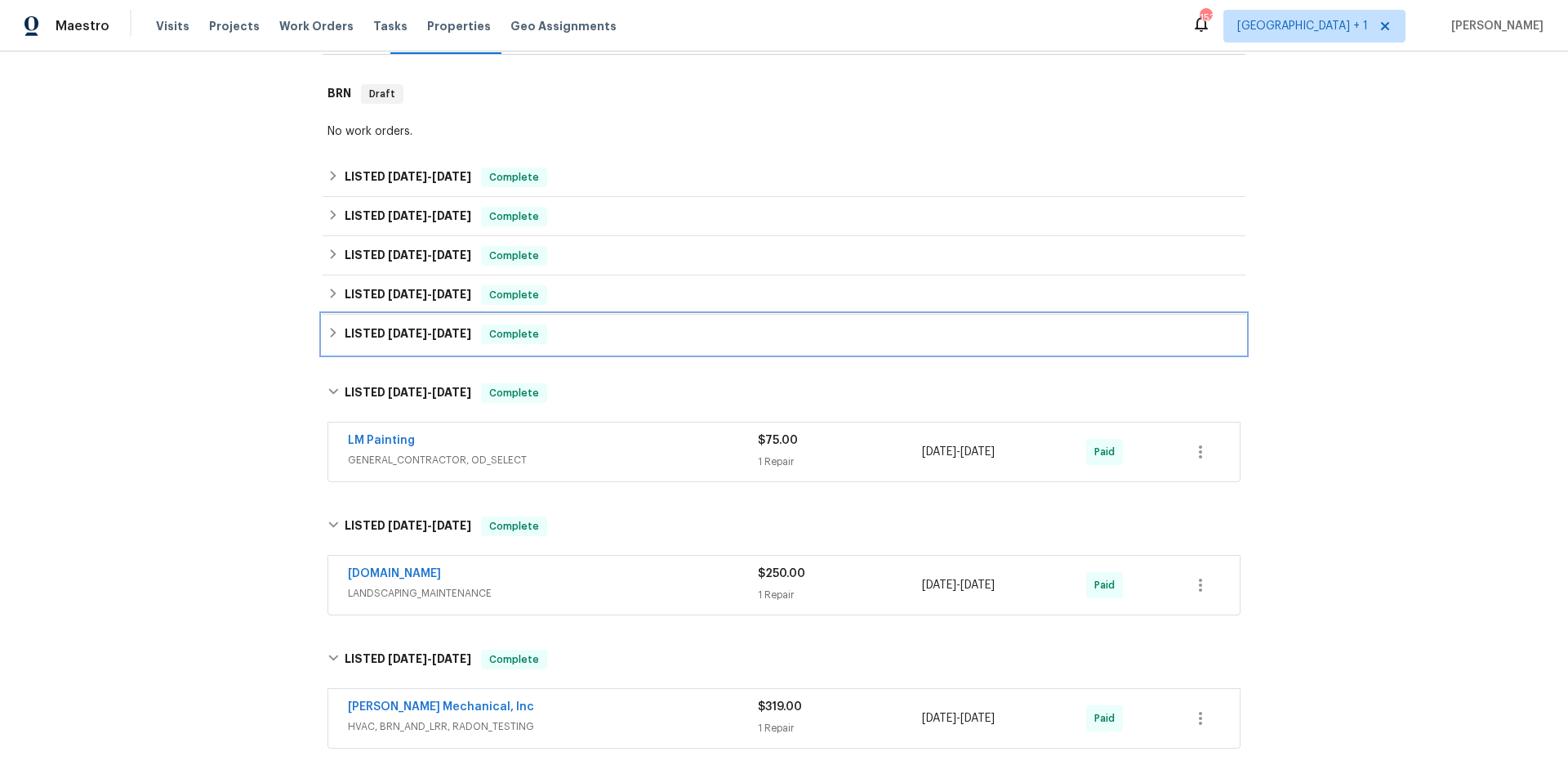
click at [669, 346] on div "LISTED 2/28/25 - 3/5/25 Complete" at bounding box center [784, 334] width 923 height 39
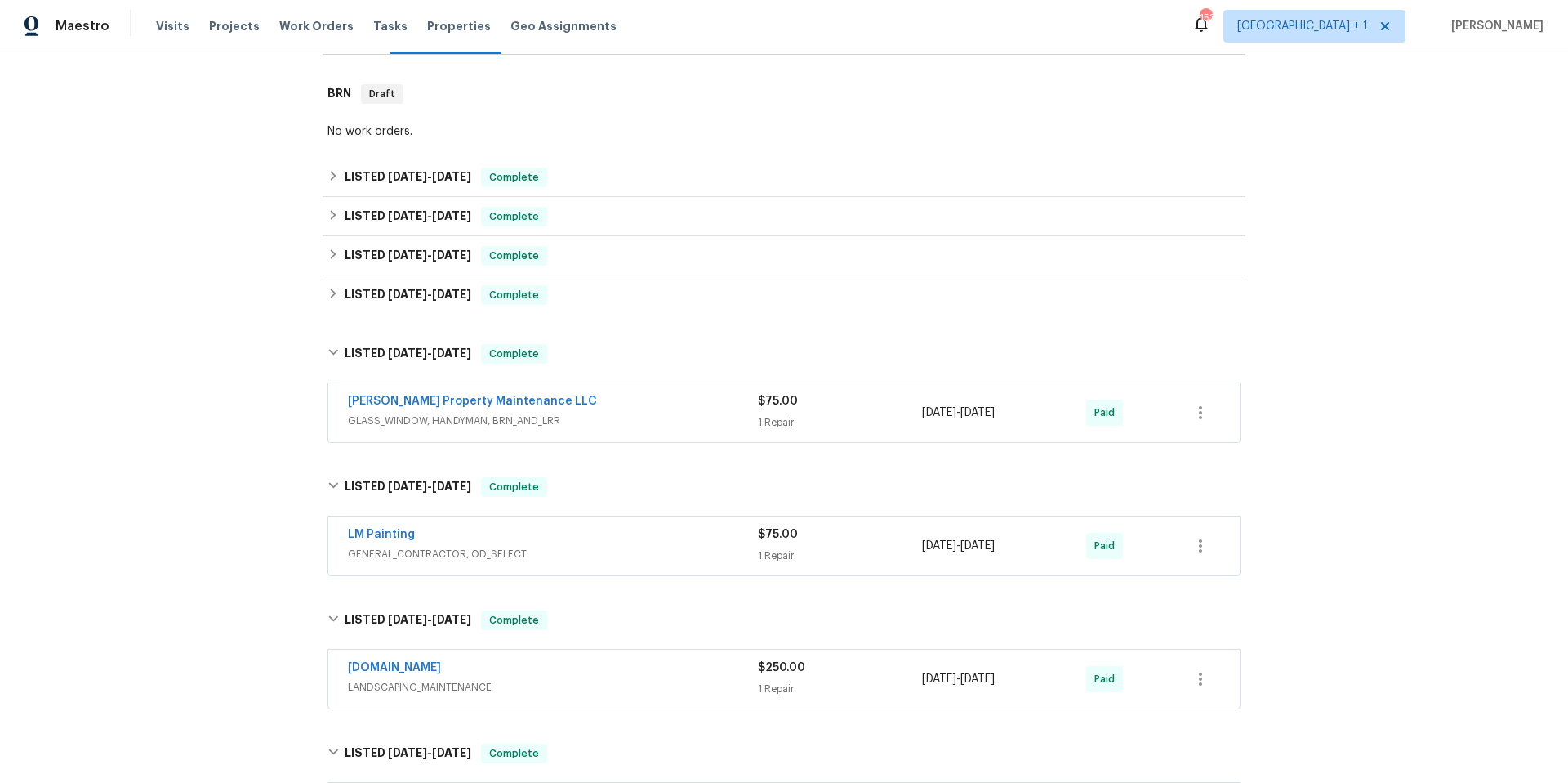
click at [656, 302] on div "LISTED 4/9/25 - 4/10/25 Complete" at bounding box center [784, 295] width 914 height 20
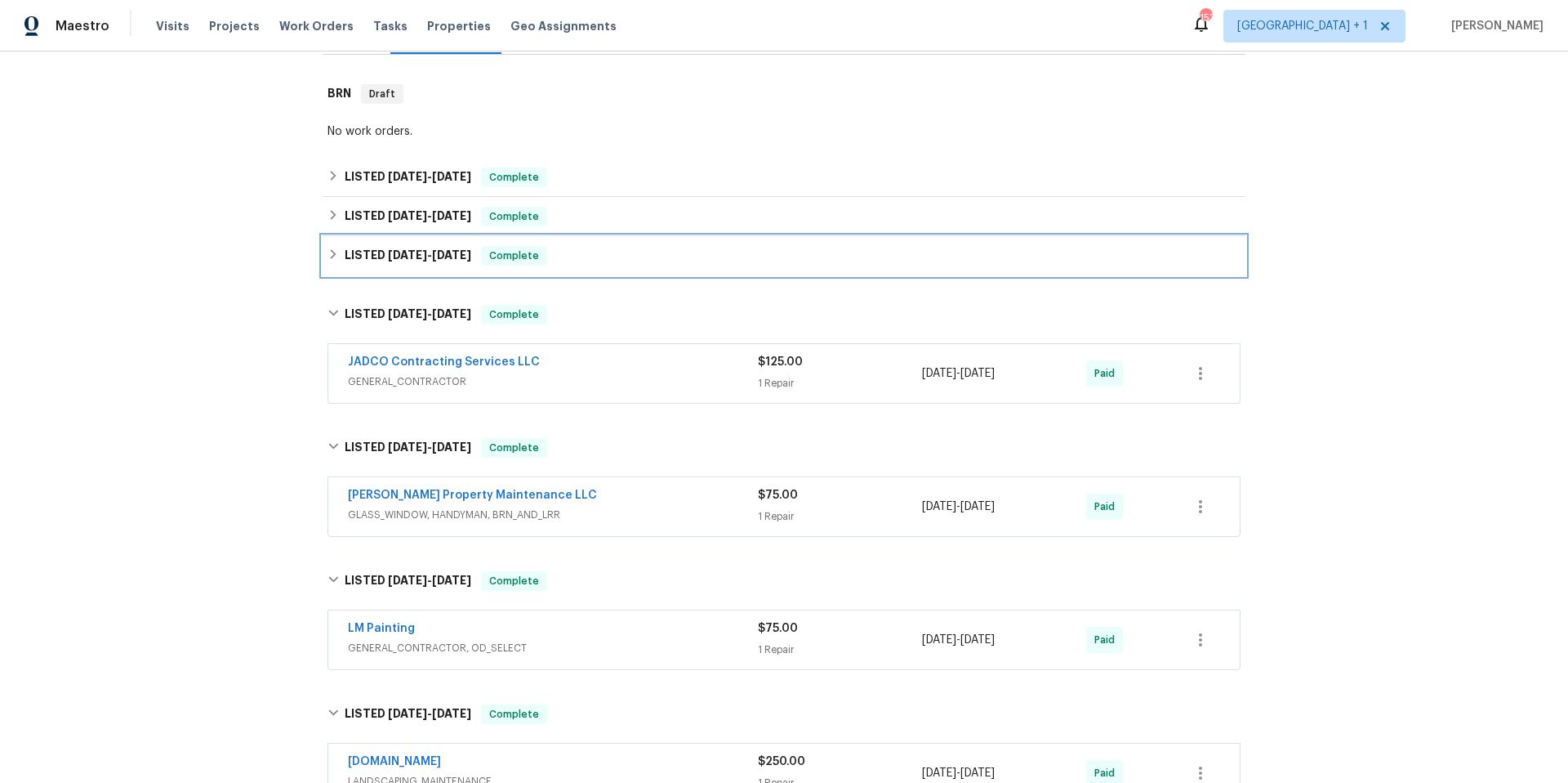
click at [656, 260] on div "LISTED 5/12/25 - 5/13/25 Complete" at bounding box center [784, 255] width 914 height 20
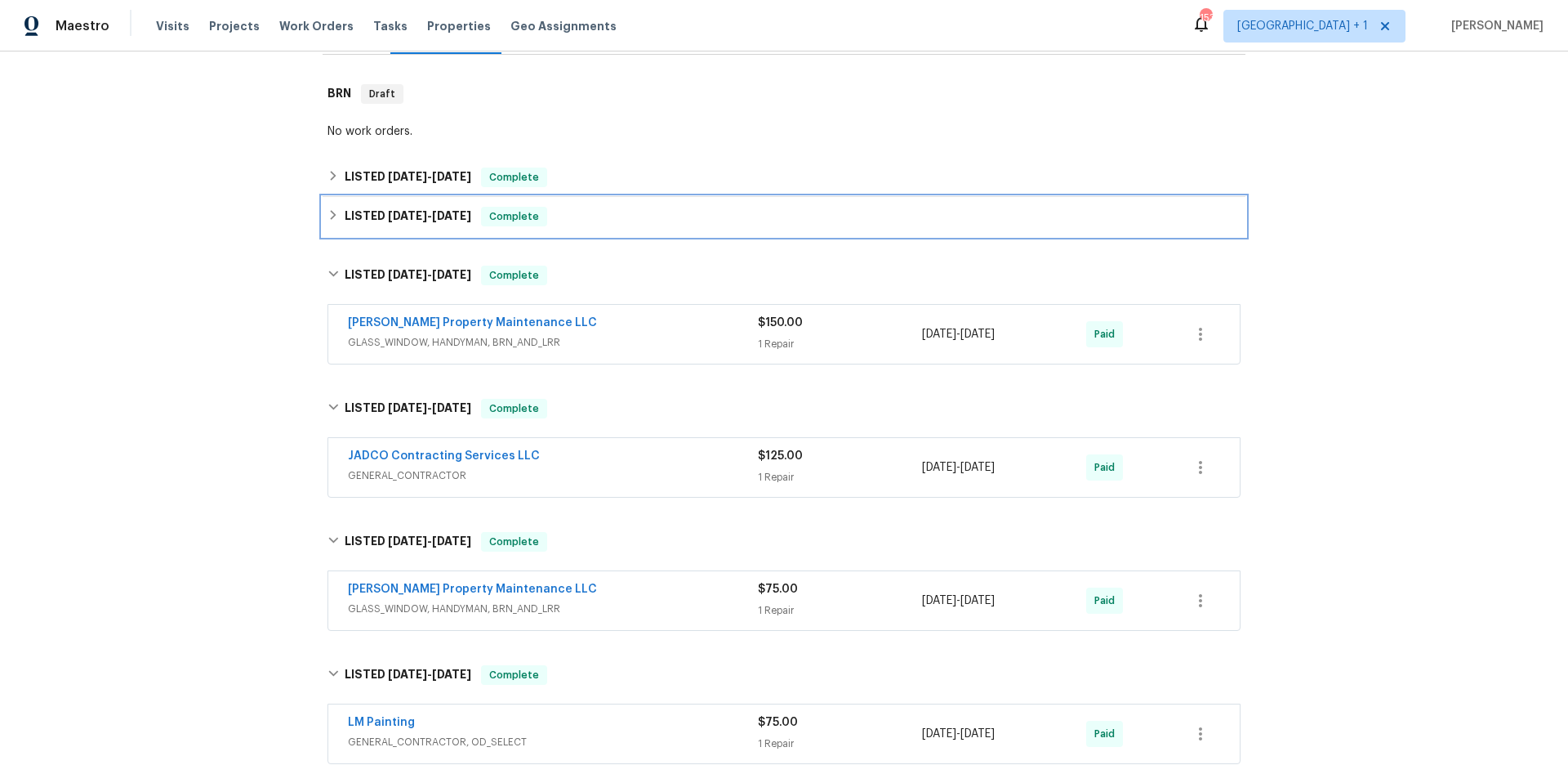
click at [665, 225] on div "LISTED 6/20/25 - 6/23/25 Complete" at bounding box center [784, 216] width 914 height 20
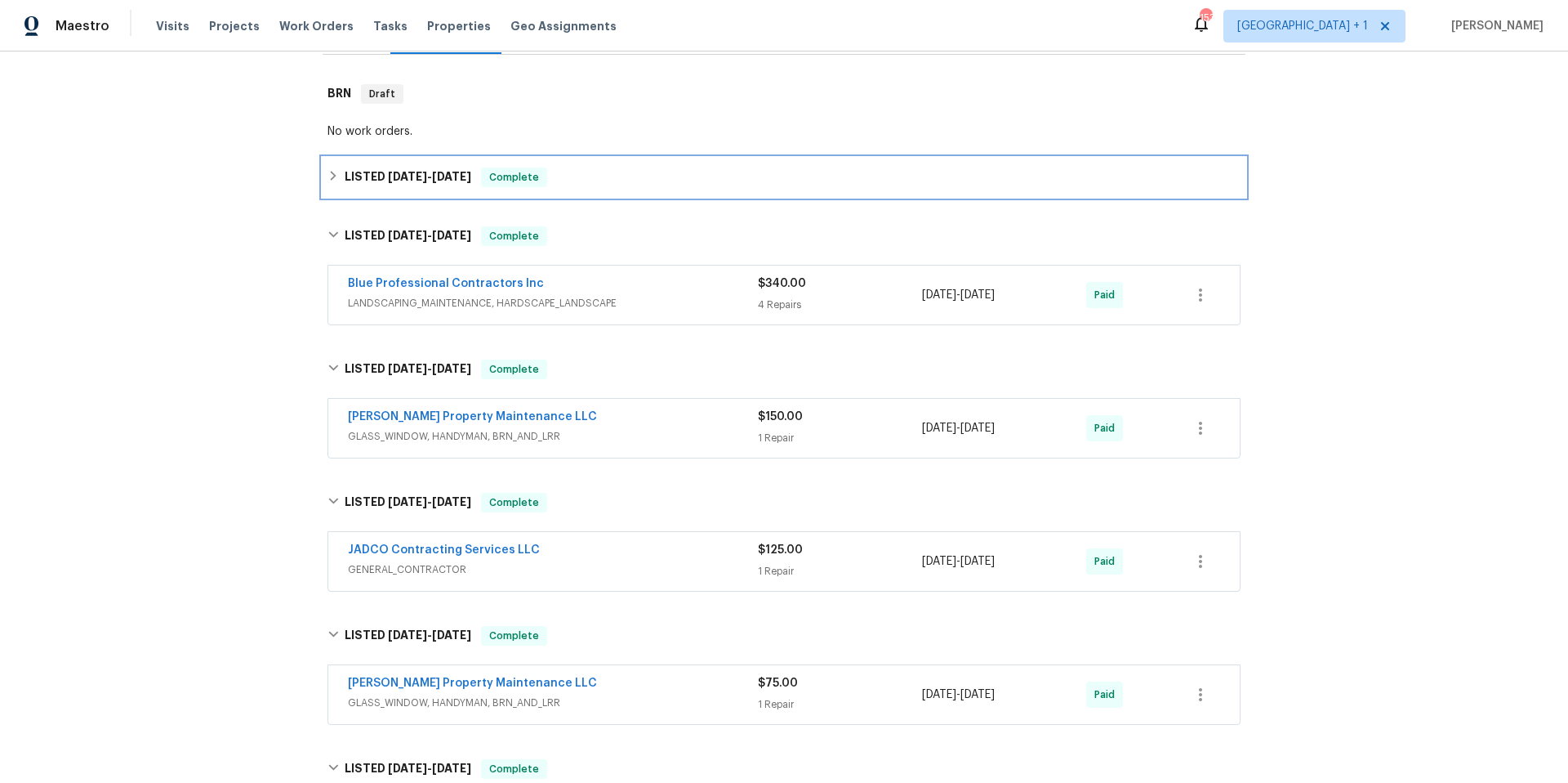
click at [661, 177] on div "LISTED 6/20/25 - 8/19/25 Complete" at bounding box center [784, 177] width 914 height 20
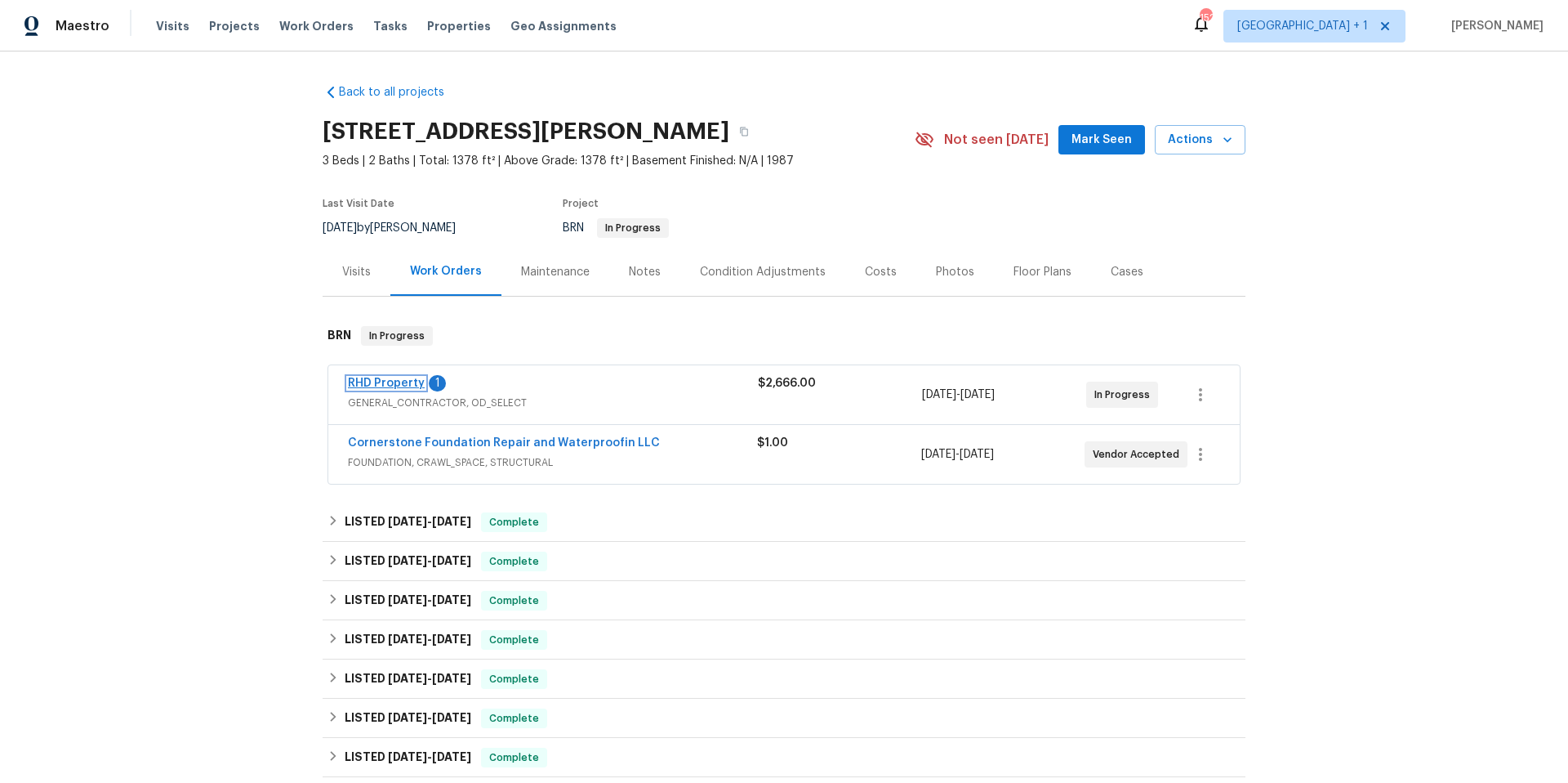
click at [372, 379] on link "RHD Property" at bounding box center [386, 384] width 76 height 12
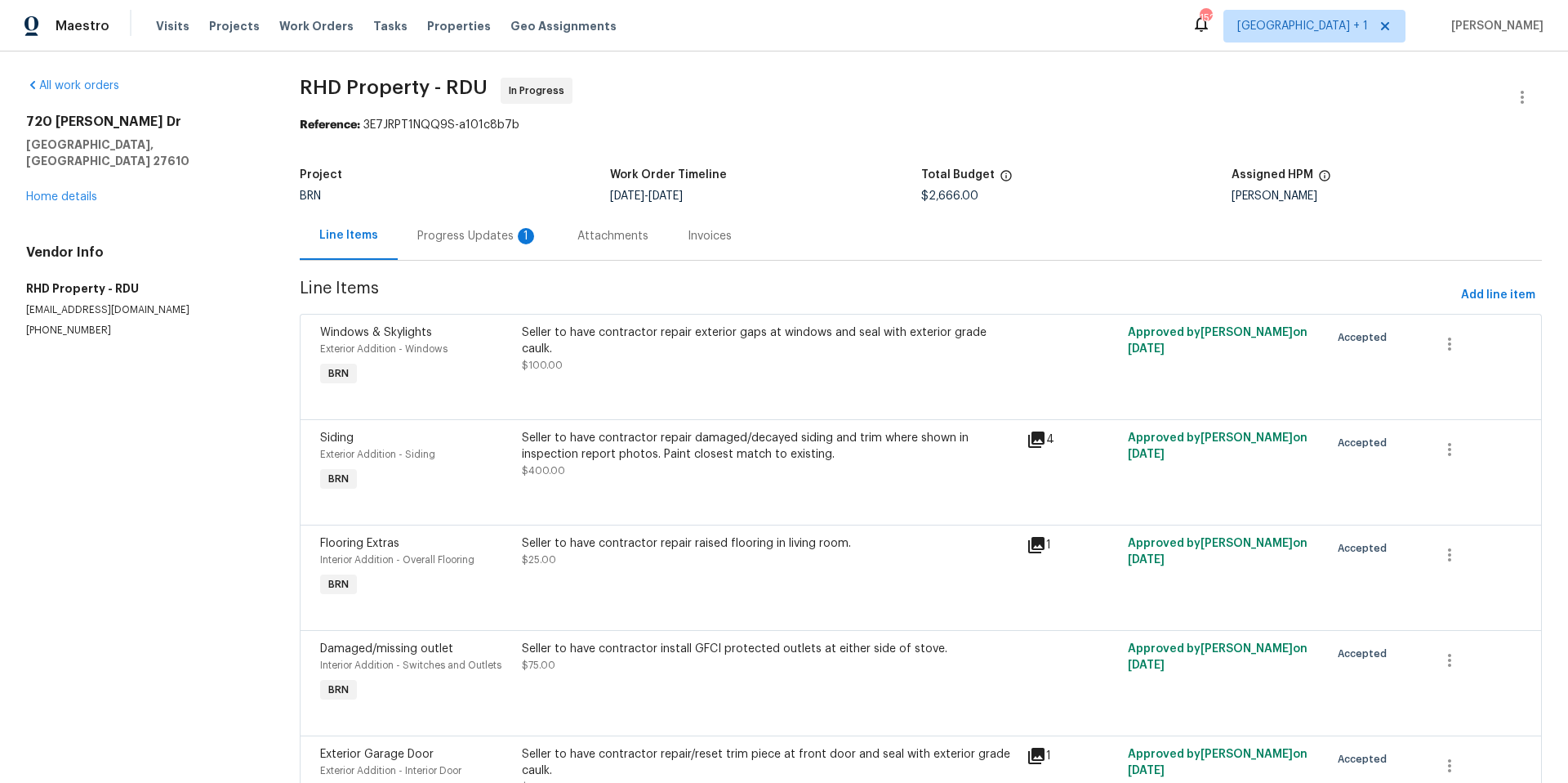
click at [444, 235] on div "Progress Updates 1" at bounding box center [478, 236] width 121 height 17
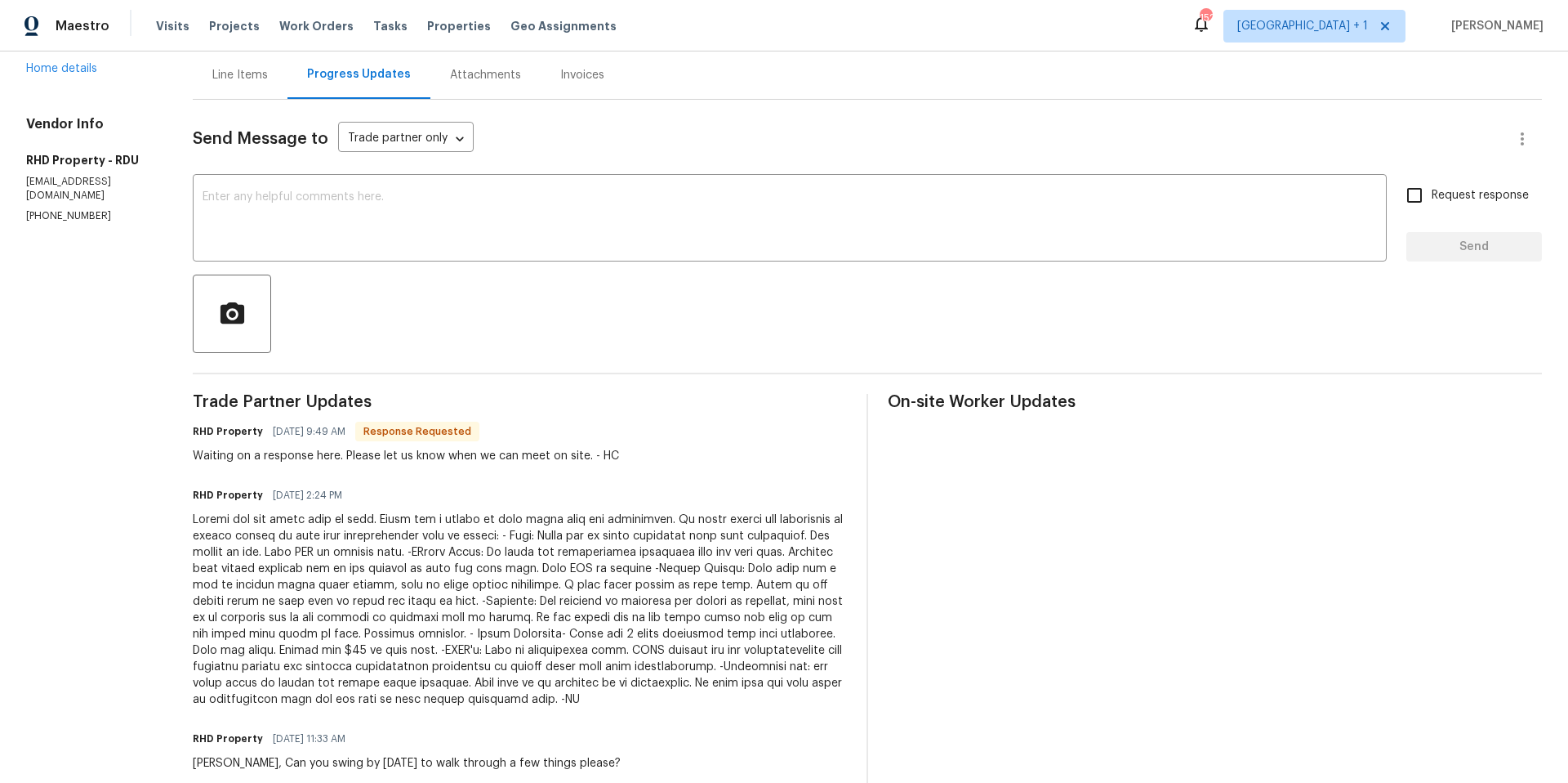
scroll to position [186, 0]
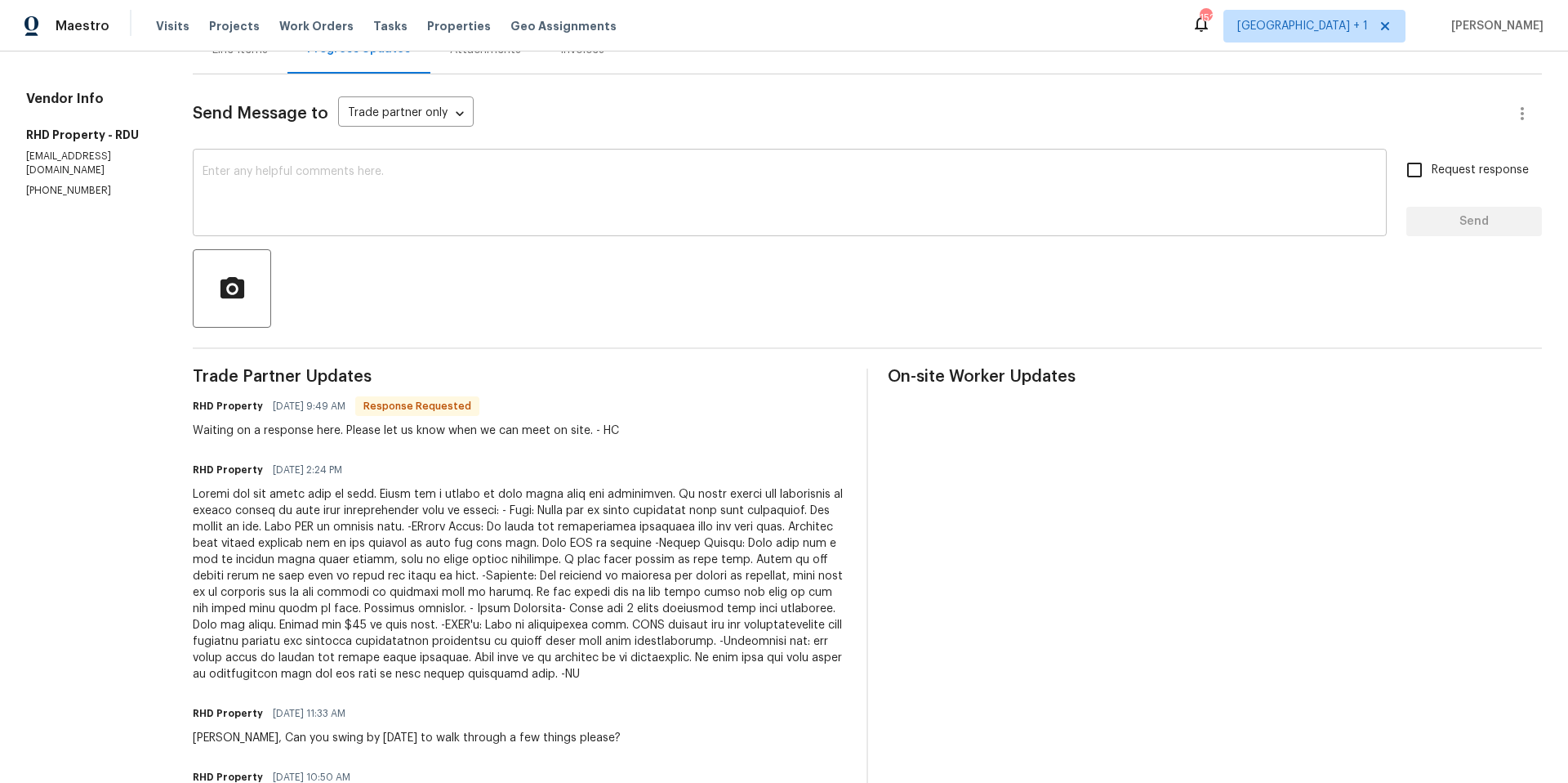
click at [295, 181] on textarea at bounding box center [789, 195] width 1175 height 57
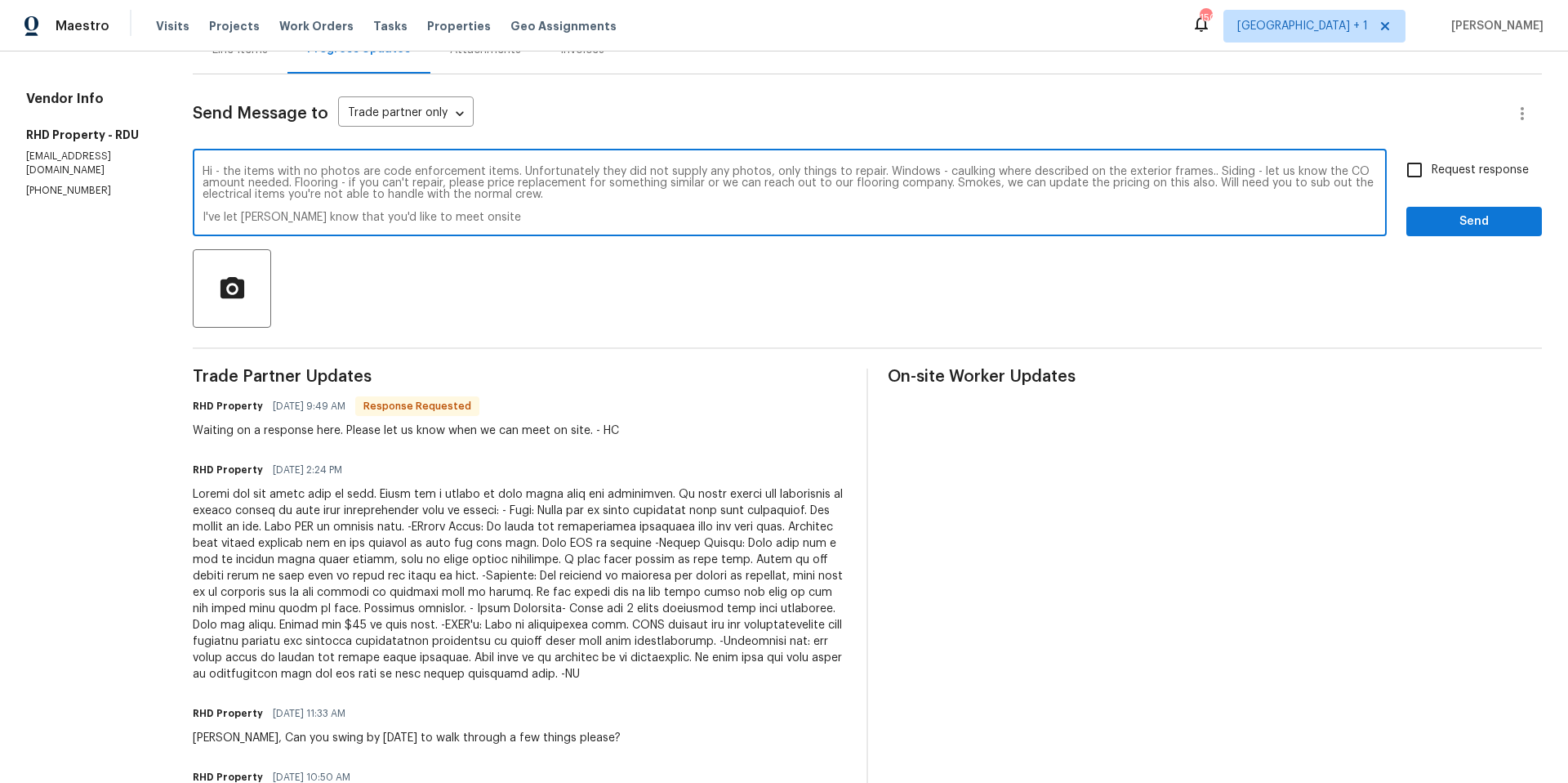
type textarea "Hi - the items with no photos are code enforcement items. Unfortunately they di…"
click at [1408, 172] on input "Request response" at bounding box center [1414, 169] width 34 height 34
checkbox input "true"
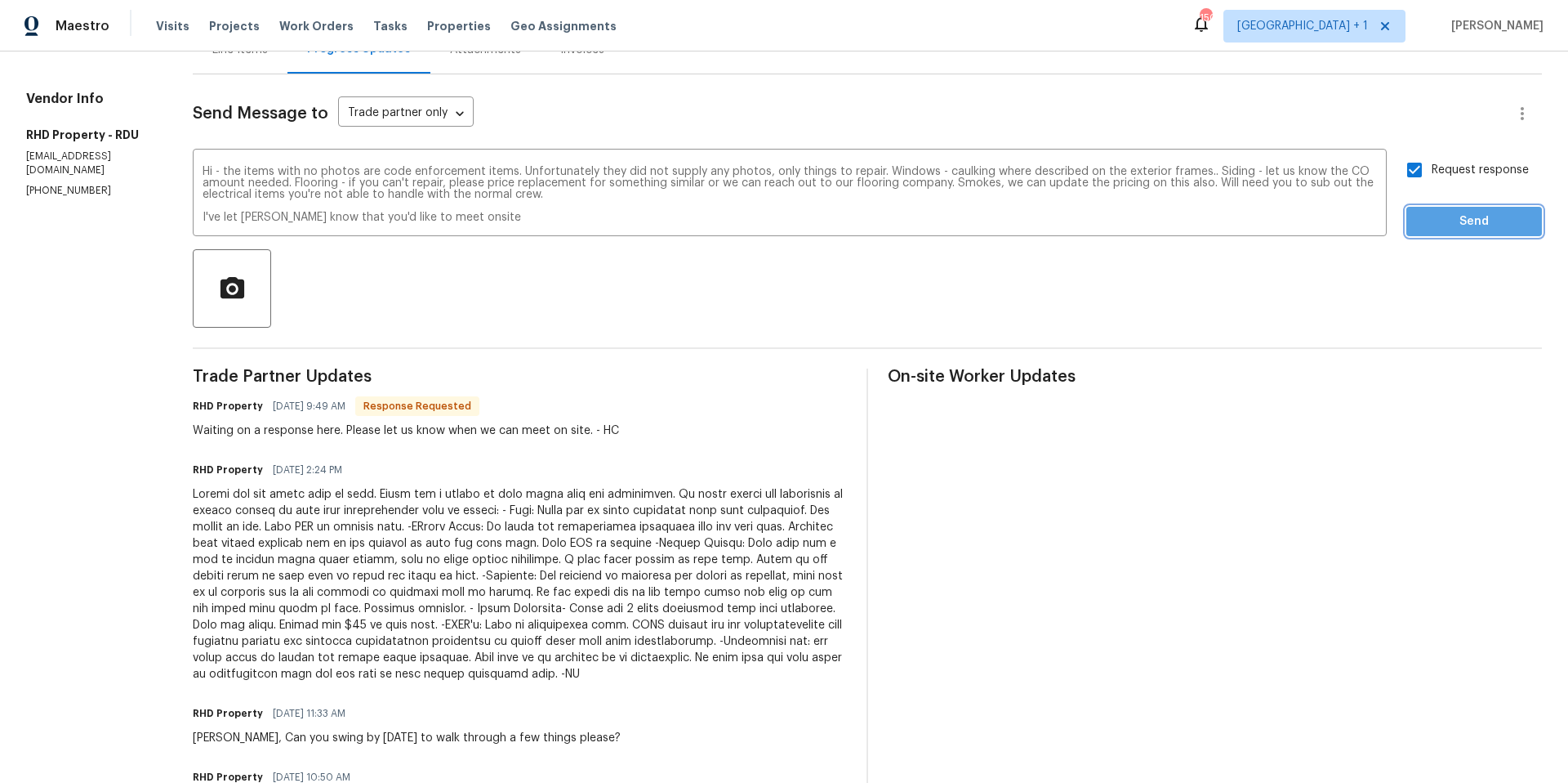
click at [1419, 215] on span "Send" at bounding box center [1474, 221] width 110 height 21
